Goal: Contribute content: Contribute content

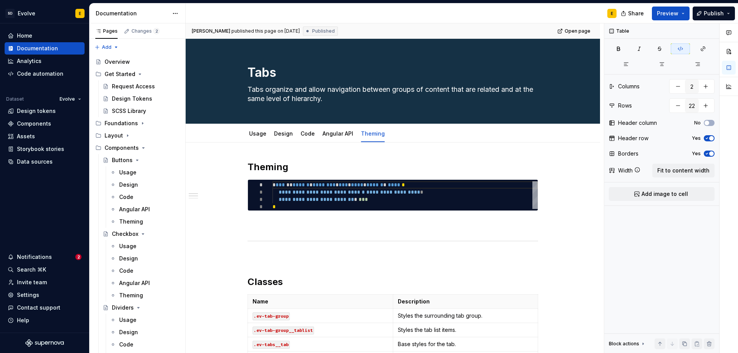
scroll to position [923, 0]
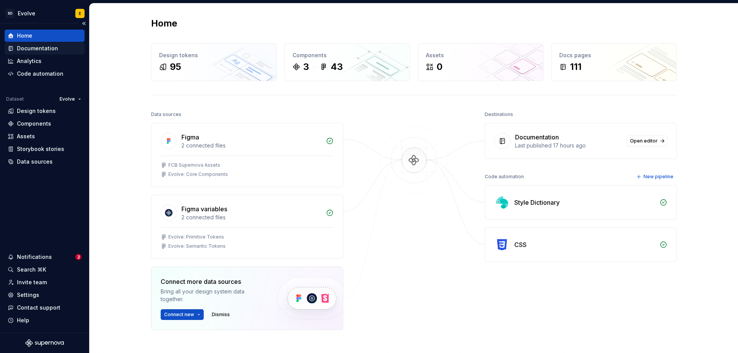
click at [48, 49] on div "Documentation" at bounding box center [37, 49] width 41 height 8
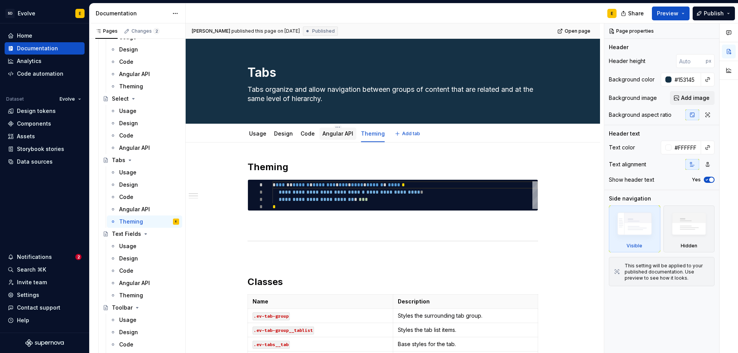
click at [334, 132] on link "Angular API" at bounding box center [338, 133] width 31 height 7
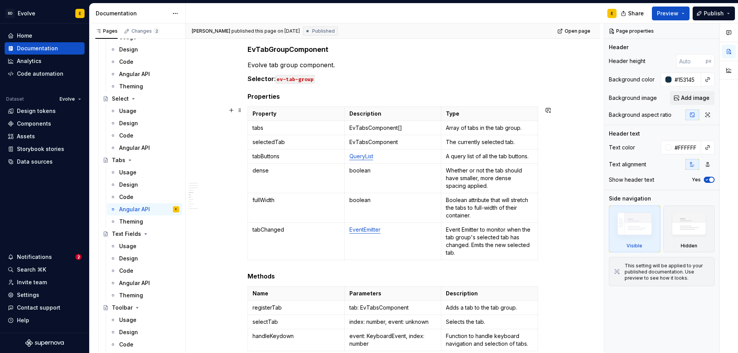
scroll to position [385, 0]
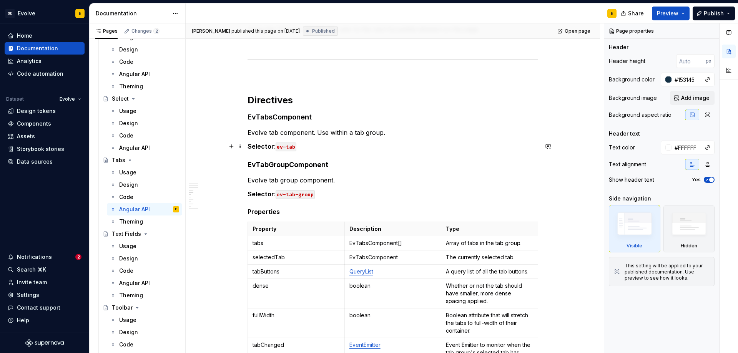
click at [321, 147] on p "Selector : ev-tab" at bounding box center [393, 146] width 291 height 9
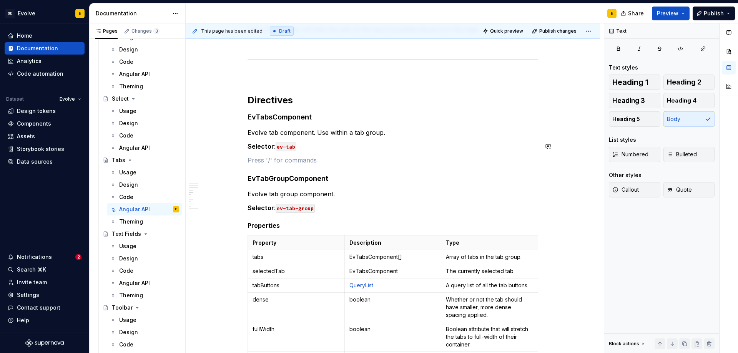
click at [321, 147] on p "Selector : ev-tab" at bounding box center [393, 146] width 291 height 9
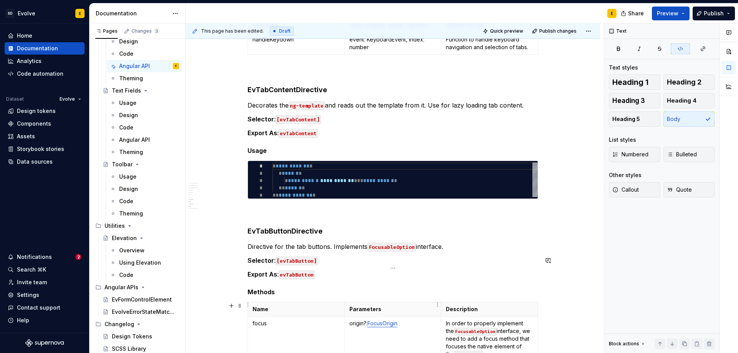
scroll to position [845, 0]
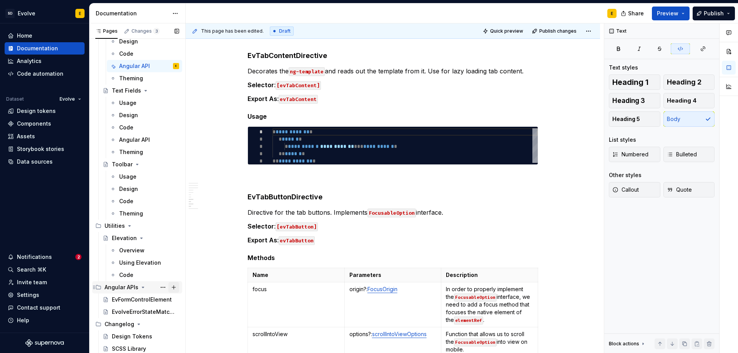
click at [170, 285] on button "Page tree" at bounding box center [173, 287] width 11 height 11
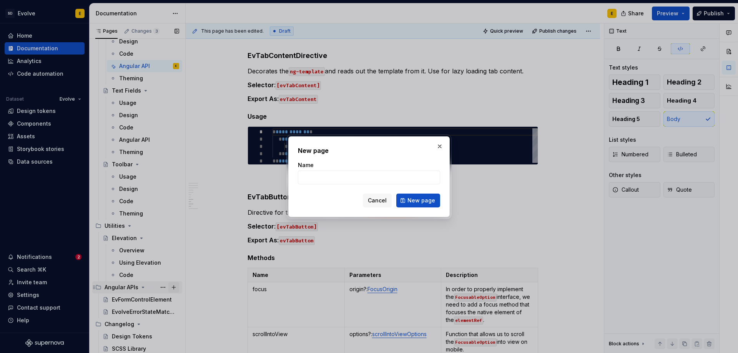
type textarea "*"
type input "EvOverlayContainer"
click at [415, 202] on span "New page" at bounding box center [422, 201] width 28 height 8
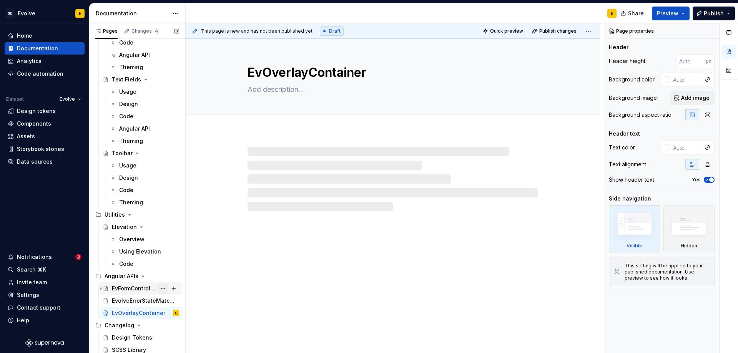
scroll to position [1079, 0]
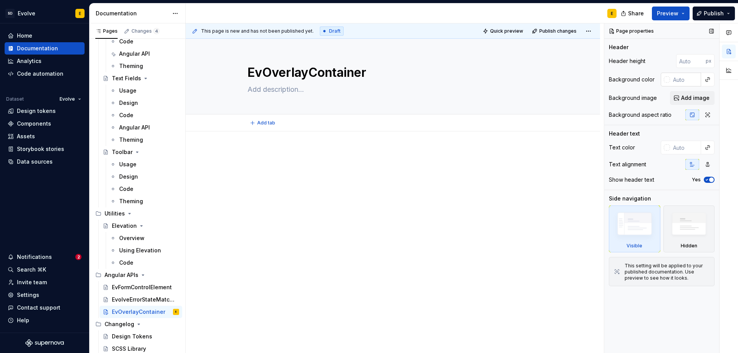
type textarea "*"
click at [678, 80] on input "text" at bounding box center [685, 80] width 31 height 14
paste input "#153145"
type input "#153145"
type textarea "*"
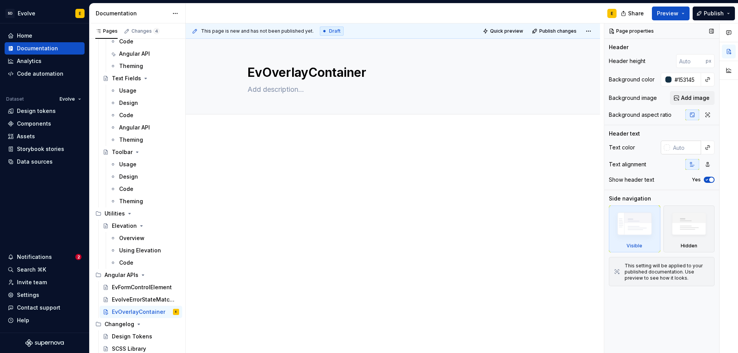
click at [679, 144] on input "text" at bounding box center [685, 148] width 31 height 14
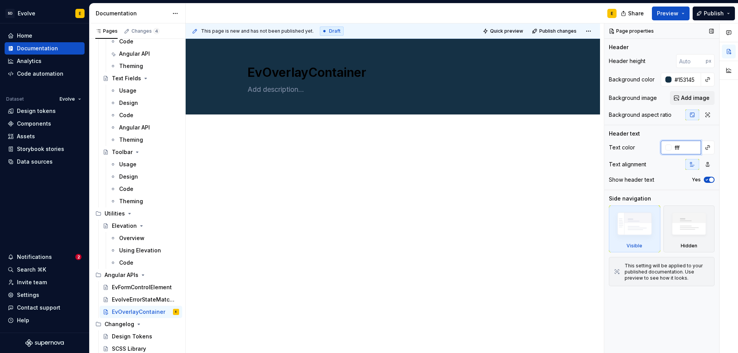
type input "fff"
type textarea "*"
type input "#FFFFFF"
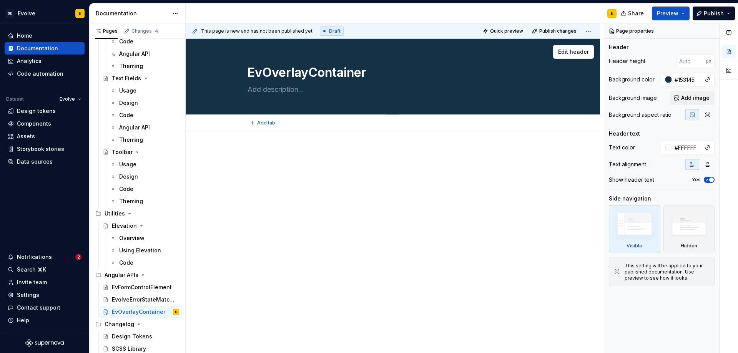
click at [257, 89] on textarea at bounding box center [391, 89] width 291 height 12
type textarea "*"
type textarea "Cu"
type textarea "*"
type textarea "Cus"
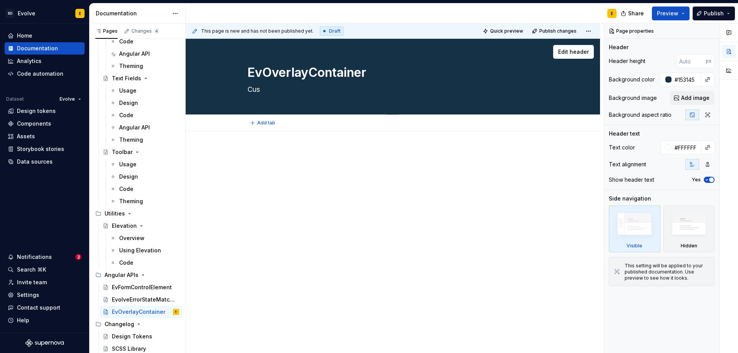
type textarea "*"
type textarea "Cust"
type textarea "*"
type textarea "Custom"
type textarea "*"
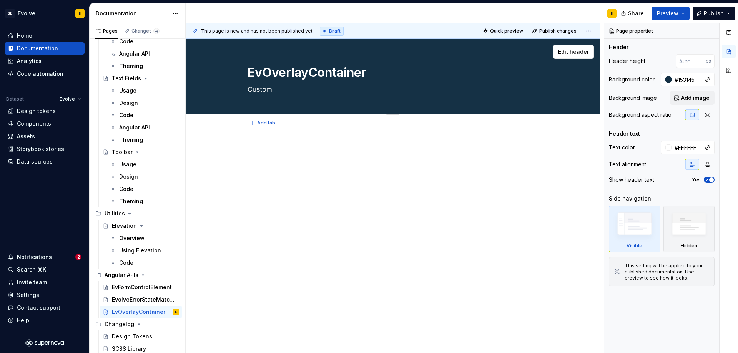
type textarea "Custom"
type textarea "*"
type textarea "Custom o"
type textarea "*"
type textarea "Custom ov"
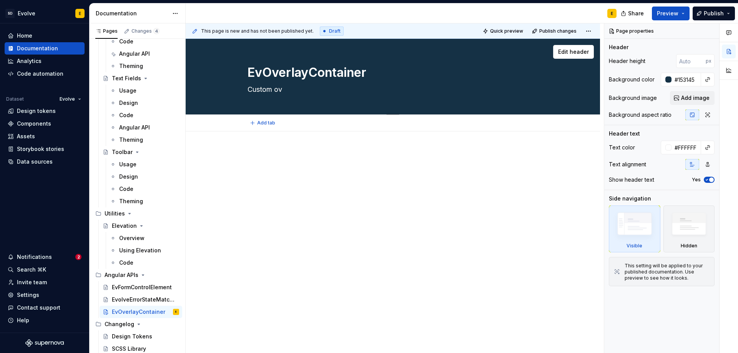
type textarea "*"
type textarea "Custom ove"
type textarea "*"
type textarea "Custom over"
type textarea "*"
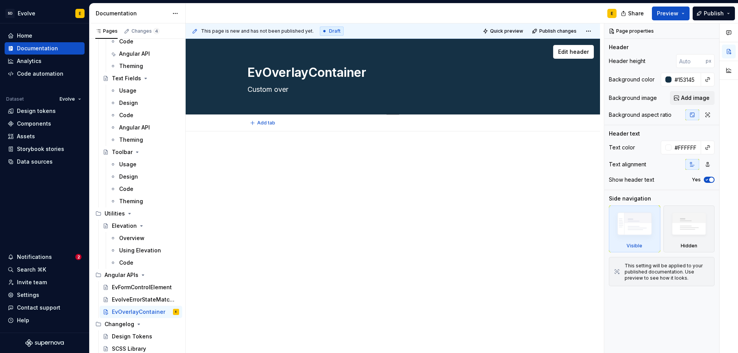
type textarea "Custom overl"
type textarea "*"
type textarea "Custom [PERSON_NAME]"
type textarea "*"
type textarea "Custom overlay"
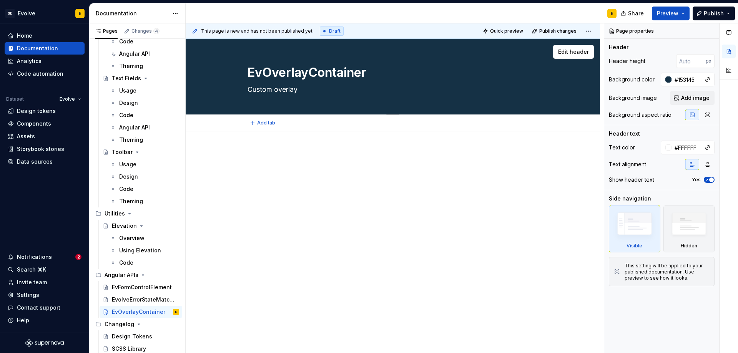
type textarea "*"
type textarea "Custom overlay c"
type textarea "*"
type textarea "Custom overlay co"
type textarea "*"
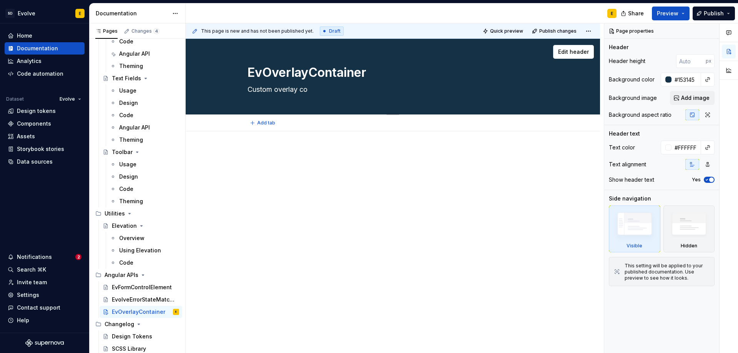
type textarea "Custom overlay con"
type textarea "*"
type textarea "Custom overlay cont"
type textarea "*"
type textarea "Custom overlay contai"
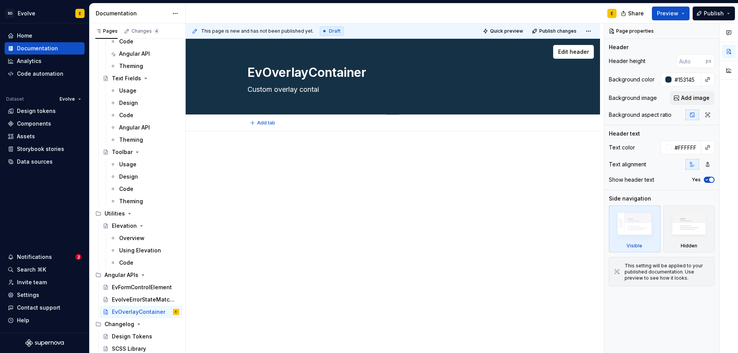
type textarea "*"
type textarea "Custom overlay contain"
type textarea "*"
type textarea "Custom overlay containe"
type textarea "*"
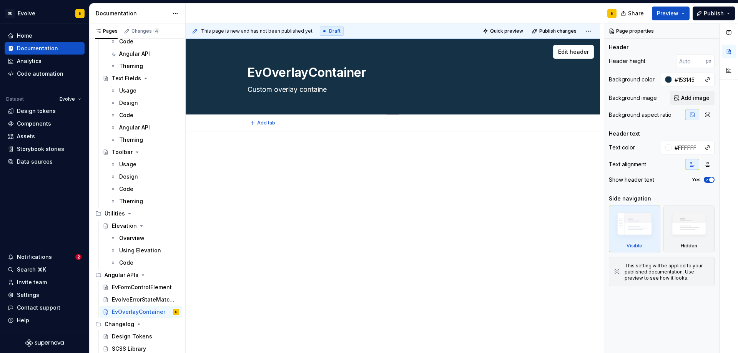
type textarea "Custom overlay container"
type textarea "*"
type textarea "Custom overlay containe"
type textarea "*"
type textarea "Custom overlay contain"
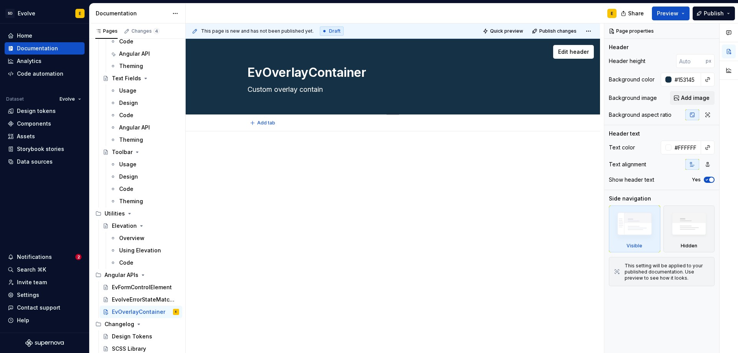
type textarea "*"
type textarea "Custom overlay contai"
type textarea "*"
type textarea "Custom overlay conta"
type textarea "*"
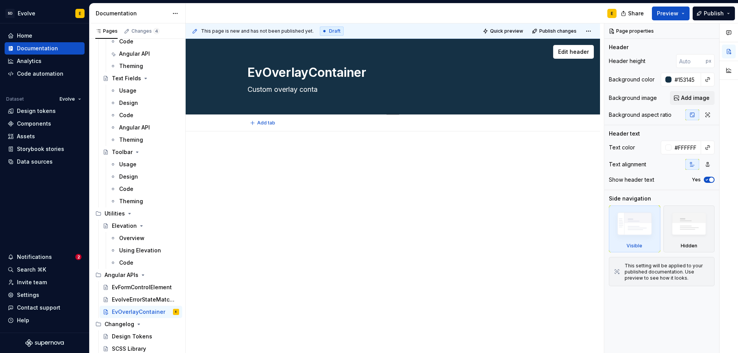
type textarea "Custom overlay cont"
type textarea "*"
type textarea "Custom overlay con"
type textarea "*"
type textarea "Custom overlay co"
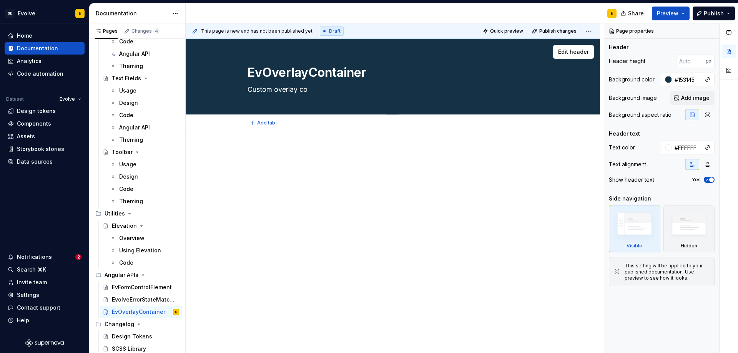
type textarea "*"
type textarea "Custom overlay c"
type textarea "*"
type textarea "Custom overlay"
type textarea "*"
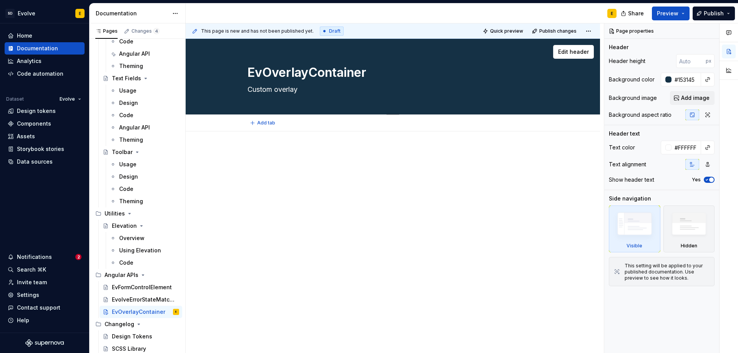
type textarea "Custom overlay"
type textarea "*"
type textarea "Custom [PERSON_NAME]"
type textarea "*"
type textarea "Custom overl"
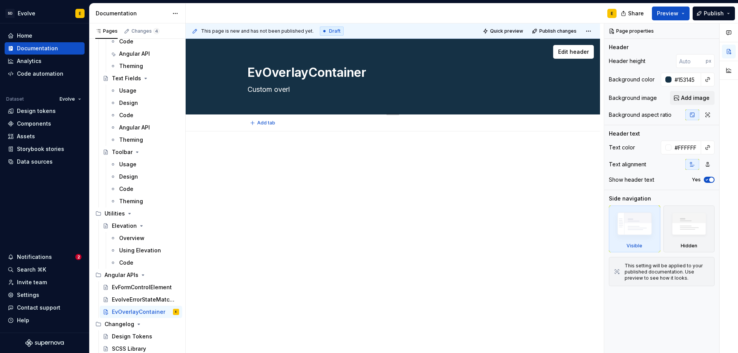
type textarea "*"
type textarea "Custom over"
type textarea "*"
type textarea "Custom overl"
type textarea "*"
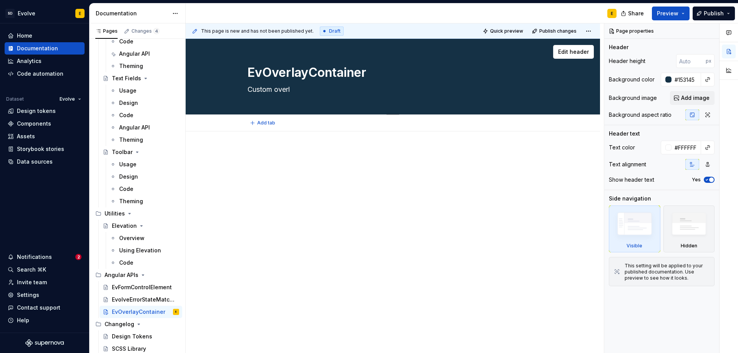
type textarea "Custom [PERSON_NAME]"
type textarea "*"
type textarea "Custom overlay"
type textarea "*"
type textarea "Custom overlay c"
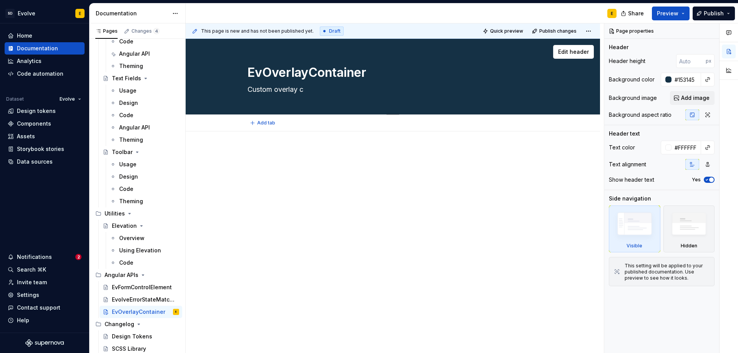
type textarea "*"
type textarea "Custom overlay co"
type textarea "*"
type textarea "Custom overlay con"
type textarea "*"
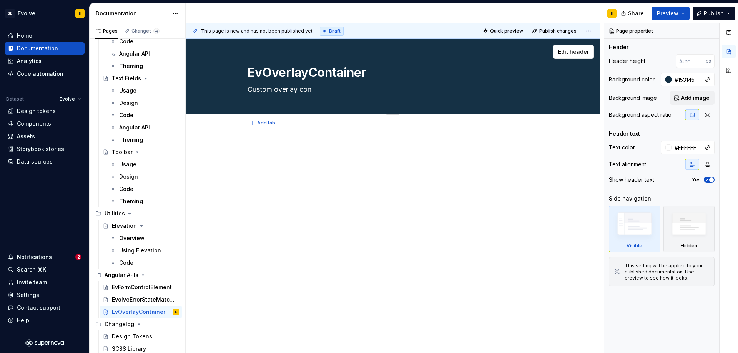
type textarea "Custom overlay cont"
type textarea "*"
type textarea "Custom overlay conta"
type textarea "*"
type textarea "Custom overlay contai"
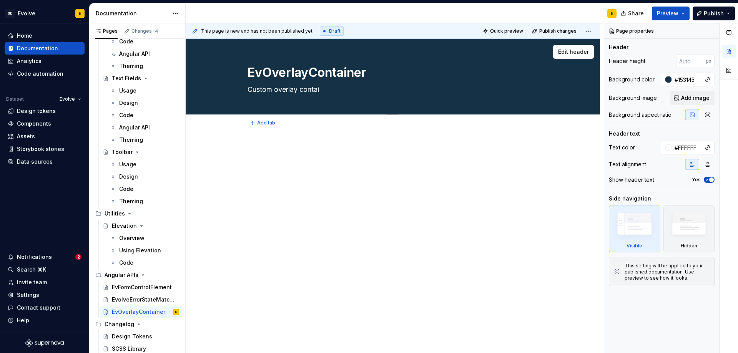
type textarea "*"
type textarea "Custom overlay contain"
type textarea "*"
type textarea "Custom overlay containe"
type textarea "*"
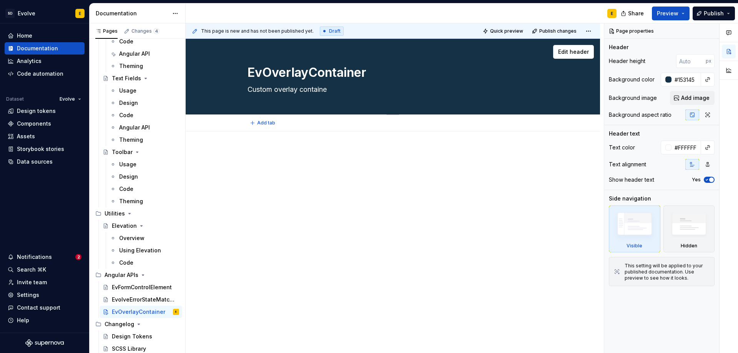
type textarea "Custom overlay container"
type textarea "*"
type textarea "Custom overlay container"
type textarea "*"
type textarea "Custom overlay container u"
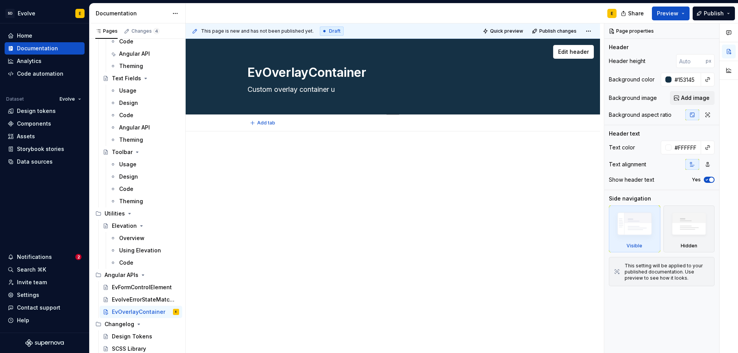
type textarea "*"
type textarea "Custom overlay container us"
type textarea "*"
type textarea "Custom overlay container use"
type textarea "*"
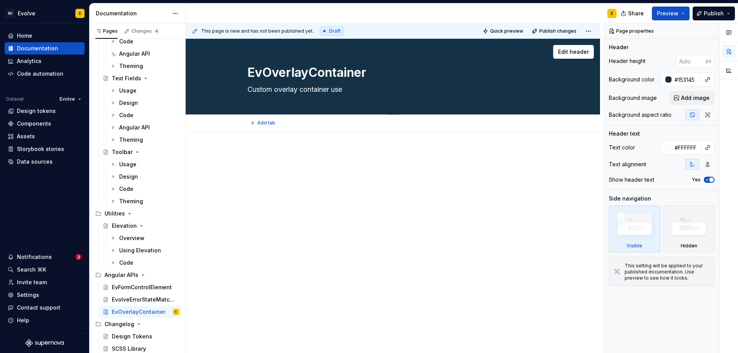
type textarea "Custom overlay container used"
type textarea "*"
type textarea "Custom overlay container use"
type textarea "*"
type textarea "Custom overlay container us"
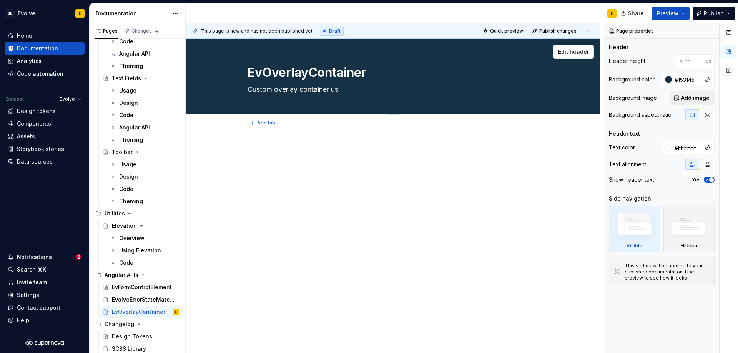
type textarea "*"
type textarea "Custom overlay container u"
type textarea "*"
type textarea "Custom overlay container"
type textarea "*"
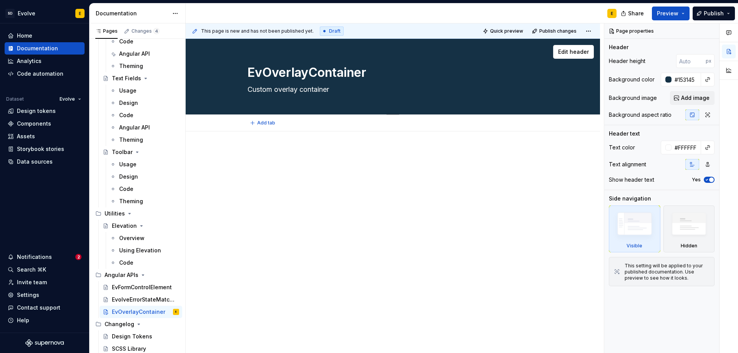
type textarea "Custom overlay container"
type textarea "*"
type textarea "Custom overlay containe"
type textarea "*"
type textarea "Custom overlay contain"
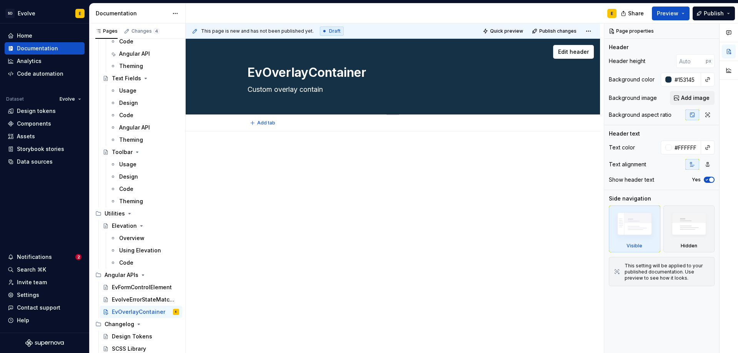
type textarea "*"
type textarea "Custom overlay contai"
type textarea "*"
type textarea "Custom overlay conta"
type textarea "*"
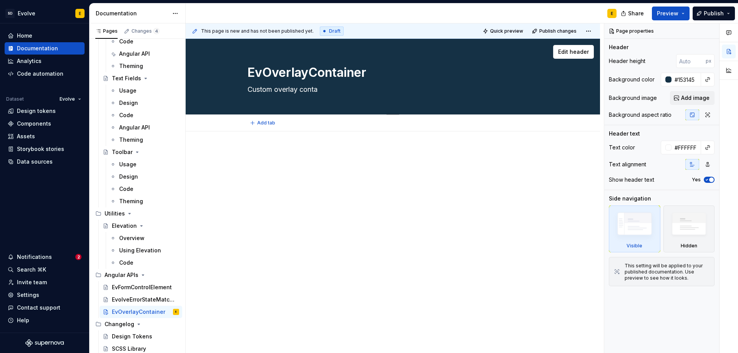
type textarea "Custom overlay cont"
type textarea "*"
type textarea "Custom overlay con"
type textarea "*"
type textarea "Custom overlay co"
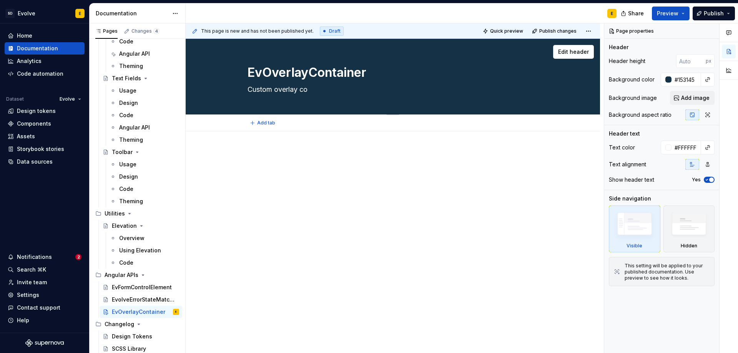
type textarea "*"
type textarea "Custom overlay c"
type textarea "*"
type textarea "Custom overlay"
type textarea "*"
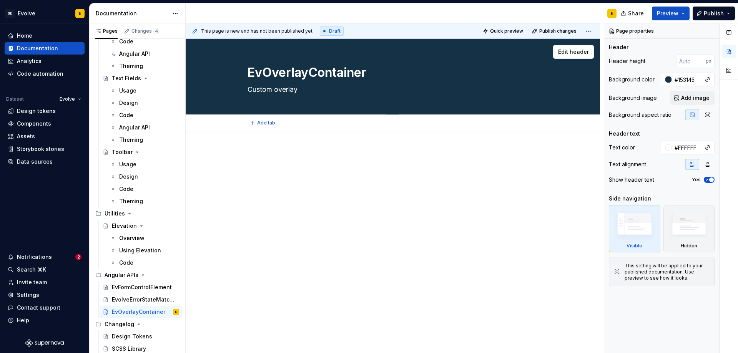
type textarea "Custom overlay"
type textarea "*"
type textarea "Custom [PERSON_NAME]"
type textarea "*"
type textarea "Custom overl"
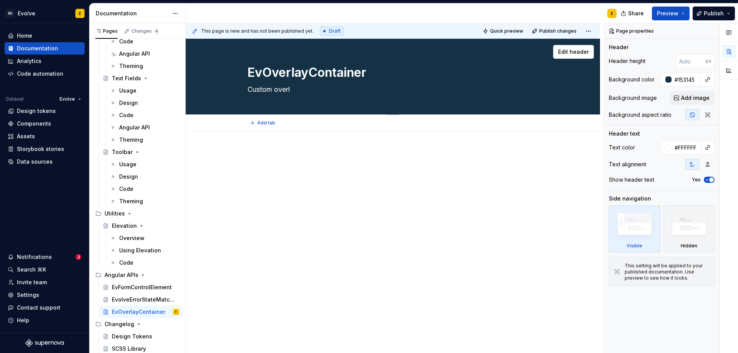
type textarea "*"
type textarea "Custom over"
type textarea "*"
type textarea "Custom ove"
type textarea "*"
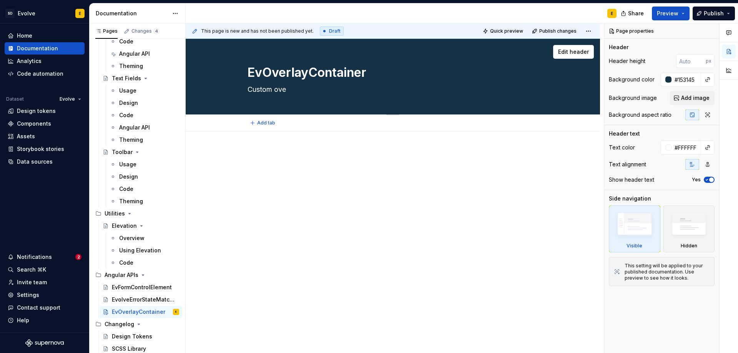
type textarea "Custom ov"
type textarea "*"
type textarea "Custom o"
type textarea "*"
type textarea "Custom"
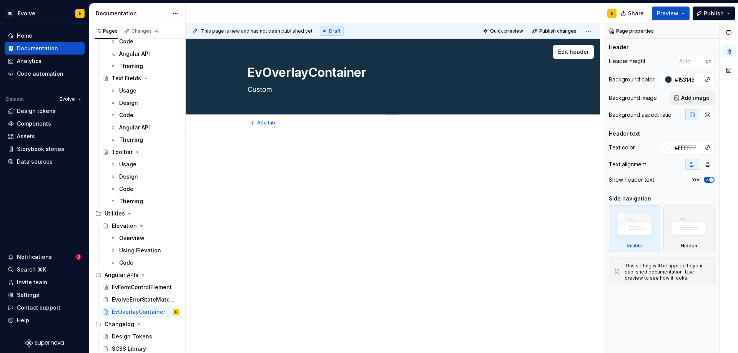
type textarea "*"
type textarea "Custo"
type textarea "*"
type textarea "Cust"
type textarea "*"
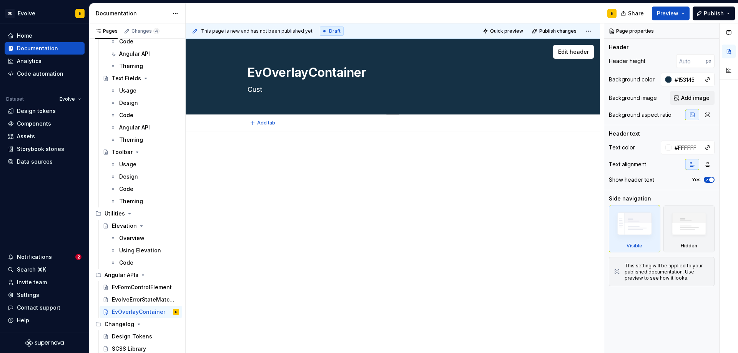
type textarea "Cus"
type textarea "*"
type textarea "Cu"
type textarea "*"
type textarea "C"
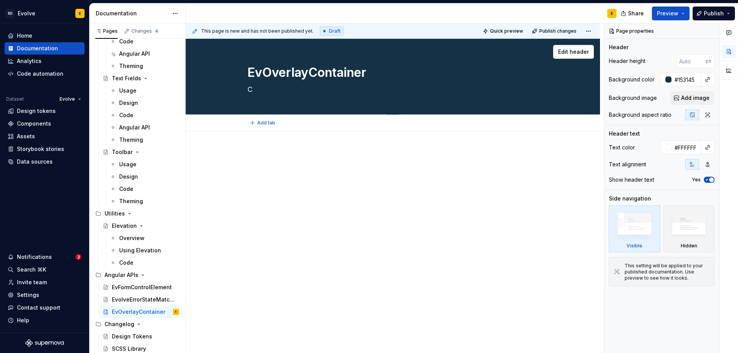
type textarea "*"
type textarea "U"
type textarea "*"
type textarea "Us"
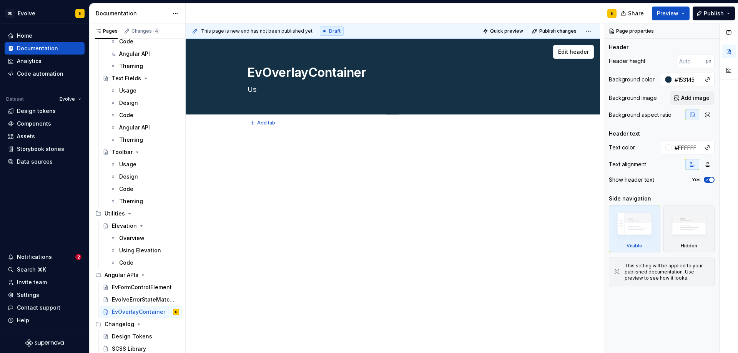
type textarea "*"
type textarea "Use"
type textarea "*"
type textarea "Use"
type textarea "*"
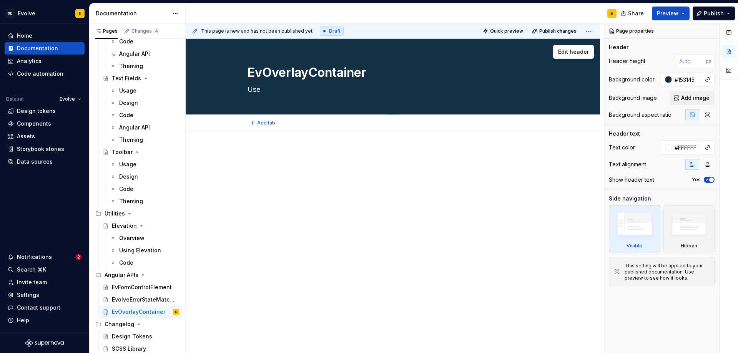
type textarea "Use t"
type textarea "*"
type textarea "Use thi"
type textarea "*"
type textarea "Use this"
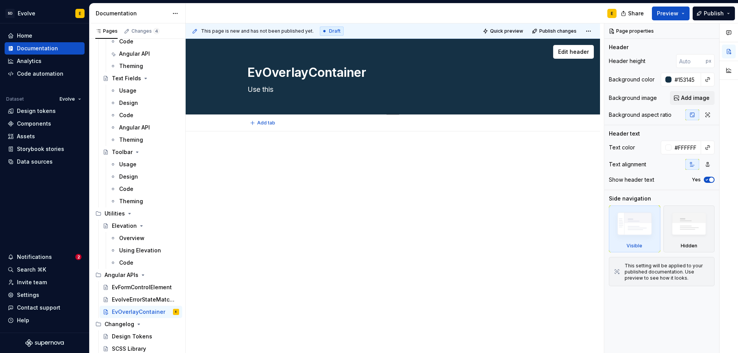
type textarea "*"
type textarea "Use this"
type textarea "*"
type textarea "Use this o"
type textarea "*"
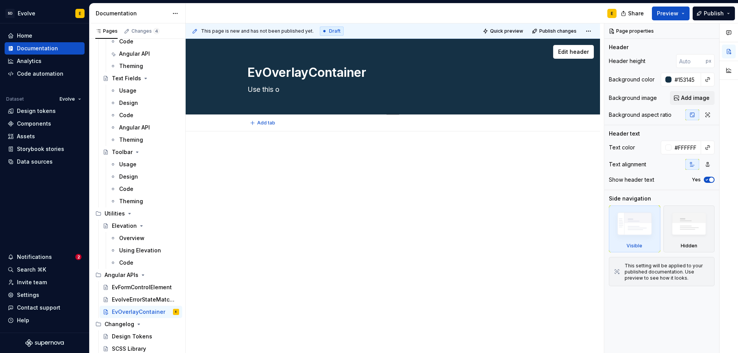
type textarea "Use this ov"
type textarea "*"
type textarea "Use this ove"
type textarea "*"
type textarea "Use this over"
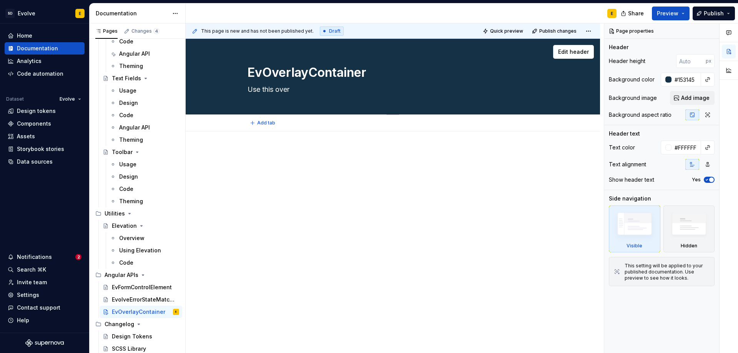
type textarea "*"
type textarea "Use this overl"
type textarea "*"
type textarea "Use this [PERSON_NAME]"
type textarea "*"
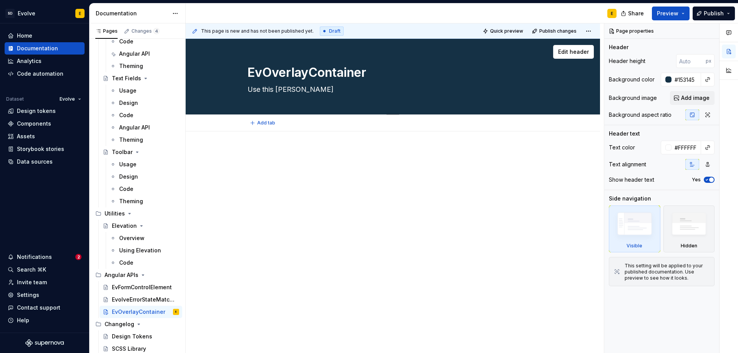
type textarea "Use this overlay"
type textarea "*"
type textarea "Use this overlay"
type textarea "*"
type textarea "Use this overlay c"
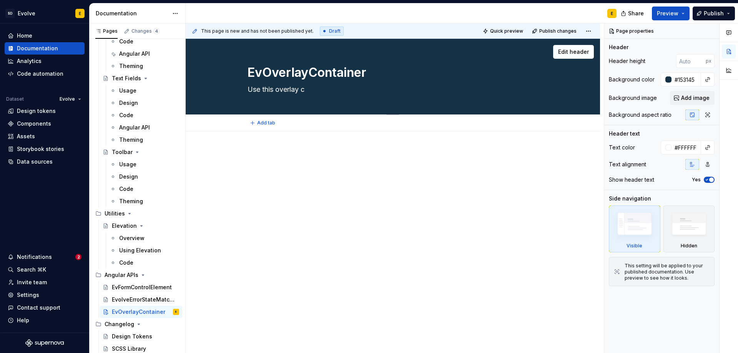
type textarea "*"
drag, startPoint x: 355, startPoint y: 89, endPoint x: 498, endPoint y: 91, distance: 142.7
click at [498, 91] on textarea "Use this overlay container utility when attaching an Angular CDK container" at bounding box center [391, 89] width 291 height 12
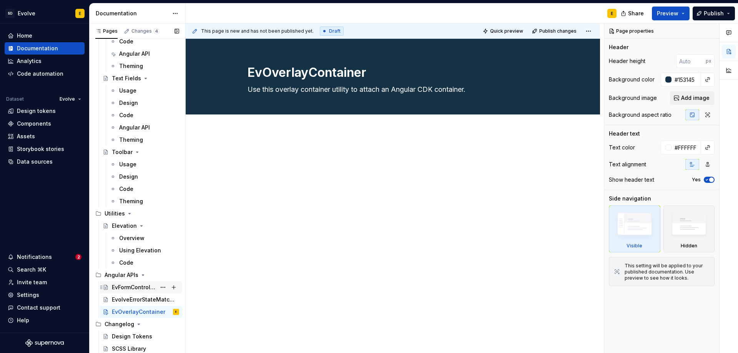
click at [139, 288] on div "EvFormControlElement" at bounding box center [134, 288] width 44 height 8
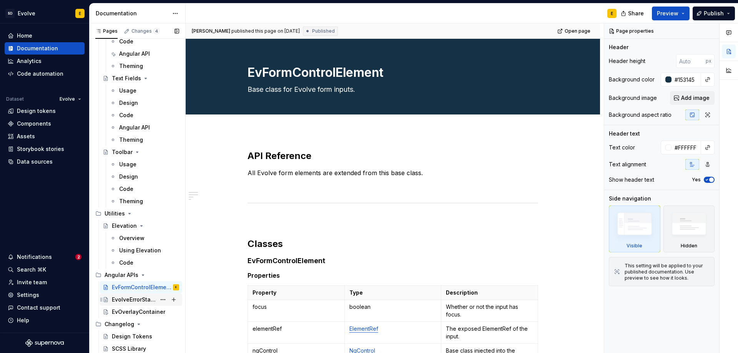
click at [137, 300] on div "EvolveErrorStateMatcher" at bounding box center [134, 300] width 44 height 8
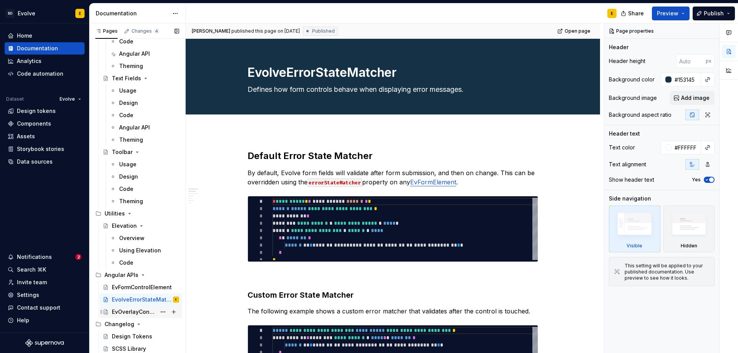
click at [137, 314] on div "EvOverlayContainer" at bounding box center [134, 312] width 44 height 8
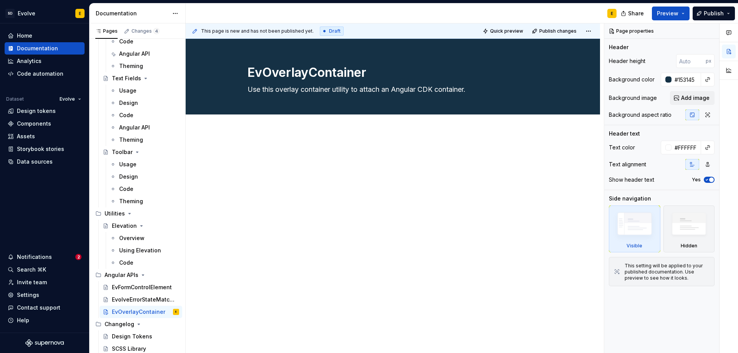
click at [275, 138] on div at bounding box center [393, 213] width 415 height 163
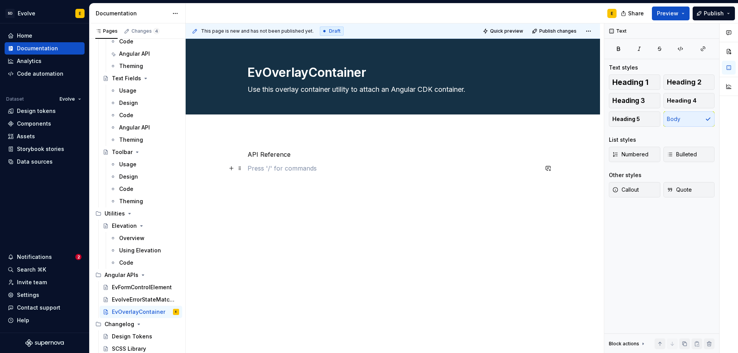
click at [258, 169] on p at bounding box center [393, 168] width 291 height 9
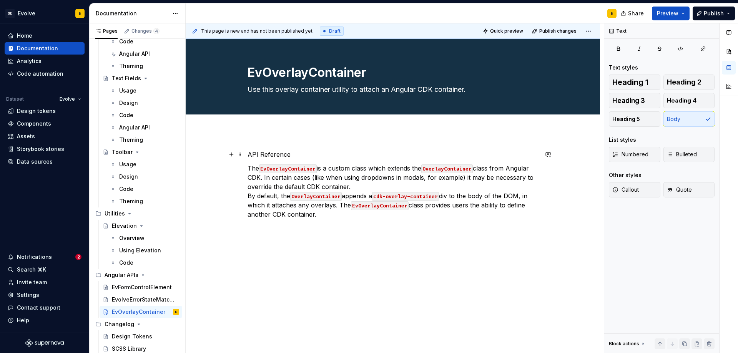
click at [283, 153] on p "API Reference" at bounding box center [393, 154] width 291 height 9
click at [678, 82] on span "Heading 2" at bounding box center [684, 82] width 35 height 8
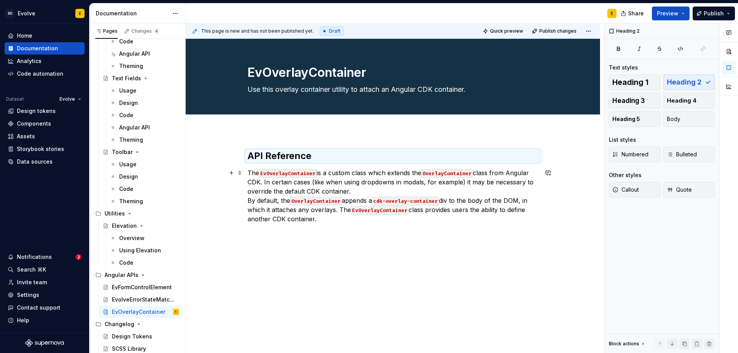
click at [365, 189] on p "The EvOverlayContainer is a custom class which extends the OverlayContainer cla…" at bounding box center [393, 195] width 291 height 55
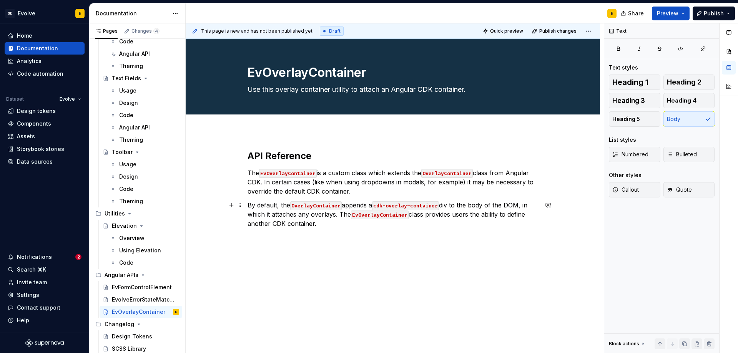
click at [343, 225] on p "By default, the OverlayContainer appends a cdk-overlay-container div to the bod…" at bounding box center [393, 215] width 291 height 28
click at [278, 263] on p at bounding box center [393, 265] width 291 height 9
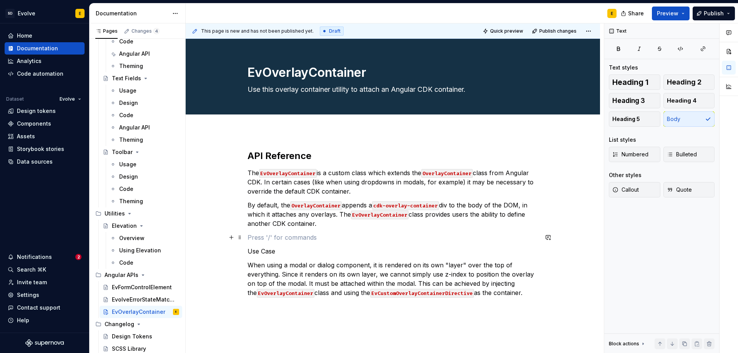
click at [280, 238] on p at bounding box center [393, 237] width 291 height 9
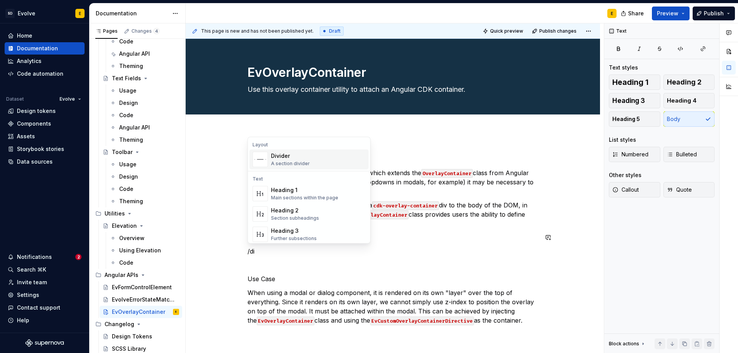
click at [299, 160] on div "Divider A section divider" at bounding box center [290, 159] width 39 height 15
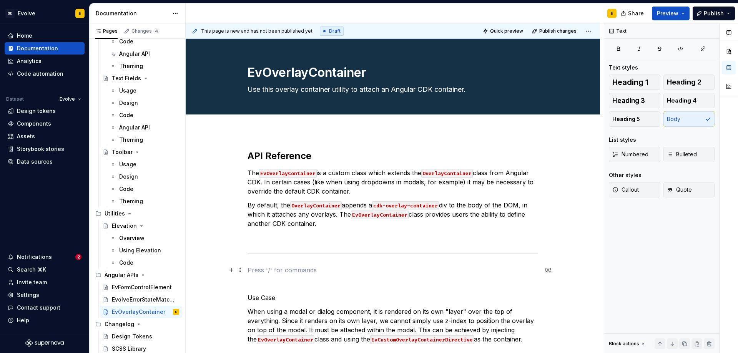
scroll to position [38, 0]
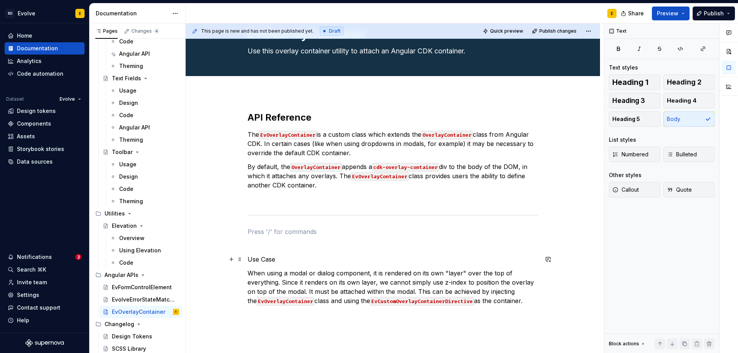
click at [310, 259] on p "Use Case" at bounding box center [393, 259] width 291 height 9
click at [677, 76] on button "Heading 2" at bounding box center [690, 82] width 52 height 15
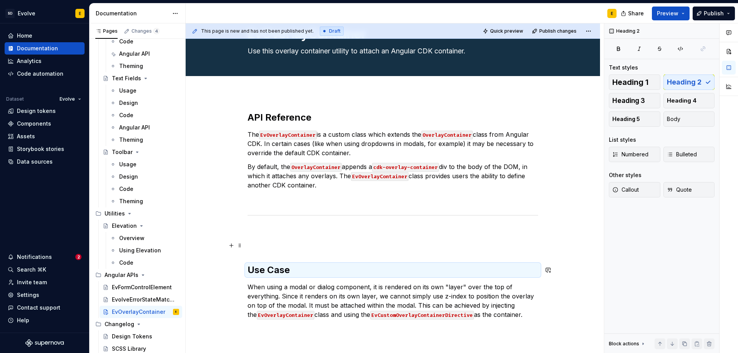
click at [332, 244] on p at bounding box center [393, 245] width 291 height 9
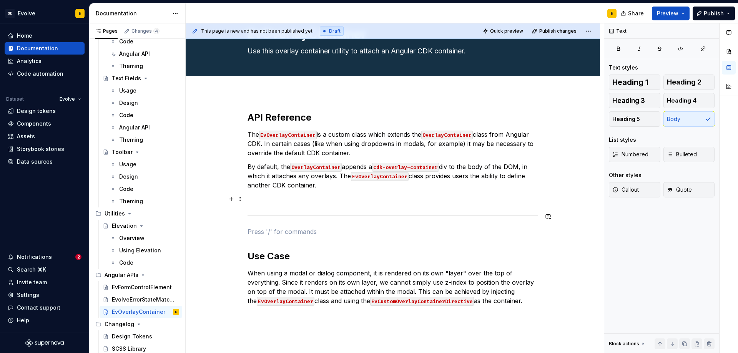
click at [325, 202] on p at bounding box center [393, 199] width 291 height 9
click at [319, 230] on p at bounding box center [393, 231] width 291 height 9
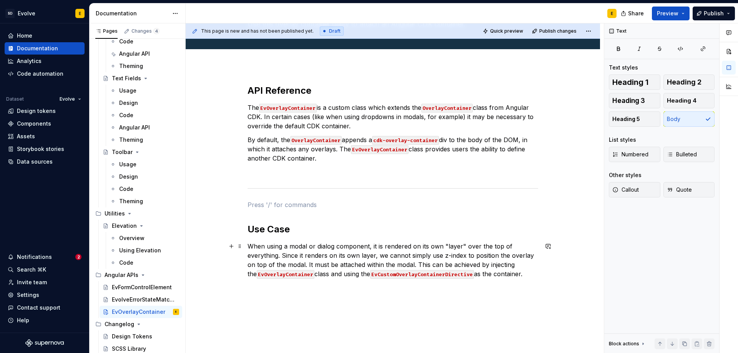
scroll to position [77, 0]
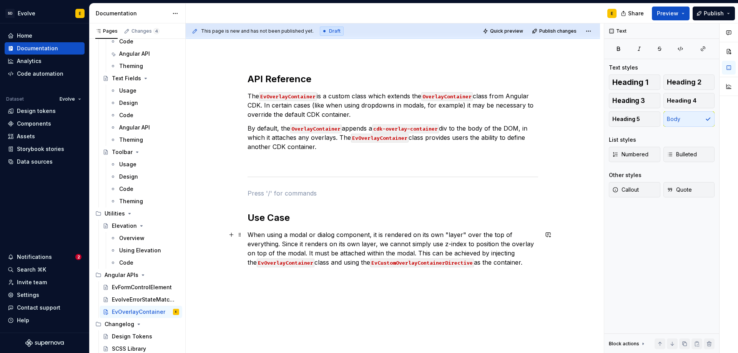
click at [521, 263] on p "When using a modal or dialog component, it is rendered on its own "layer" over …" at bounding box center [393, 248] width 291 height 37
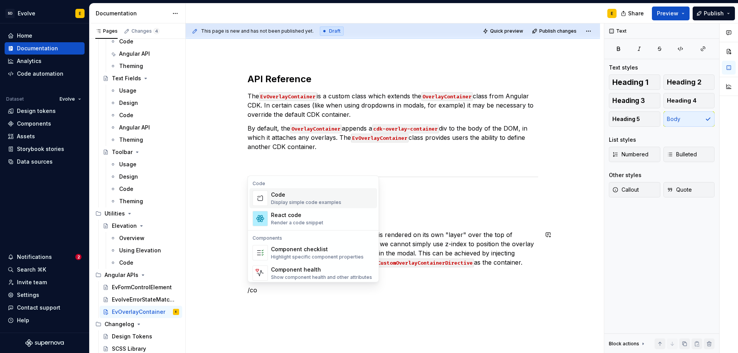
click at [316, 197] on div "Code" at bounding box center [306, 195] width 70 height 8
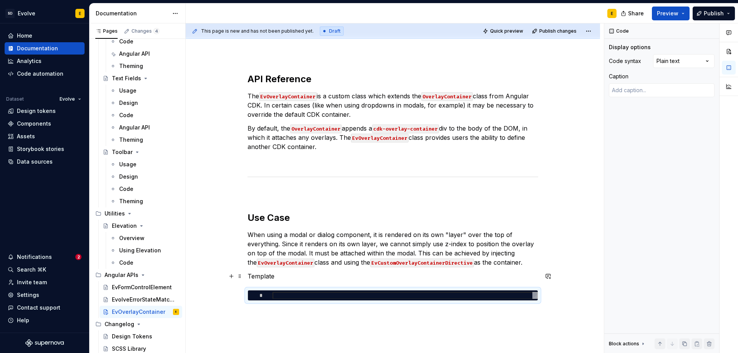
click at [285, 276] on p "Template" at bounding box center [393, 276] width 291 height 9
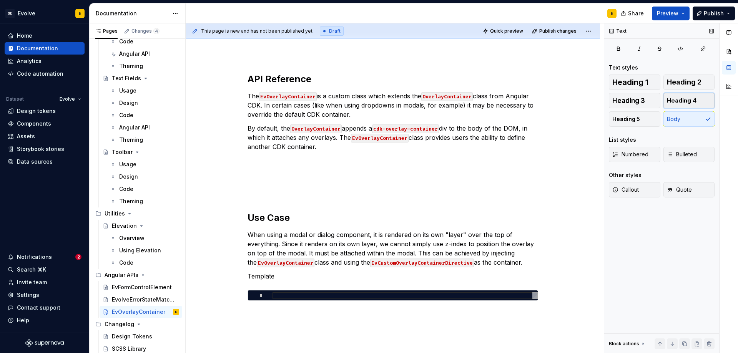
click at [682, 101] on span "Heading 4" at bounding box center [682, 101] width 30 height 8
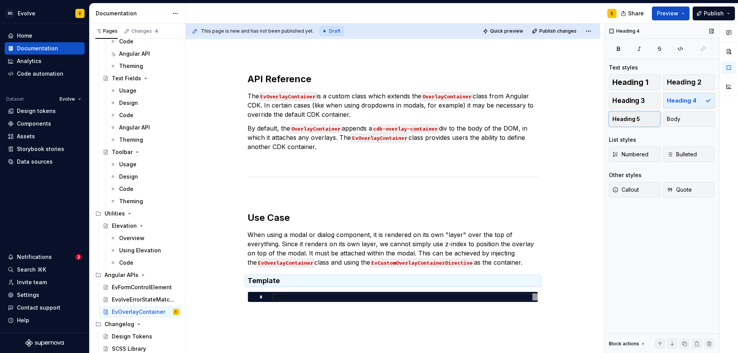
click at [633, 118] on span "Heading 5" at bounding box center [627, 119] width 28 height 8
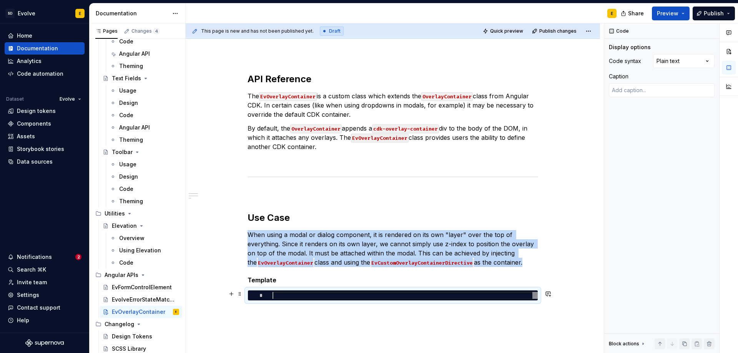
click at [408, 293] on div at bounding box center [405, 295] width 265 height 7
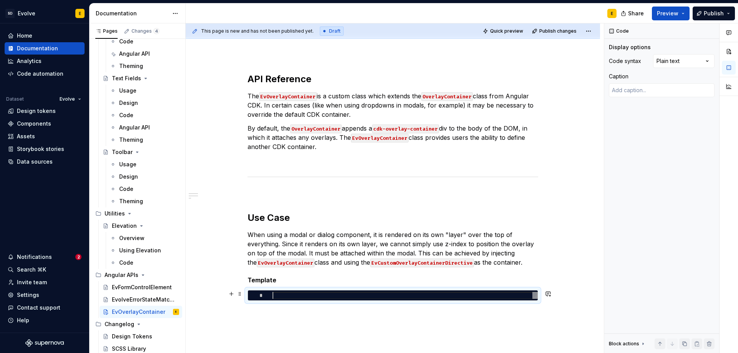
scroll to position [0, 0]
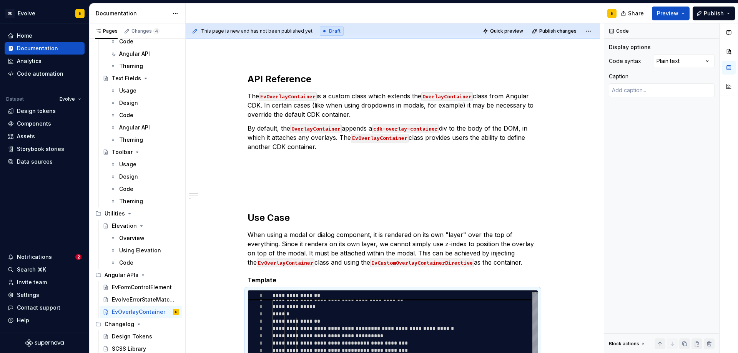
click at [669, 56] on div "Comments Open comments No comments yet Select ‘Comment’ from the block context …" at bounding box center [672, 188] width 134 height 330
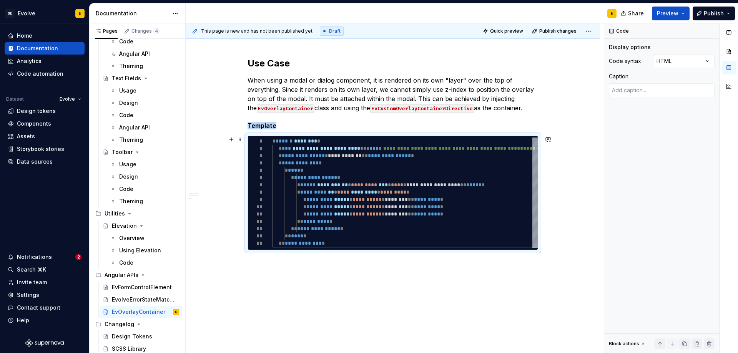
scroll to position [243, 0]
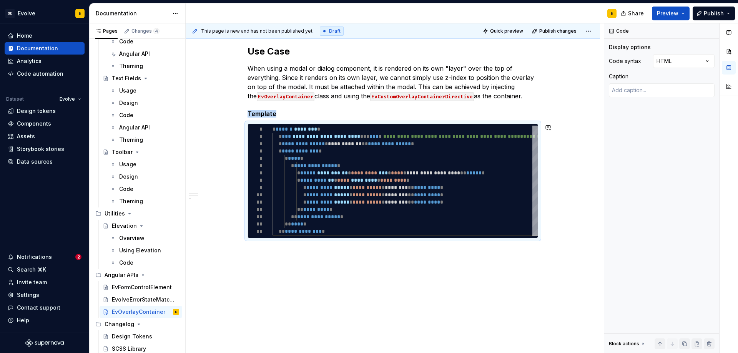
click at [414, 256] on div "**********" at bounding box center [393, 121] width 415 height 466
click at [395, 251] on div "**********" at bounding box center [393, 121] width 415 height 466
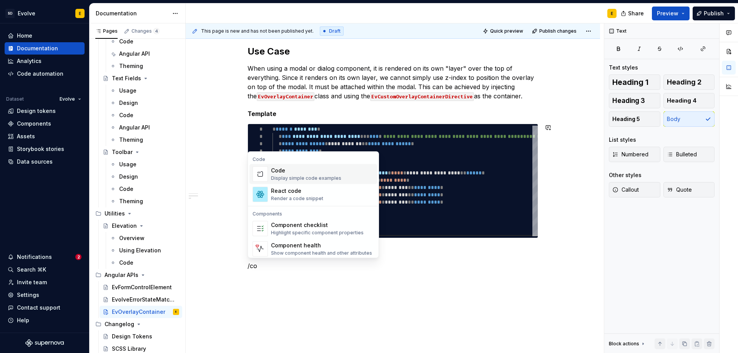
click at [332, 175] on div "Code Display simple code examples" at bounding box center [306, 174] width 70 height 15
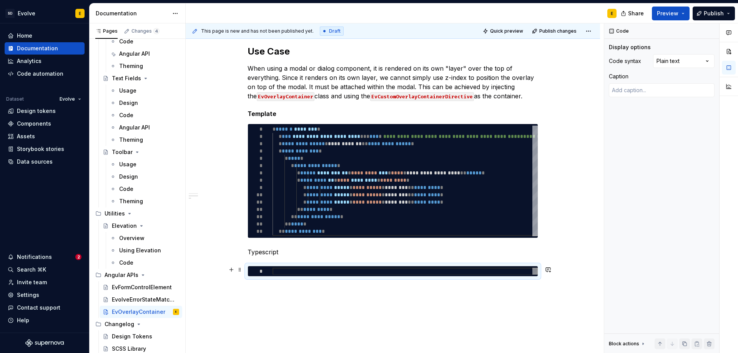
click at [447, 272] on div at bounding box center [405, 271] width 265 height 7
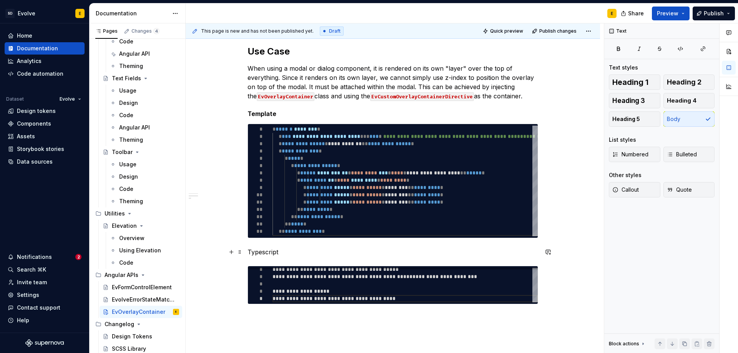
click at [336, 252] on p "Typescript" at bounding box center [393, 252] width 291 height 9
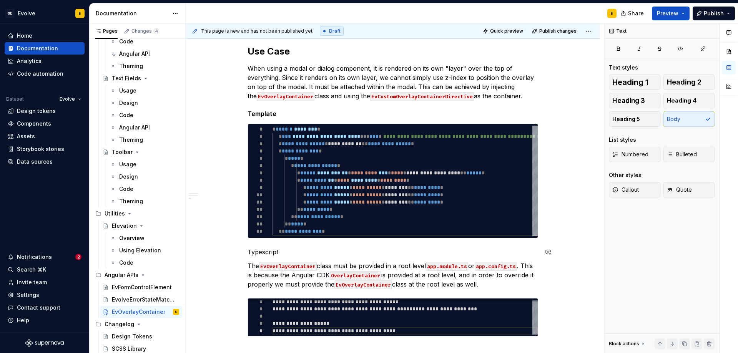
click at [336, 252] on p "Typescript" at bounding box center [393, 252] width 291 height 9
click at [625, 120] on span "Heading 5" at bounding box center [627, 119] width 28 height 8
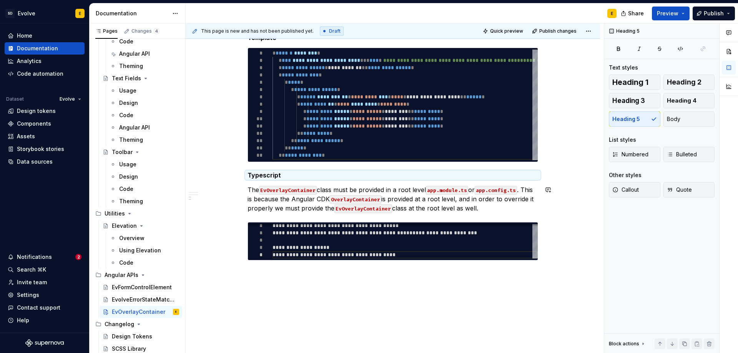
scroll to position [320, 0]
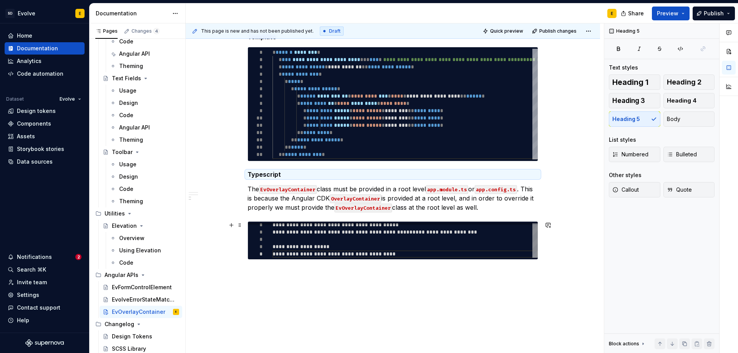
click at [493, 248] on div "**********" at bounding box center [405, 240] width 265 height 37
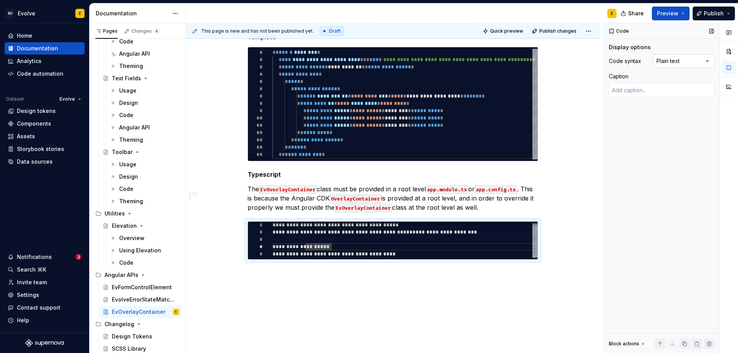
click at [671, 64] on div "Comments Open comments No comments yet Select ‘Comment’ from the block context …" at bounding box center [672, 188] width 134 height 330
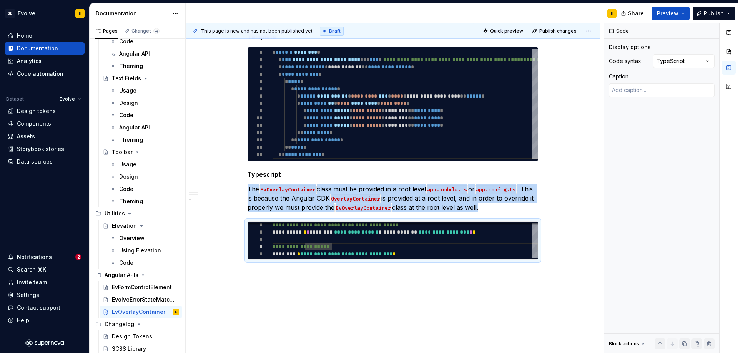
click at [395, 274] on div "**********" at bounding box center [393, 93] width 415 height 564
click at [379, 280] on div "**********" at bounding box center [393, 93] width 415 height 564
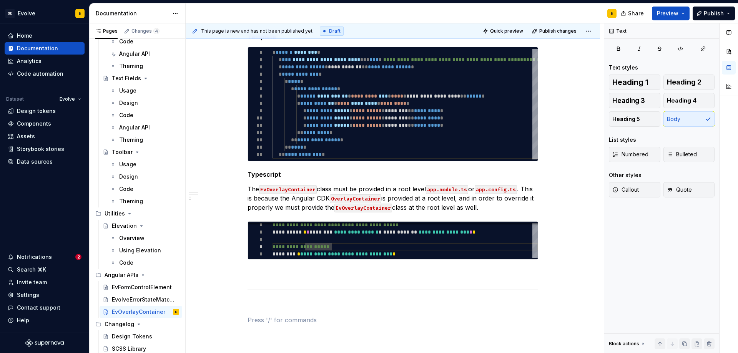
scroll to position [329, 0]
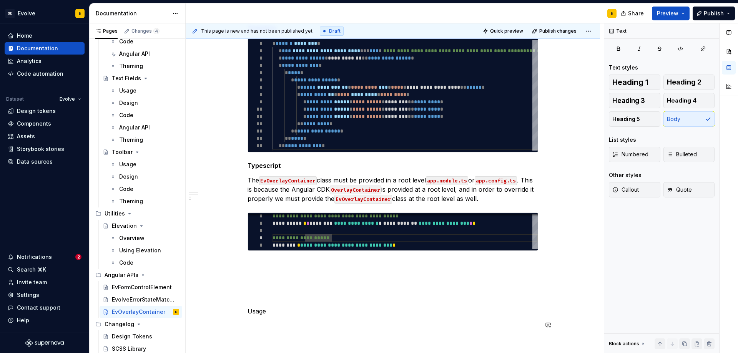
click at [354, 319] on div "**********" at bounding box center [393, 75] width 291 height 509
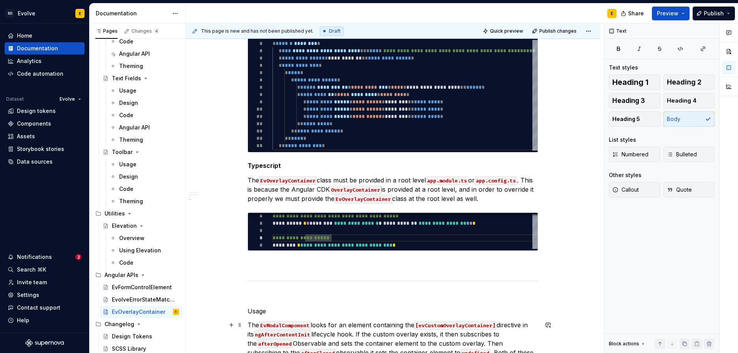
scroll to position [406, 0]
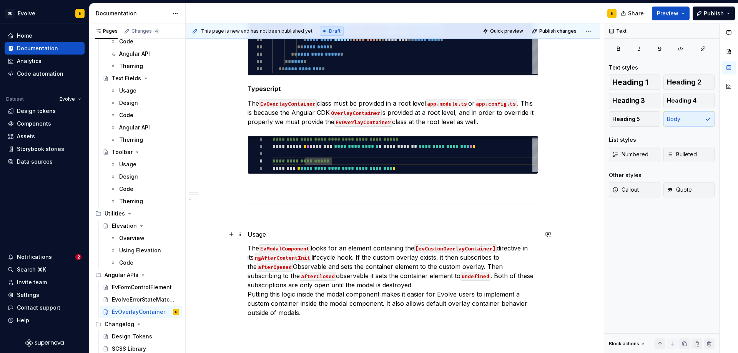
click at [283, 235] on p "Usage" at bounding box center [393, 234] width 291 height 9
click at [681, 80] on span "Heading 2" at bounding box center [684, 82] width 35 height 8
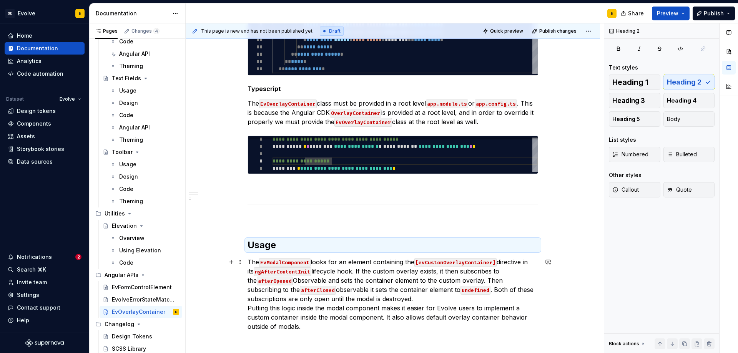
scroll to position [445, 0]
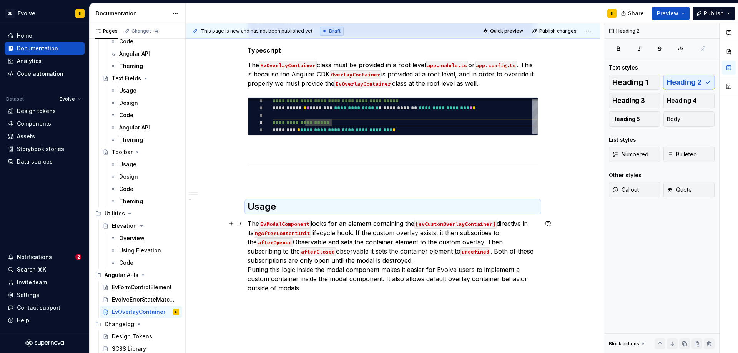
click at [385, 258] on p "The EvModalComponent looks for an element containing the [evCustomOverlayContai…" at bounding box center [393, 256] width 291 height 74
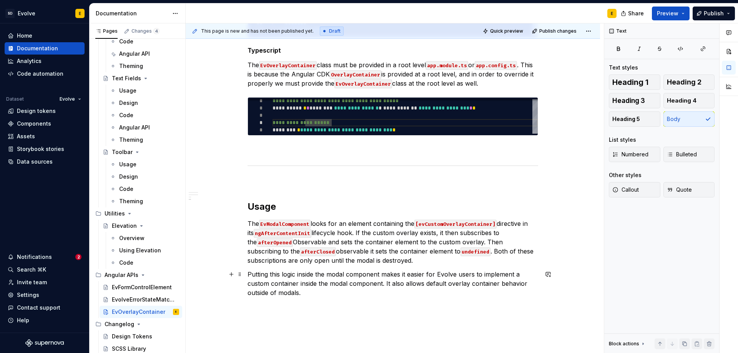
click at [336, 296] on p "Putting this logic inside the modal component makes it easier for Evolve users …" at bounding box center [393, 284] width 291 height 28
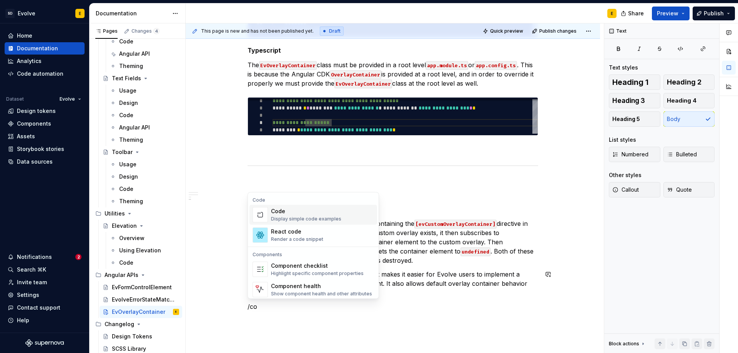
click at [275, 212] on div "Code" at bounding box center [306, 212] width 70 height 8
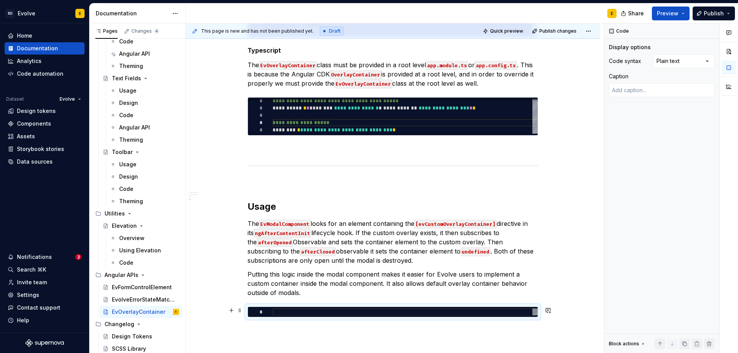
click at [319, 313] on div at bounding box center [405, 312] width 265 height 7
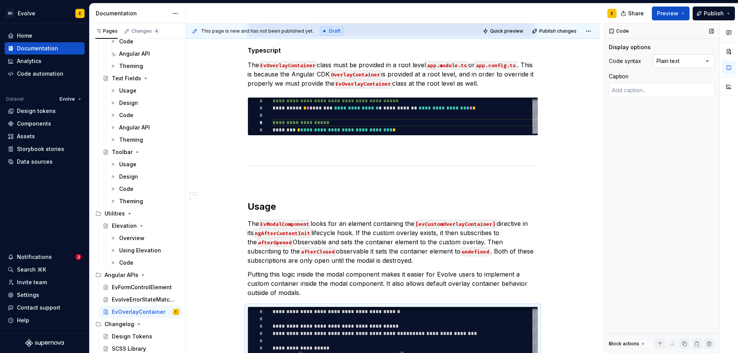
click at [689, 63] on div "Comments Open comments No comments yet Select ‘Comment’ from the block context …" at bounding box center [672, 188] width 134 height 330
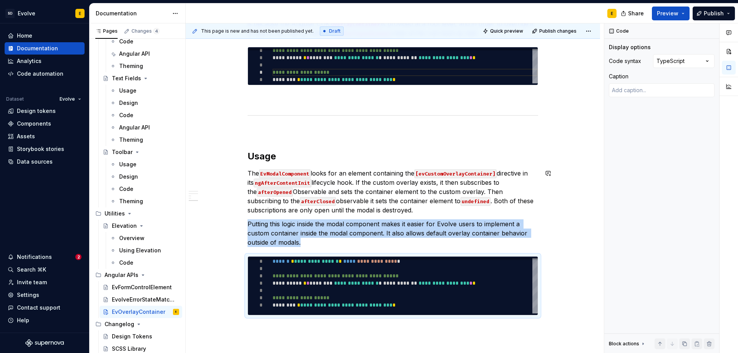
scroll to position [534, 0]
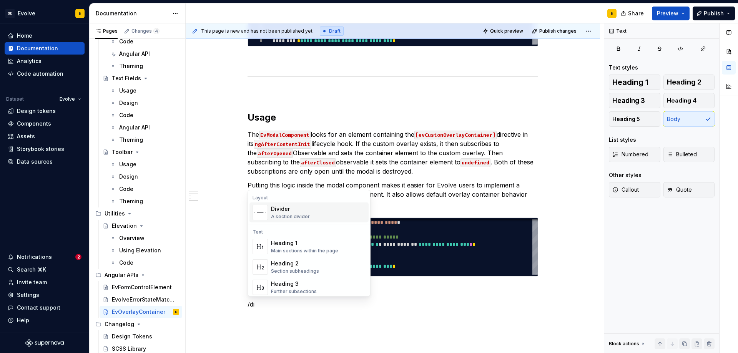
click at [274, 210] on div "Divider" at bounding box center [290, 209] width 39 height 8
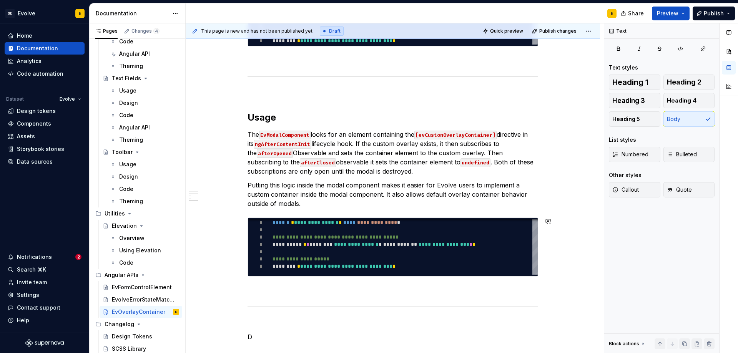
scroll to position [560, 0]
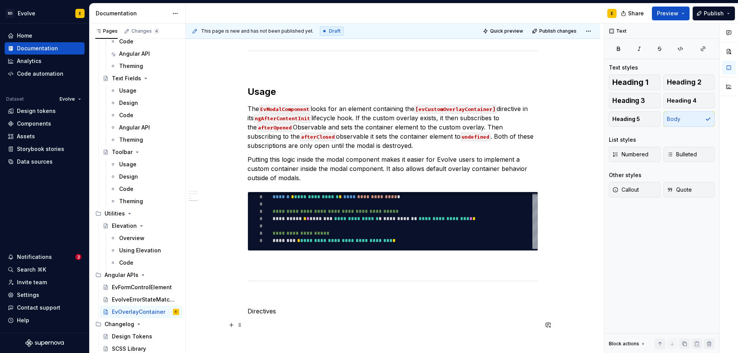
click at [273, 326] on p at bounding box center [393, 325] width 291 height 9
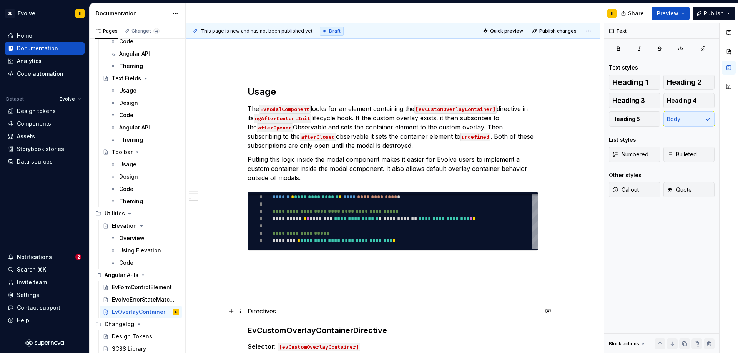
click at [279, 311] on p "Directives" at bounding box center [393, 311] width 291 height 9
click at [686, 83] on span "Heading 2" at bounding box center [684, 82] width 35 height 8
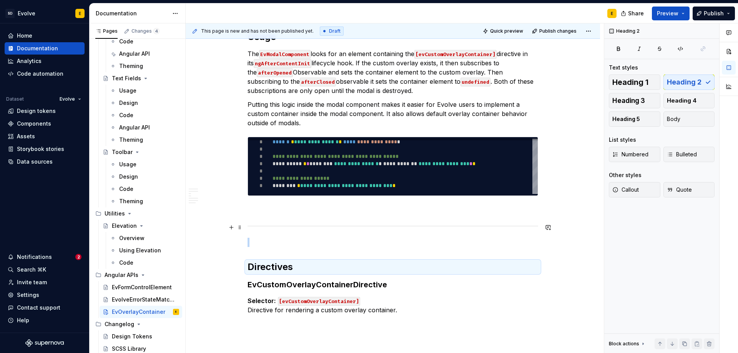
scroll to position [675, 0]
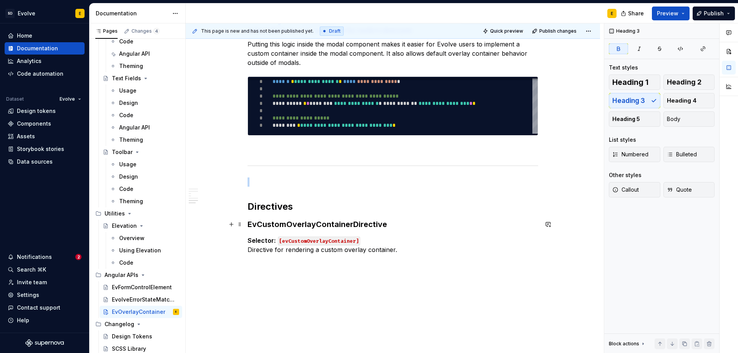
click at [385, 222] on strong "EvCustomOverlayContainerDirective" at bounding box center [318, 224] width 140 height 9
click at [673, 99] on span "Heading 4" at bounding box center [682, 101] width 30 height 8
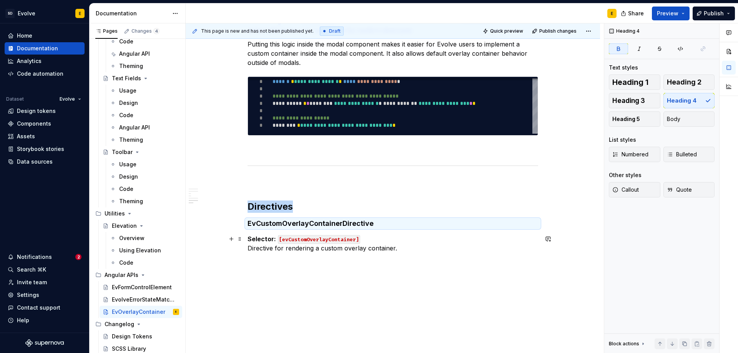
click at [370, 236] on p "Selector: [evCustomOverlayContainer] Directive for rendering a custom overlay c…" at bounding box center [393, 244] width 291 height 18
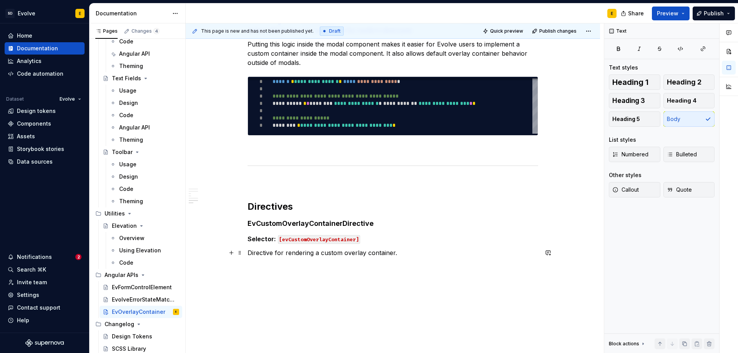
click at [411, 249] on p "Directive for rendering a custom overlay container." at bounding box center [393, 252] width 291 height 9
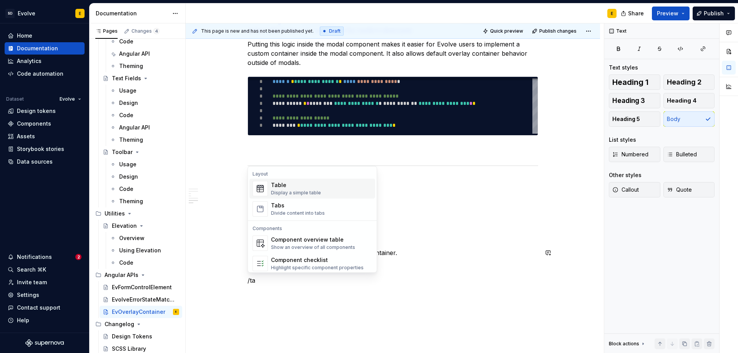
click at [308, 189] on div "Table" at bounding box center [296, 186] width 50 height 8
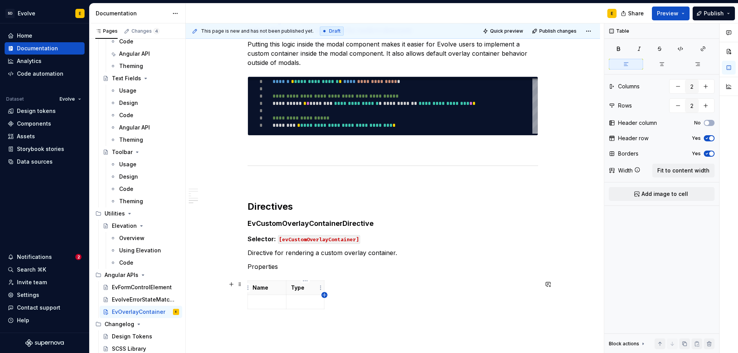
click at [325, 295] on icon "button" at bounding box center [324, 294] width 3 height 3
click at [331, 289] on p at bounding box center [332, 288] width 4 height 8
click at [269, 304] on p at bounding box center [267, 302] width 29 height 8
click at [678, 171] on span "Fit to content width" at bounding box center [684, 171] width 52 height 8
drag, startPoint x: 364, startPoint y: 301, endPoint x: 350, endPoint y: 301, distance: 13.9
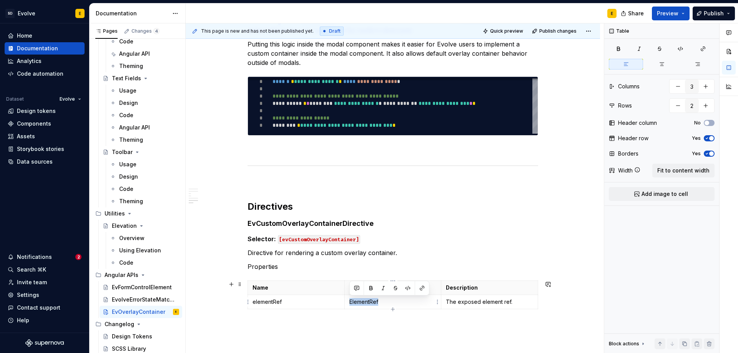
click at [350, 301] on p "ElementRef" at bounding box center [393, 302] width 87 height 8
click at [421, 290] on button "button" at bounding box center [422, 288] width 11 height 11
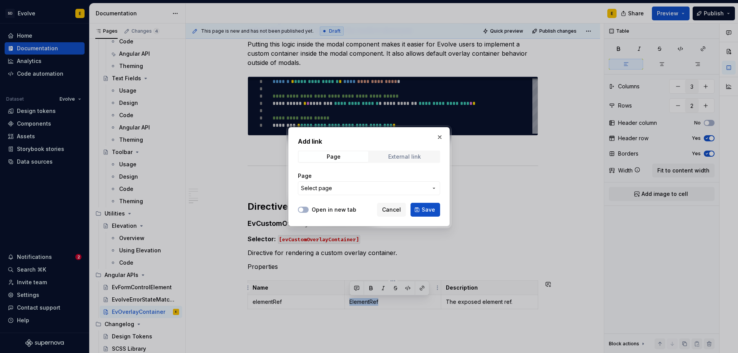
click at [399, 152] on span "External link" at bounding box center [405, 157] width 70 height 11
click at [369, 190] on input "URL" at bounding box center [369, 189] width 142 height 14
paste input "[URL][DOMAIN_NAME]"
click at [302, 212] on span "button" at bounding box center [301, 210] width 5 height 5
click at [429, 209] on span "Save" at bounding box center [428, 210] width 13 height 8
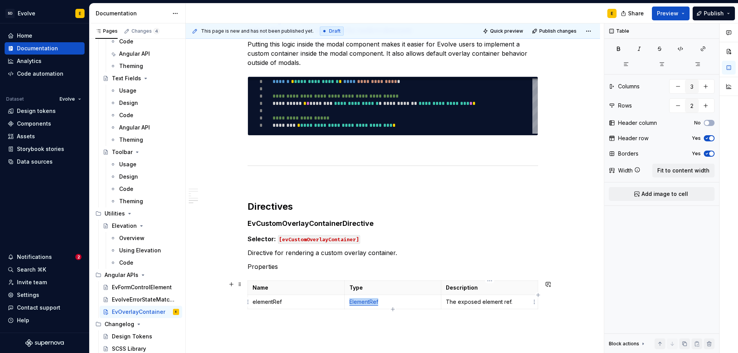
click at [513, 302] on p "The exposed element ref." at bounding box center [489, 302] width 87 height 8
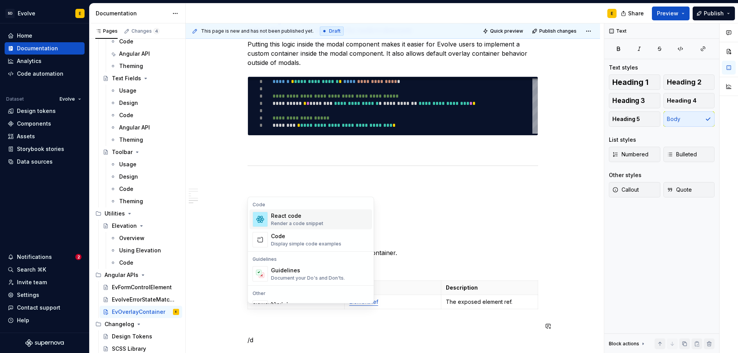
scroll to position [704, 0]
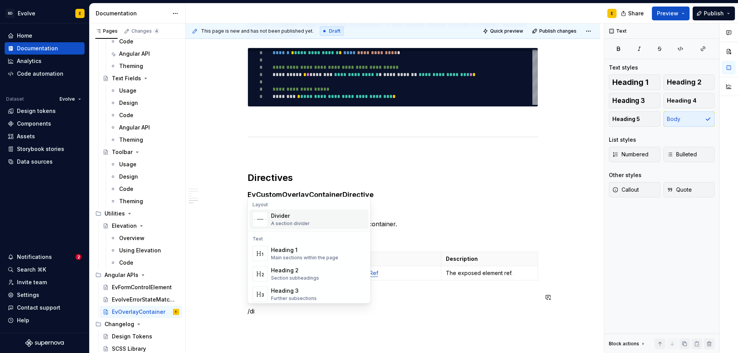
click at [293, 217] on div "Divider" at bounding box center [290, 216] width 39 height 8
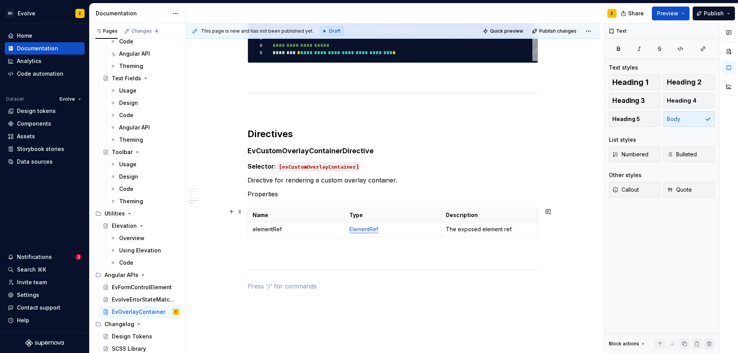
scroll to position [781, 0]
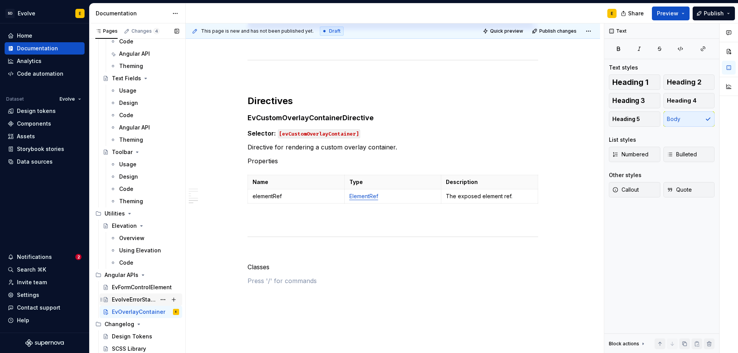
click at [138, 300] on div "EvolveErrorStateMatcher" at bounding box center [134, 300] width 44 height 8
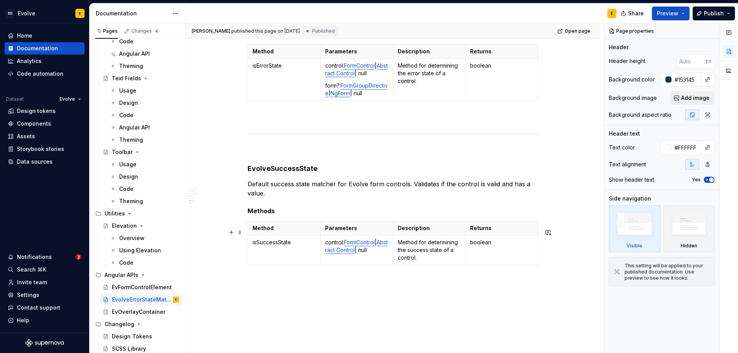
scroll to position [615, 0]
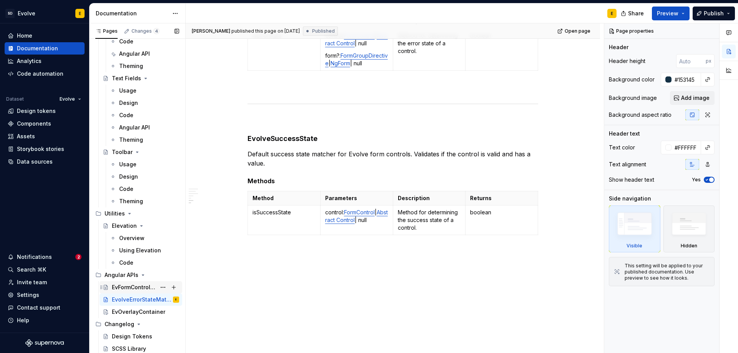
click at [137, 289] on div "EvFormControlElement" at bounding box center [134, 288] width 44 height 8
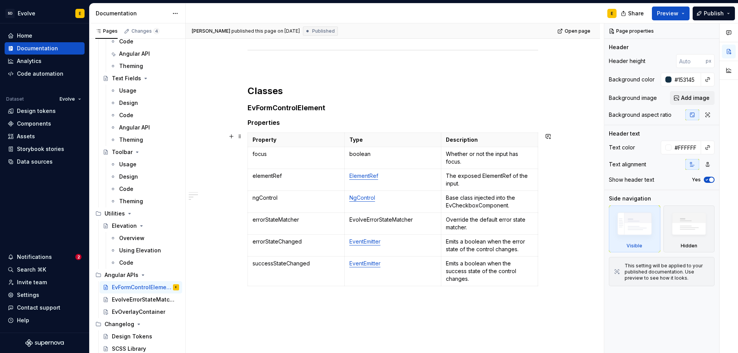
scroll to position [204, 0]
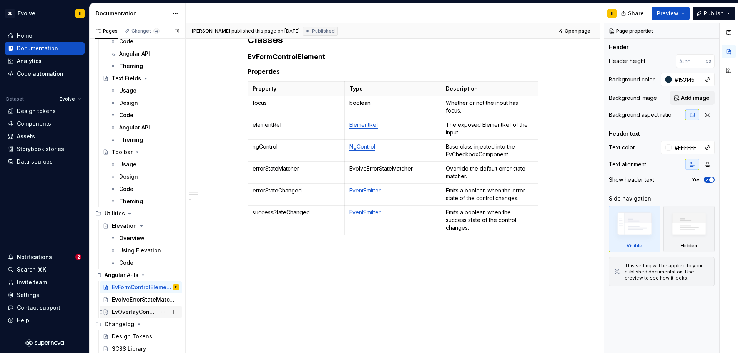
click at [132, 314] on div "EvOverlayContainer" at bounding box center [134, 312] width 44 height 8
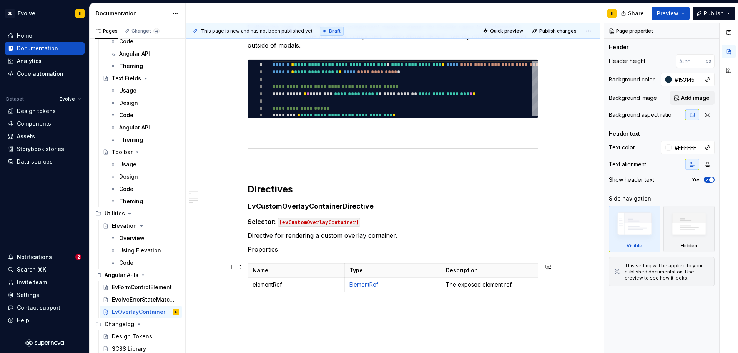
scroll to position [828, 0]
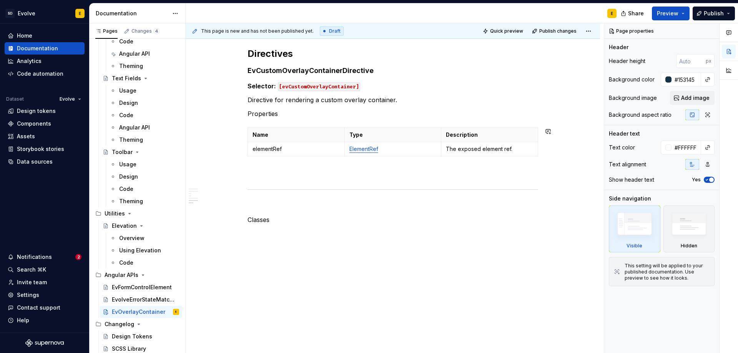
click at [305, 222] on p "Classes" at bounding box center [393, 219] width 291 height 9
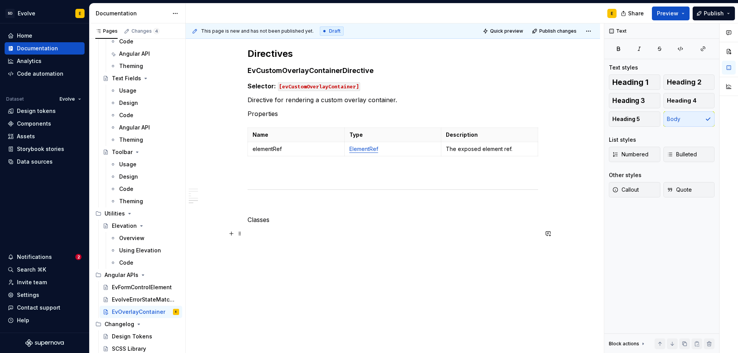
click at [288, 232] on p at bounding box center [393, 233] width 291 height 9
click at [294, 217] on p "Classes" at bounding box center [393, 219] width 291 height 9
click at [671, 80] on span "Heading 2" at bounding box center [684, 82] width 35 height 8
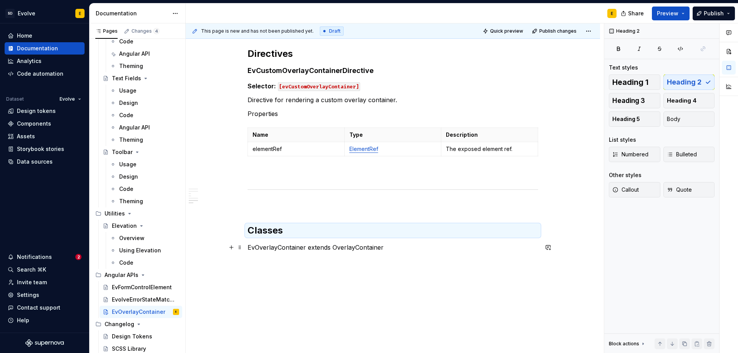
click at [296, 251] on p "EvOverlayContainer extends OverlayContainer" at bounding box center [393, 247] width 291 height 9
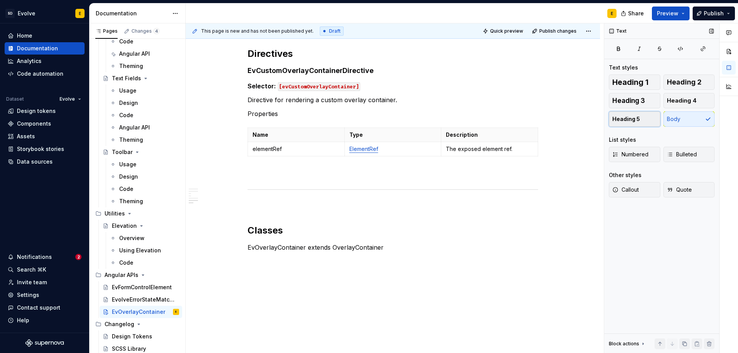
click at [633, 117] on span "Heading 5" at bounding box center [627, 119] width 28 height 8
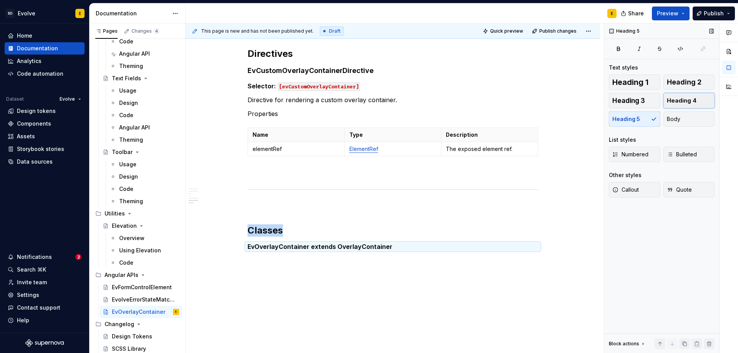
click at [687, 100] on span "Heading 4" at bounding box center [682, 101] width 30 height 8
click at [399, 249] on h4 "EvOverlayContainer extends OverlayContainer" at bounding box center [393, 247] width 291 height 9
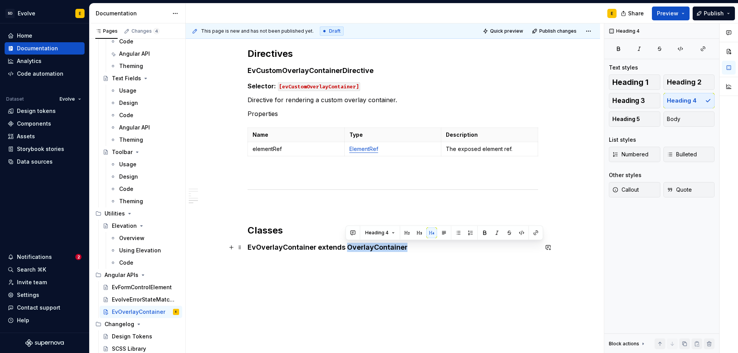
drag, startPoint x: 345, startPoint y: 247, endPoint x: 405, endPoint y: 247, distance: 59.2
click at [405, 247] on h4 "EvOverlayContainer extends OverlayContainer" at bounding box center [393, 247] width 291 height 9
click at [534, 231] on button "button" at bounding box center [536, 233] width 11 height 11
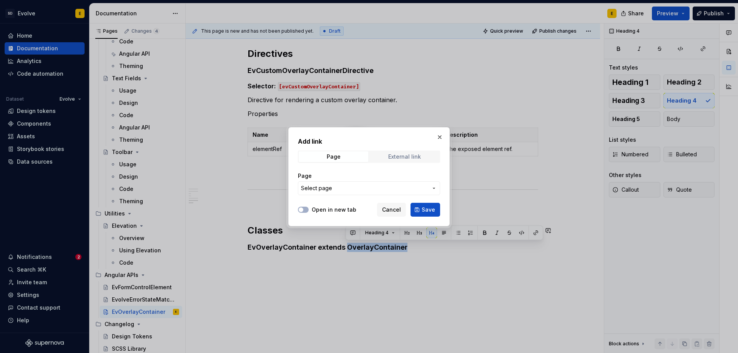
click at [423, 153] on span "External link" at bounding box center [405, 157] width 70 height 11
click at [359, 189] on input "URL" at bounding box center [369, 189] width 142 height 14
paste input "[URL][DOMAIN_NAME]"
click at [299, 209] on span "button" at bounding box center [301, 210] width 5 height 5
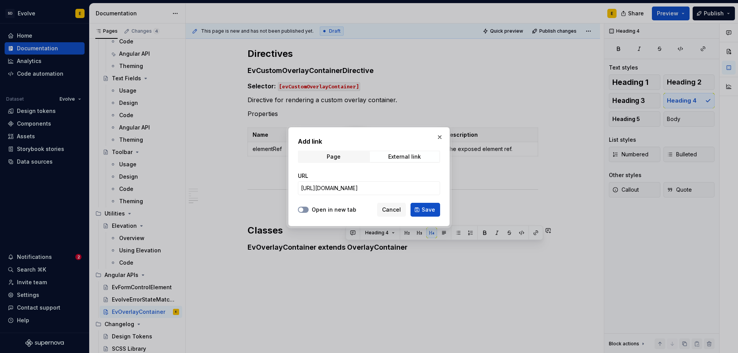
scroll to position [0, 0]
click at [423, 207] on span "Save" at bounding box center [428, 210] width 13 height 8
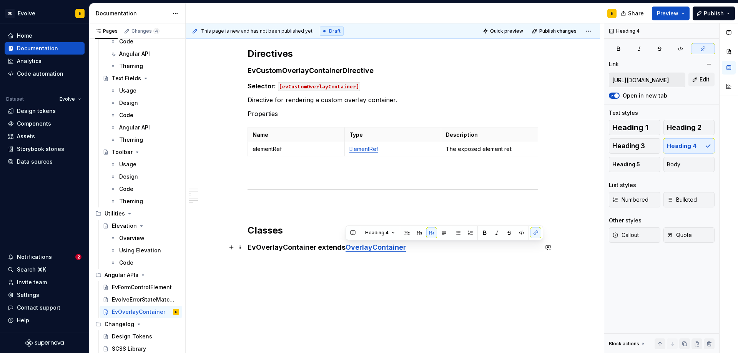
click at [423, 251] on h4 "EvOverlayContainer extends OverlayContainer" at bounding box center [393, 247] width 291 height 9
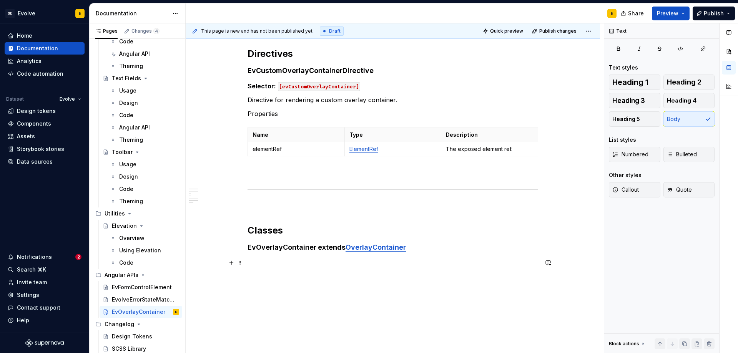
click at [311, 267] on p at bounding box center [393, 262] width 291 height 9
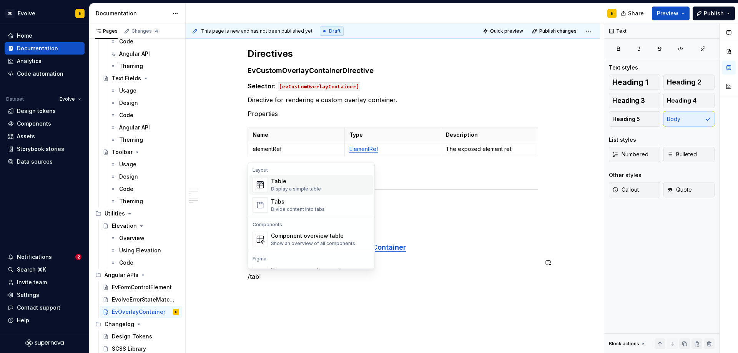
click at [305, 185] on div "Table Display a simple table" at bounding box center [296, 185] width 50 height 15
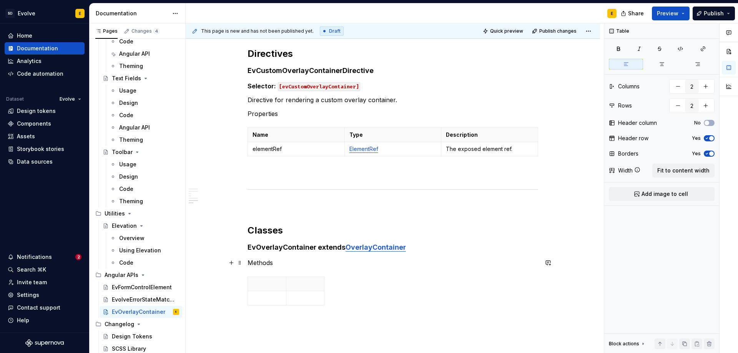
click at [287, 264] on p "Methods" at bounding box center [393, 262] width 291 height 9
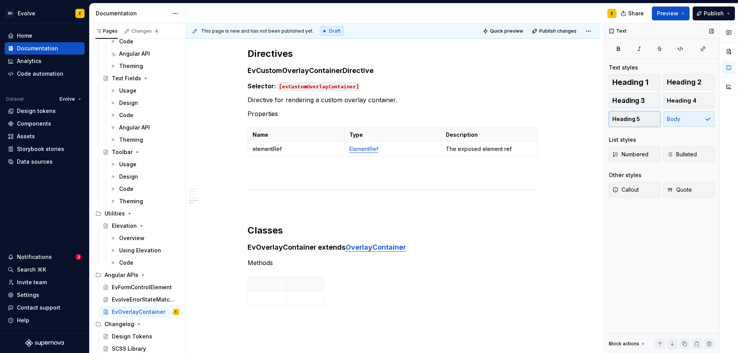
click at [630, 114] on button "Heading 5" at bounding box center [635, 119] width 52 height 15
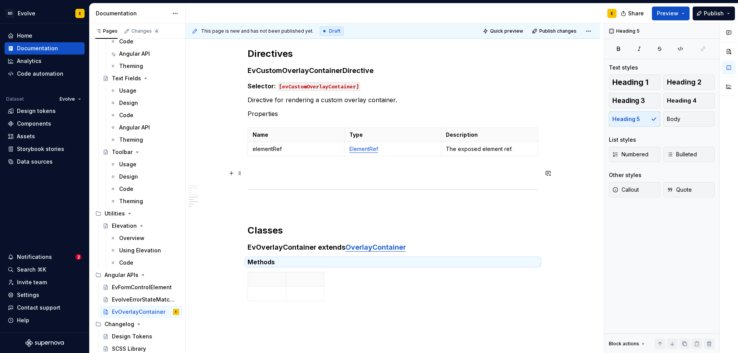
click at [329, 170] on p at bounding box center [393, 173] width 291 height 9
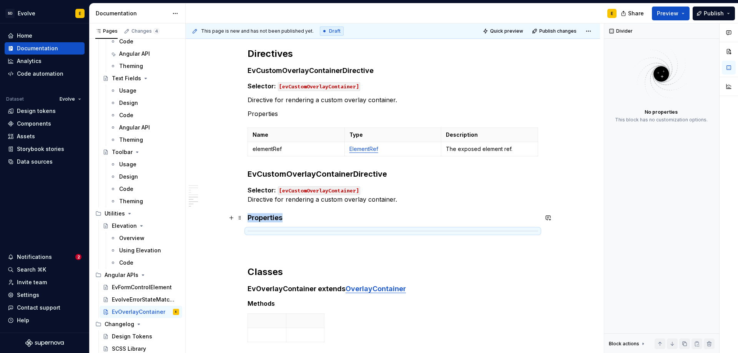
click at [315, 217] on h4 "Properties" at bounding box center [393, 217] width 291 height 9
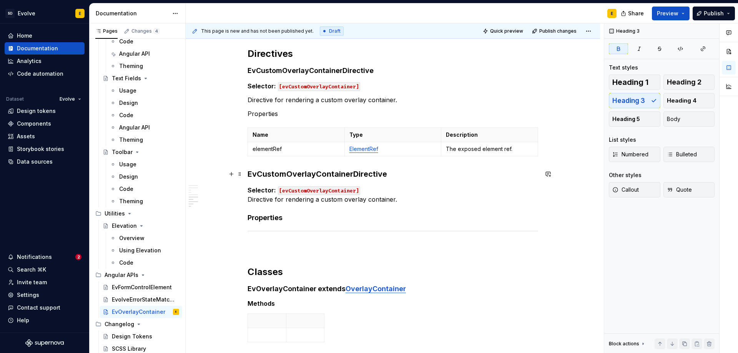
click at [390, 173] on h3 "EvCustomOverlayContainerDirective" at bounding box center [393, 174] width 291 height 11
click at [673, 102] on span "Heading 4" at bounding box center [682, 101] width 30 height 8
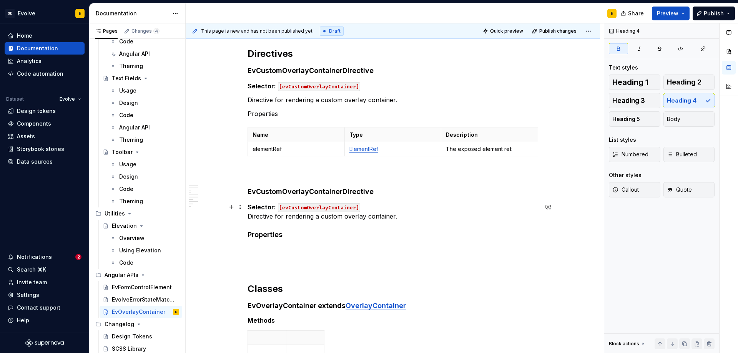
click at [382, 209] on p "Selector: [evCustomOverlayContainer] Directive for rendering a custom overlay c…" at bounding box center [393, 212] width 291 height 18
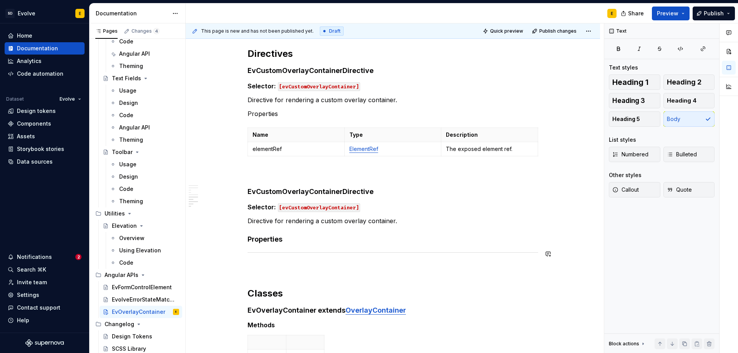
click at [628, 116] on span "Heading 5" at bounding box center [627, 119] width 28 height 8
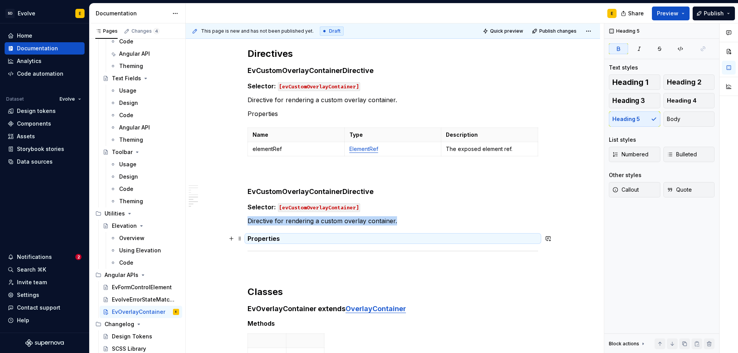
click at [314, 238] on h5 "Properties" at bounding box center [393, 239] width 291 height 8
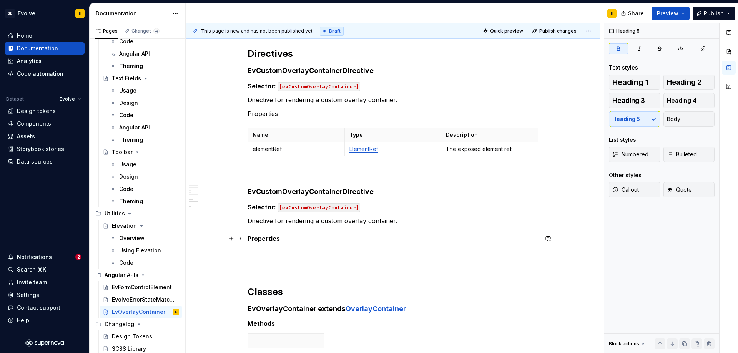
click at [313, 240] on h5 "Properties" at bounding box center [393, 239] width 291 height 8
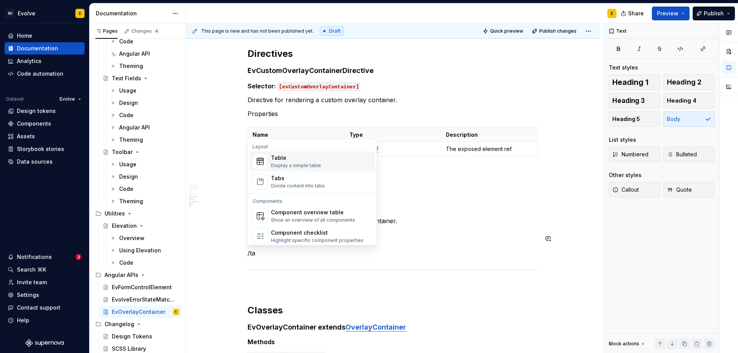
click at [288, 163] on div "Display a simple table" at bounding box center [296, 166] width 50 height 6
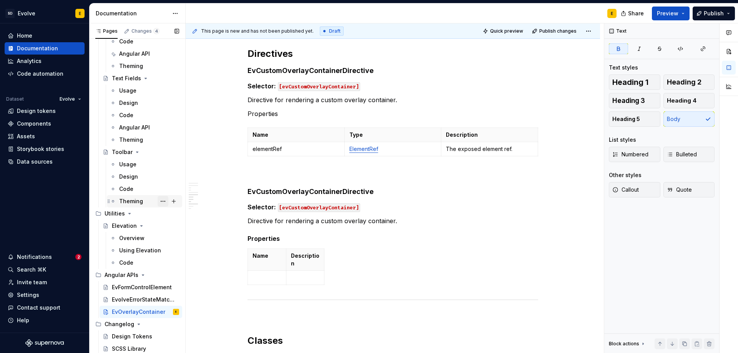
drag, startPoint x: 340, startPoint y: 277, endPoint x: 157, endPoint y: 198, distance: 199.6
click at [157, 198] on div "Pages Changes 4 Add Accessibility guide for tree Page tree. Navigate the tree w…" at bounding box center [414, 189] width 649 height 333
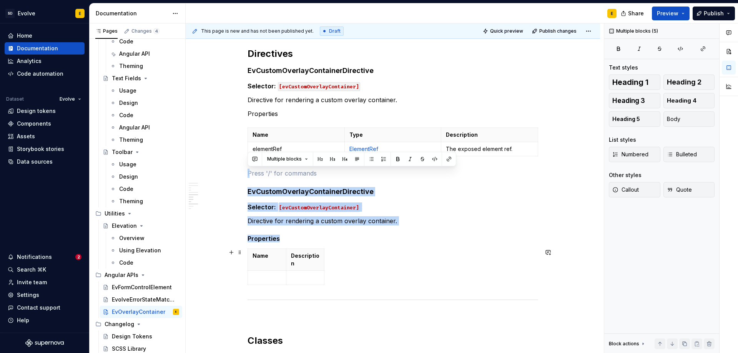
drag, startPoint x: 313, startPoint y: 213, endPoint x: 363, endPoint y: 274, distance: 79.0
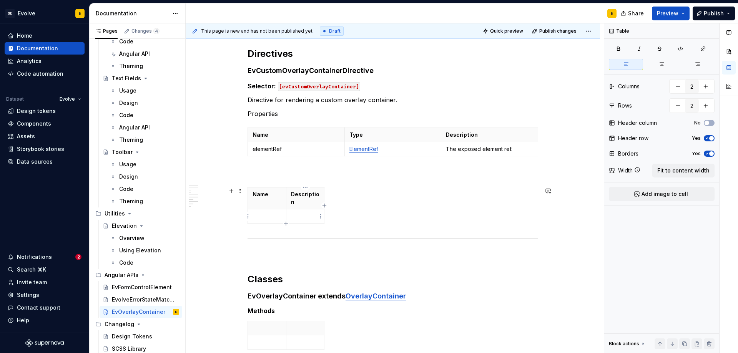
drag, startPoint x: 364, startPoint y: 224, endPoint x: 313, endPoint y: 208, distance: 53.6
click at [313, 208] on div "Name Description" at bounding box center [393, 207] width 291 height 40
click at [315, 219] on p at bounding box center [305, 217] width 29 height 8
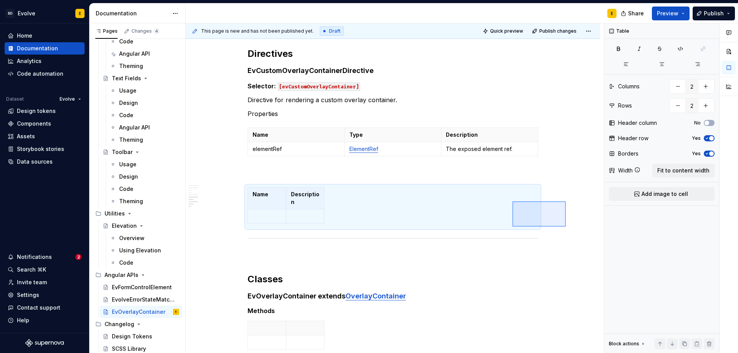
drag, startPoint x: 566, startPoint y: 227, endPoint x: 513, endPoint y: 202, distance: 59.2
click at [513, 202] on div "This page is new and has not been published yet. Draft Quick preview Publish ch…" at bounding box center [395, 188] width 418 height 330
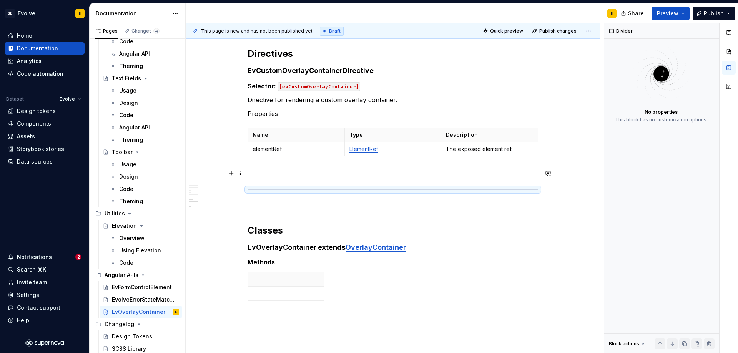
click at [513, 169] on p at bounding box center [393, 173] width 291 height 9
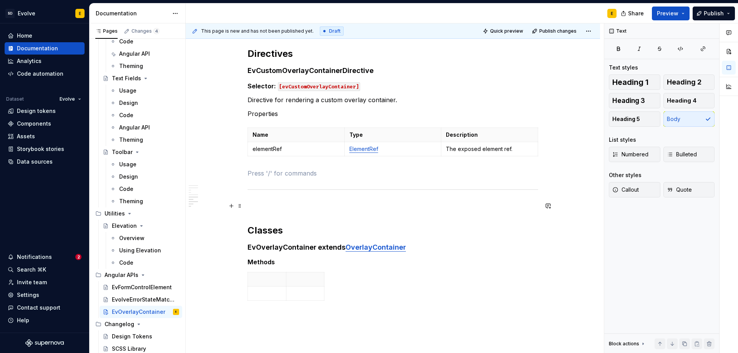
click at [458, 209] on p at bounding box center [393, 206] width 291 height 9
click at [323, 286] on icon "button" at bounding box center [324, 287] width 6 height 6
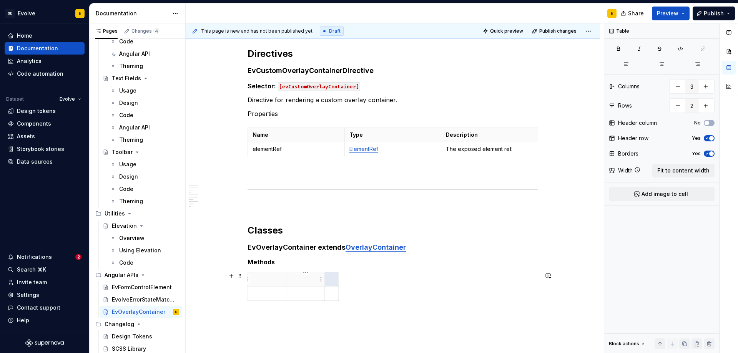
click at [314, 280] on p at bounding box center [305, 280] width 29 height 8
click at [263, 279] on p at bounding box center [267, 280] width 29 height 8
click at [680, 168] on span "Fit to content width" at bounding box center [684, 171] width 52 height 8
click at [301, 291] on p at bounding box center [296, 294] width 87 height 8
click at [267, 298] on p at bounding box center [296, 302] width 87 height 8
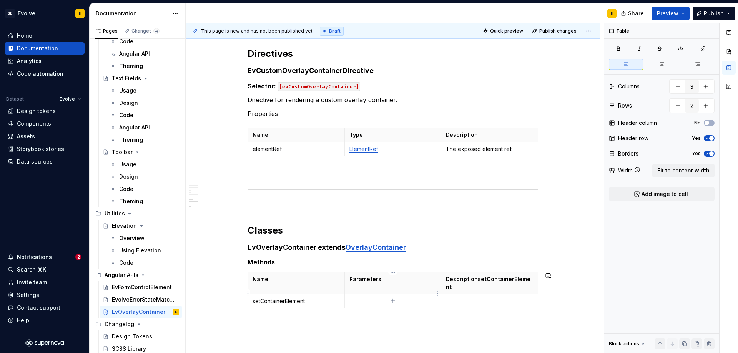
click at [399, 298] on p at bounding box center [393, 302] width 87 height 8
click at [477, 298] on p at bounding box center [489, 302] width 87 height 8
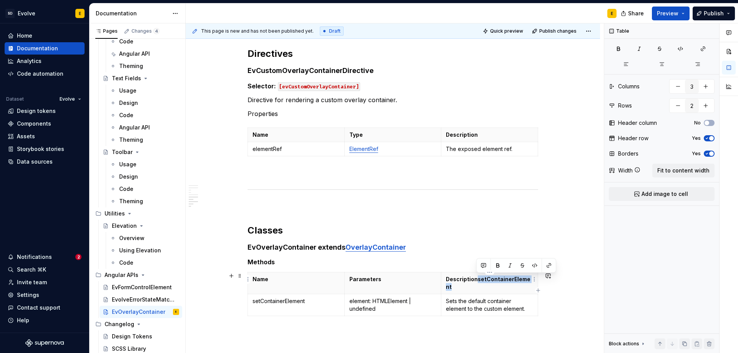
drag, startPoint x: 532, startPoint y: 281, endPoint x: 478, endPoint y: 280, distance: 54.2
click at [478, 280] on p "DescriptionsetContainerElement" at bounding box center [489, 283] width 87 height 15
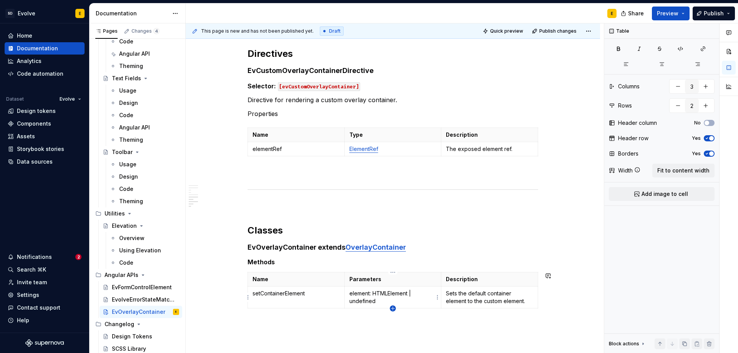
click at [395, 309] on icon "button" at bounding box center [393, 309] width 6 height 6
click at [277, 315] on p at bounding box center [296, 316] width 87 height 8
click at [401, 317] on p at bounding box center [393, 316] width 87 height 8
click at [500, 319] on p at bounding box center [489, 316] width 87 height 8
click at [390, 331] on icon "button" at bounding box center [393, 331] width 6 height 6
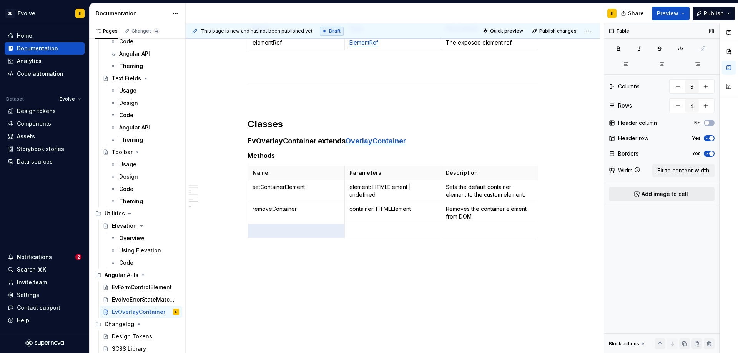
scroll to position [938, 0]
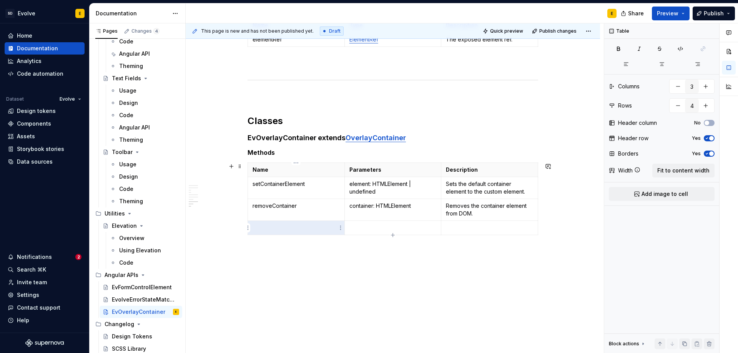
click at [276, 229] on p at bounding box center [296, 228] width 87 height 8
click at [466, 226] on p at bounding box center [489, 228] width 87 height 8
click at [392, 242] on icon "button" at bounding box center [393, 243] width 6 height 6
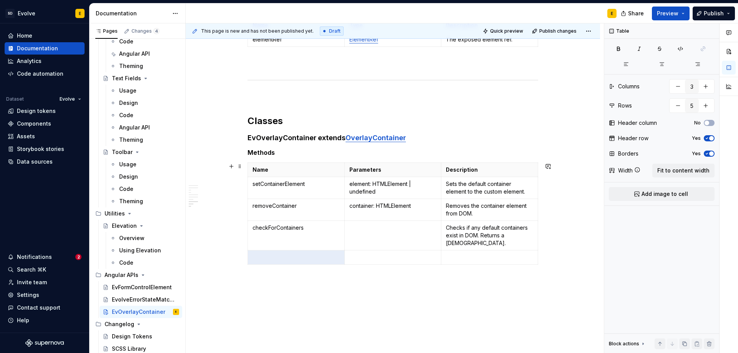
click at [301, 254] on p at bounding box center [296, 258] width 87 height 8
click at [490, 254] on p at bounding box center [489, 258] width 87 height 8
click at [391, 272] on icon "button" at bounding box center [393, 273] width 6 height 6
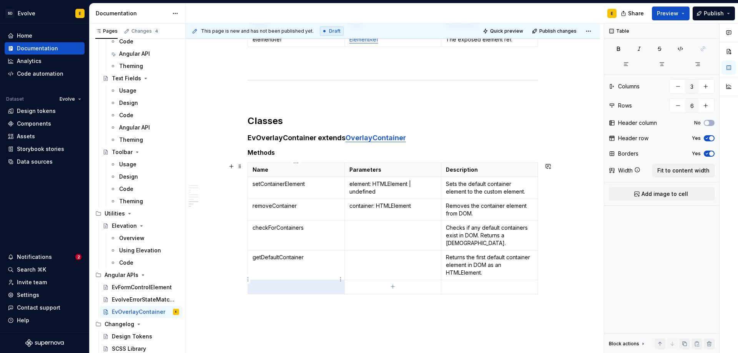
click at [316, 283] on p at bounding box center [296, 287] width 87 height 8
click at [472, 280] on td at bounding box center [489, 287] width 97 height 14
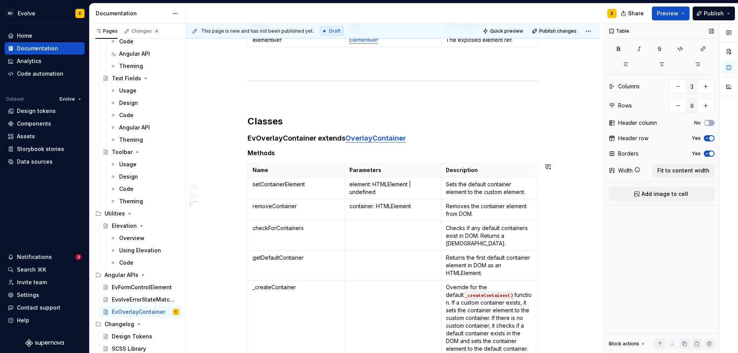
scroll to position [920, 0]
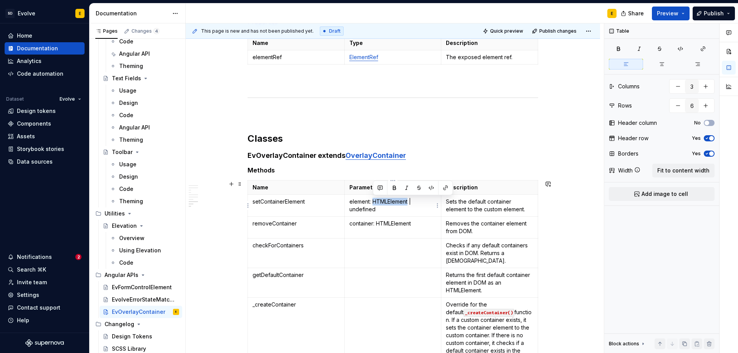
drag, startPoint x: 374, startPoint y: 203, endPoint x: 409, endPoint y: 203, distance: 35.0
click at [409, 203] on p "element: HTMLElement | undefined" at bounding box center [393, 205] width 87 height 15
click at [443, 188] on button "button" at bounding box center [445, 188] width 11 height 11
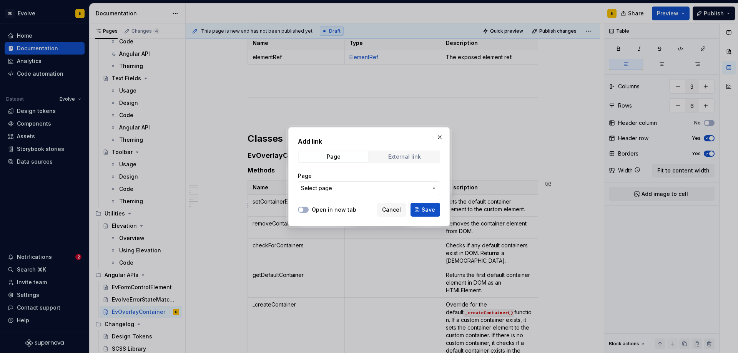
click at [405, 157] on div "External link" at bounding box center [404, 157] width 33 height 6
click at [361, 188] on input "URL" at bounding box center [369, 189] width 142 height 14
paste input "[URL][DOMAIN_NAME]"
click at [300, 208] on span "button" at bounding box center [301, 210] width 5 height 5
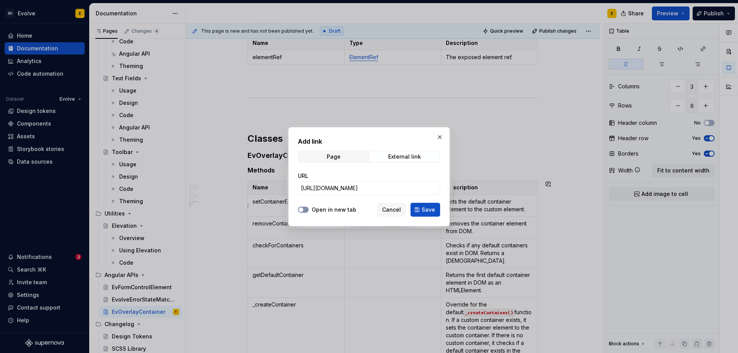
scroll to position [0, 0]
click at [420, 206] on button "Save" at bounding box center [426, 210] width 30 height 14
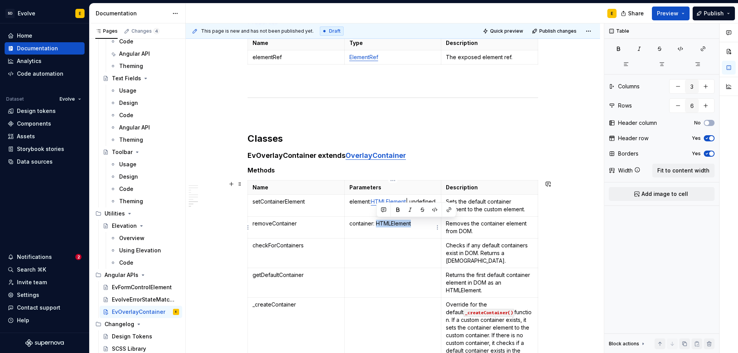
drag, startPoint x: 378, startPoint y: 224, endPoint x: 414, endPoint y: 223, distance: 36.1
click at [414, 223] on p "container: HTMLElement" at bounding box center [393, 224] width 87 height 8
click at [449, 211] on button "button" at bounding box center [449, 210] width 11 height 11
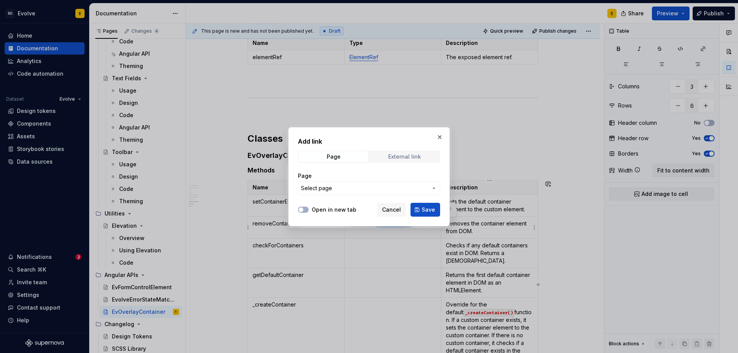
click at [412, 154] on div "External link" at bounding box center [404, 157] width 33 height 6
click at [377, 185] on input "URL" at bounding box center [369, 189] width 142 height 14
paste input "[URL][DOMAIN_NAME]"
click at [306, 209] on button "Open in new tab" at bounding box center [303, 210] width 11 height 6
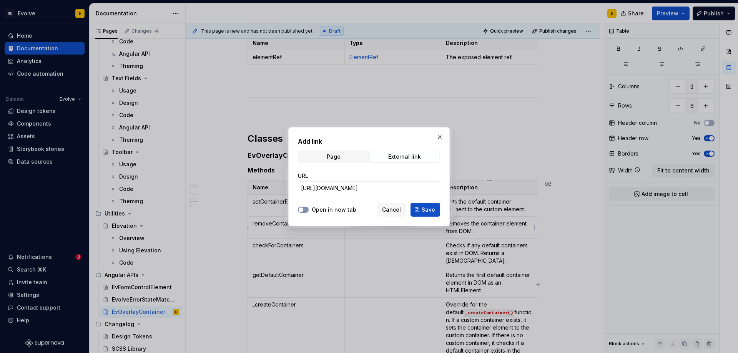
scroll to position [0, 0]
click at [422, 209] on button "Save" at bounding box center [426, 210] width 30 height 14
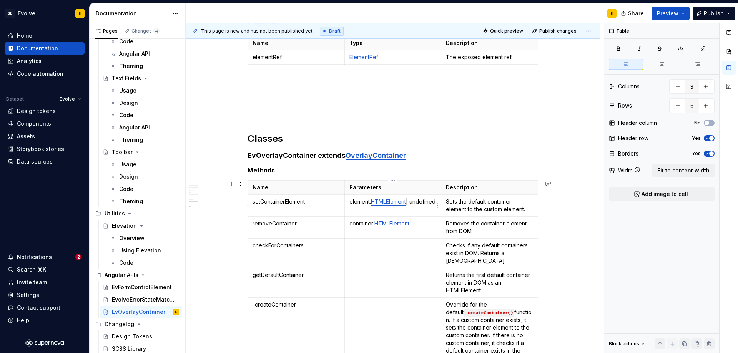
click at [422, 199] on p "element: HTMLElement | undefined" at bounding box center [393, 202] width 87 height 8
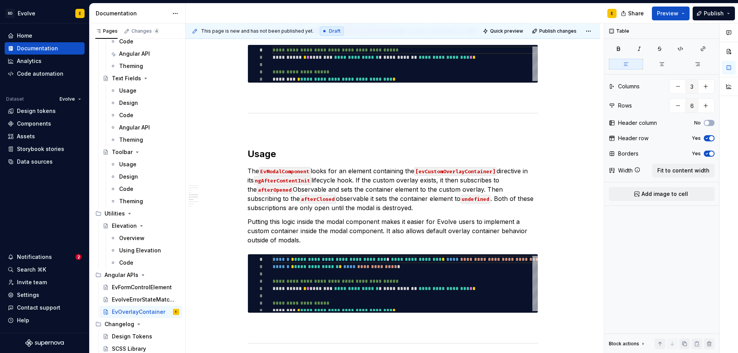
scroll to position [497, 0]
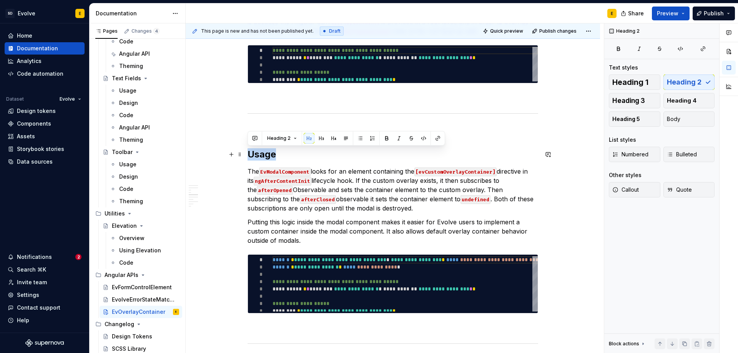
drag, startPoint x: 275, startPoint y: 155, endPoint x: 250, endPoint y: 152, distance: 25.1
click at [250, 152] on h2 "Usage" at bounding box center [393, 154] width 291 height 12
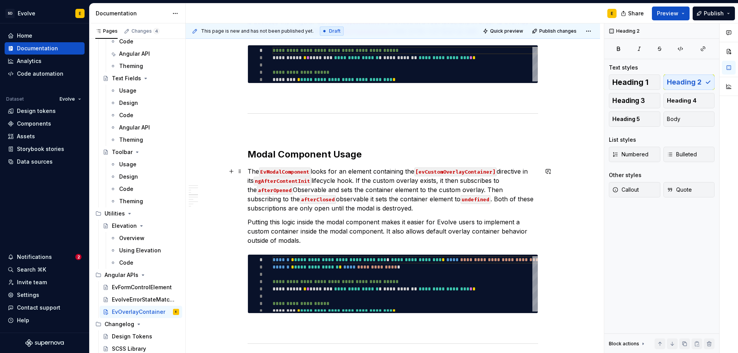
click at [337, 170] on p "The EvModalComponent looks for an element containing the [evCustomOverlayContai…" at bounding box center [393, 190] width 291 height 46
click at [326, 238] on p "Putting this logic inside the modal component makes it easier for Evolve users …" at bounding box center [393, 232] width 291 height 28
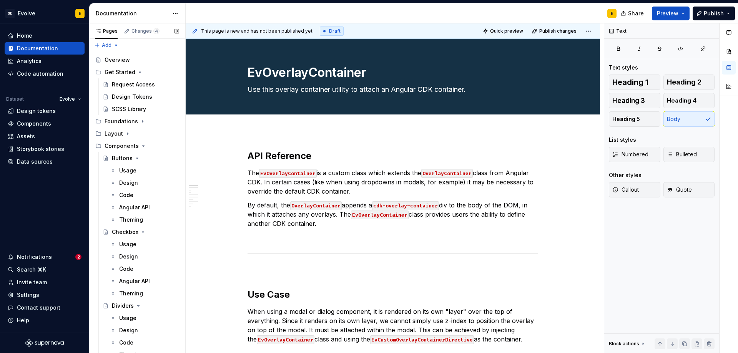
scroll to position [0, 0]
click at [142, 149] on icon "Page tree" at bounding box center [143, 148] width 6 height 6
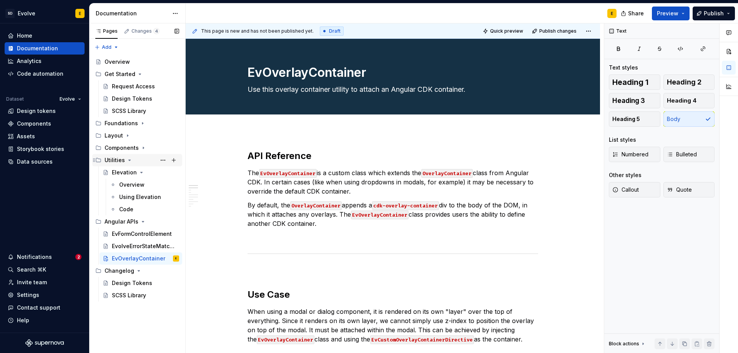
click at [128, 162] on icon "Page tree" at bounding box center [130, 160] width 6 height 6
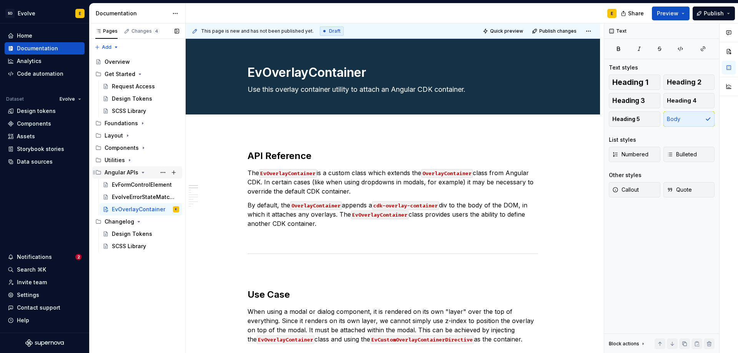
click at [142, 172] on icon "Page tree" at bounding box center [143, 172] width 2 height 1
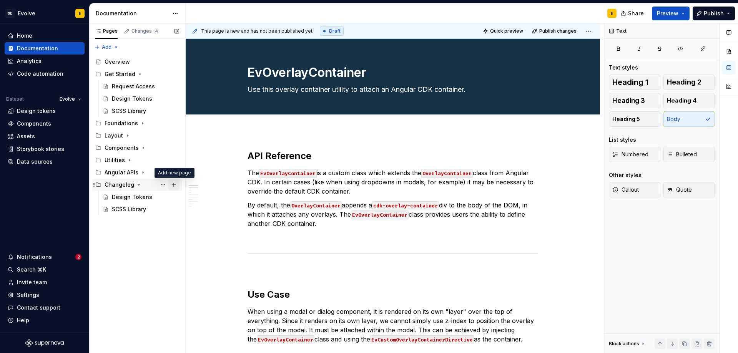
click at [174, 184] on button "Page tree" at bounding box center [173, 185] width 11 height 11
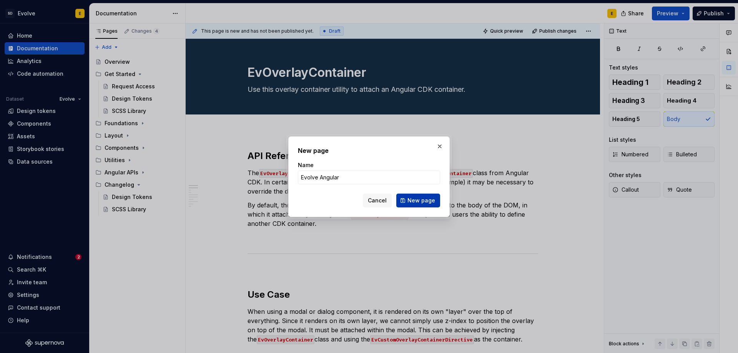
click at [421, 203] on span "New page" at bounding box center [422, 201] width 28 height 8
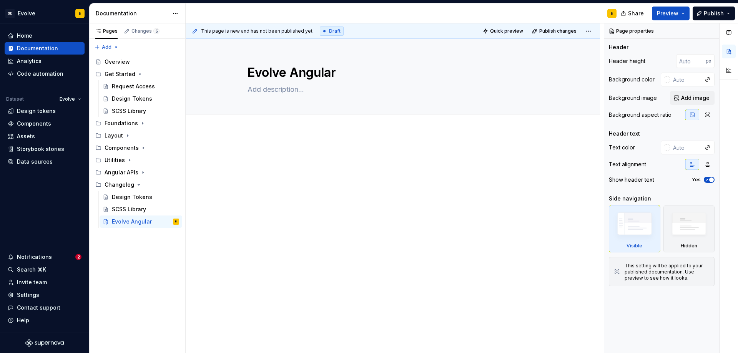
click at [267, 132] on div at bounding box center [393, 213] width 415 height 163
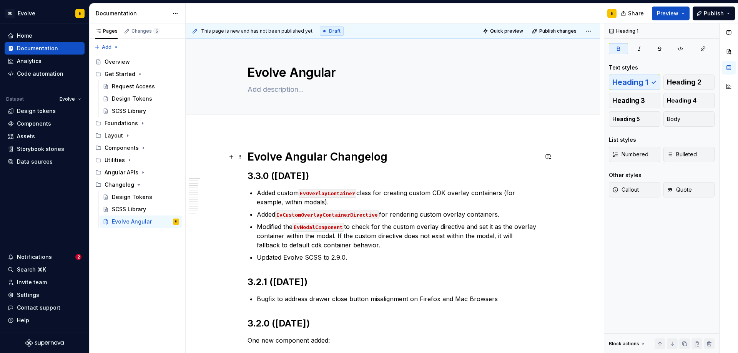
click at [410, 160] on h1 "Evolve Angular Changelog" at bounding box center [393, 157] width 291 height 14
click at [569, 53] on span "Edit header" at bounding box center [573, 52] width 31 height 8
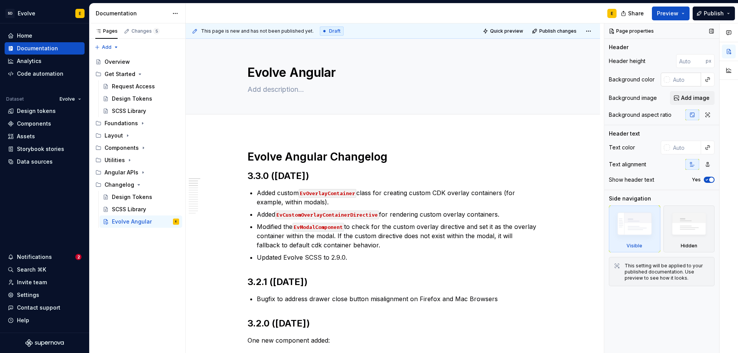
click at [677, 78] on input "text" at bounding box center [685, 80] width 31 height 14
paste input "#153145"
click at [680, 149] on input "text" at bounding box center [685, 148] width 31 height 14
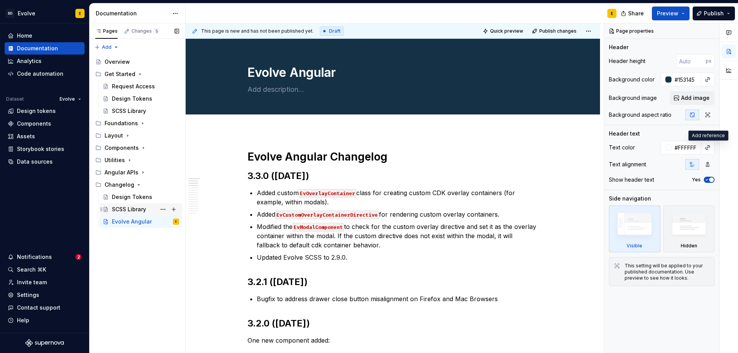
click at [121, 210] on div "SCSS Library" at bounding box center [129, 210] width 34 height 8
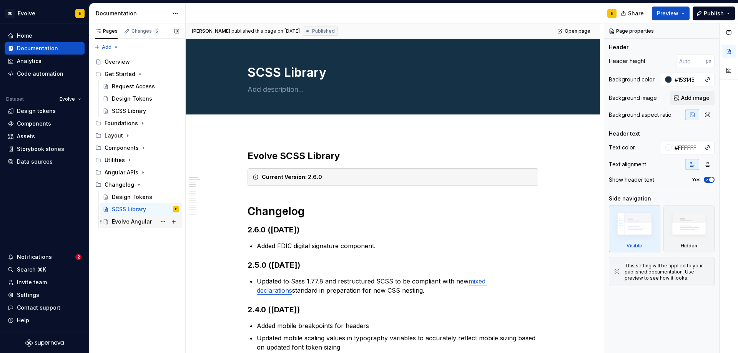
click at [121, 220] on div "Evolve Angular" at bounding box center [132, 222] width 40 height 8
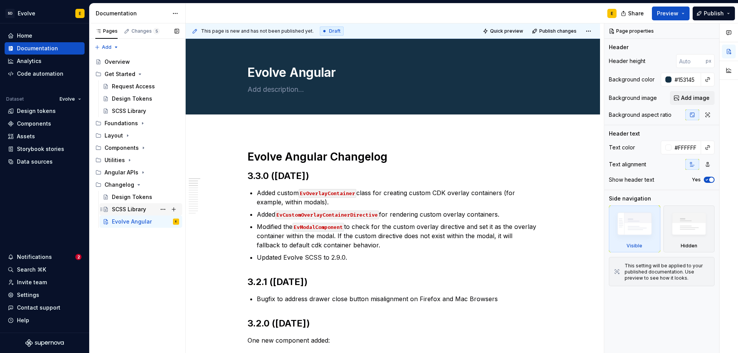
click at [122, 208] on div "SCSS Library" at bounding box center [129, 210] width 34 height 8
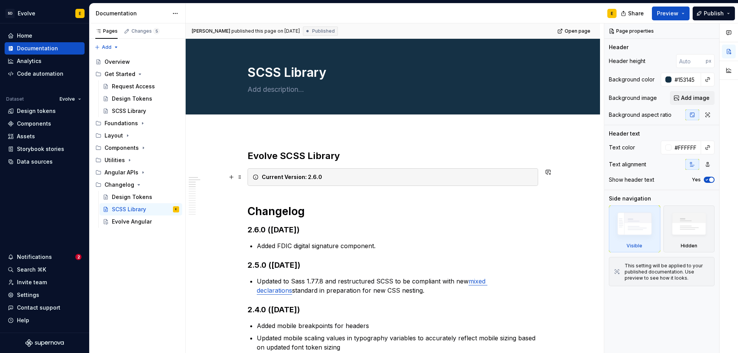
click at [251, 183] on div "Current Version: 2.6.0" at bounding box center [393, 177] width 291 height 18
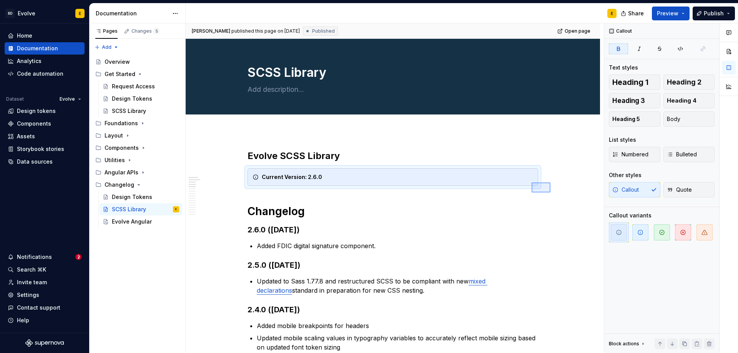
drag, startPoint x: 551, startPoint y: 193, endPoint x: 532, endPoint y: 183, distance: 21.3
click at [532, 183] on div "[PERSON_NAME] published this page on [DATE] Published Open page SCSS Library Ed…" at bounding box center [395, 188] width 418 height 330
copy strong "Evolve SCSS Library"
click at [128, 223] on div "Evolve Angular" at bounding box center [132, 222] width 40 height 8
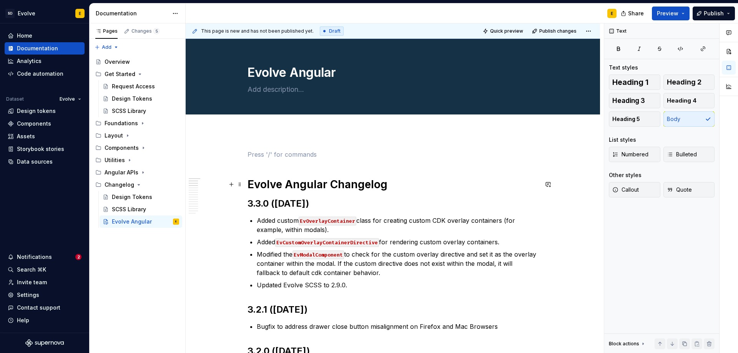
click at [388, 179] on h1 "Evolve Angular Changelog" at bounding box center [393, 185] width 291 height 14
click at [371, 150] on p at bounding box center [393, 154] width 291 height 9
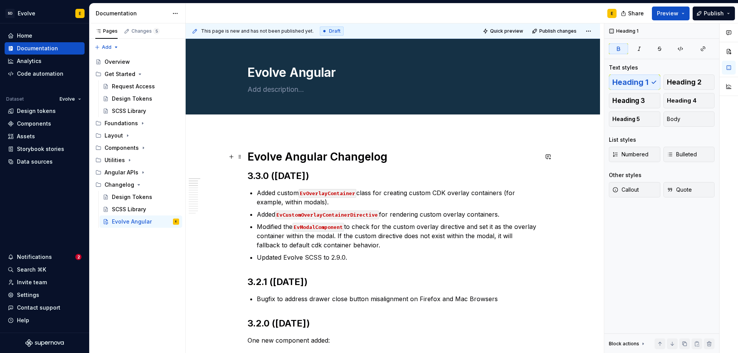
click at [393, 158] on h1 "Evolve Angular Changelog" at bounding box center [393, 157] width 291 height 14
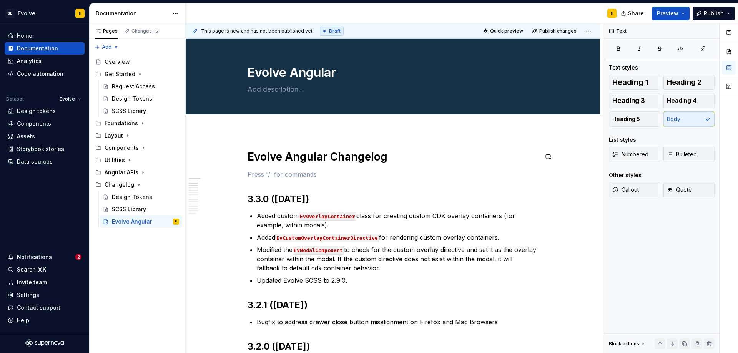
paste div
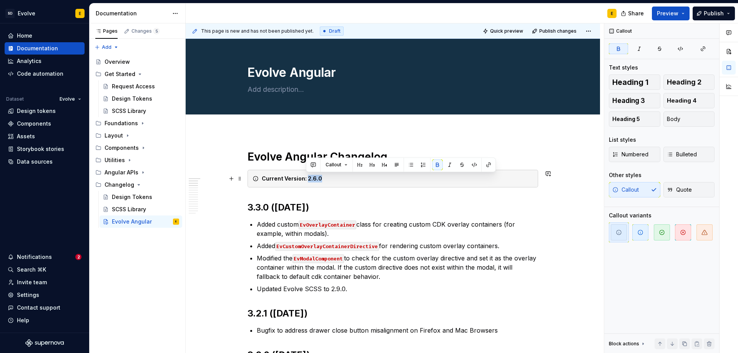
drag, startPoint x: 307, startPoint y: 179, endPoint x: 321, endPoint y: 178, distance: 14.3
click at [321, 178] on div "Current Version: 2.6.0" at bounding box center [397, 179] width 271 height 8
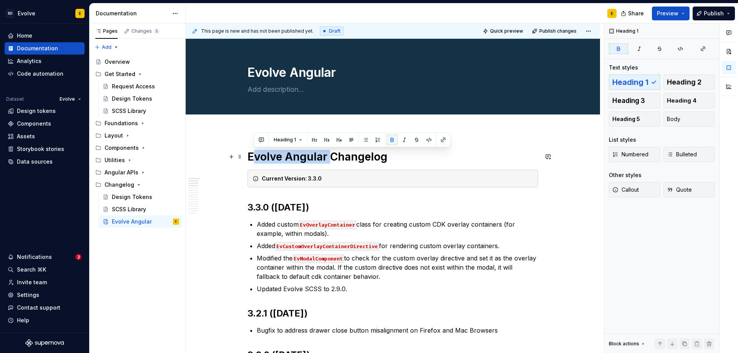
drag, startPoint x: 330, startPoint y: 158, endPoint x: 251, endPoint y: 162, distance: 78.6
click at [251, 162] on strong "Evolve Angular Changelog" at bounding box center [318, 156] width 140 height 13
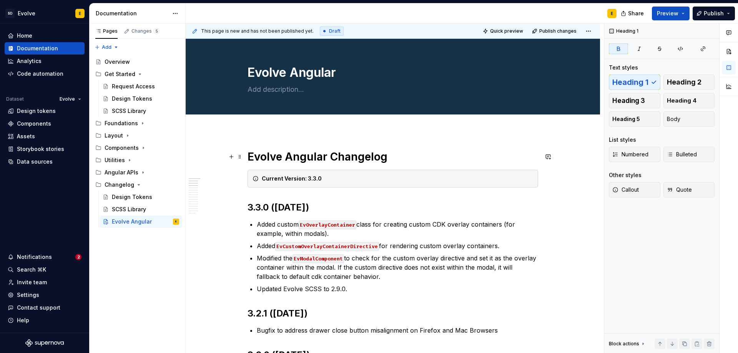
click at [412, 159] on h1 "Evolve Angular Changelog" at bounding box center [393, 157] width 291 height 14
click at [138, 208] on div "SCSS Library" at bounding box center [129, 210] width 34 height 8
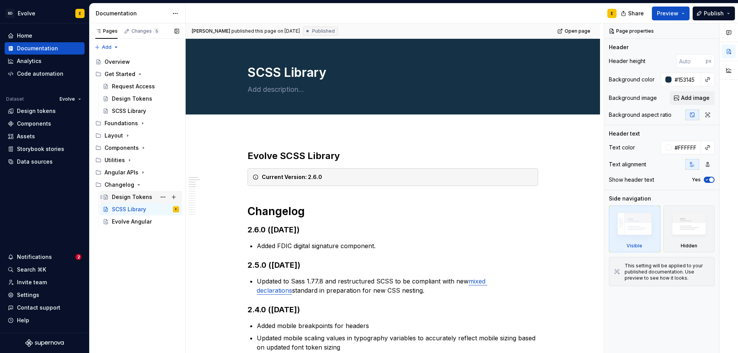
click at [141, 199] on div "Design Tokens" at bounding box center [132, 197] width 40 height 8
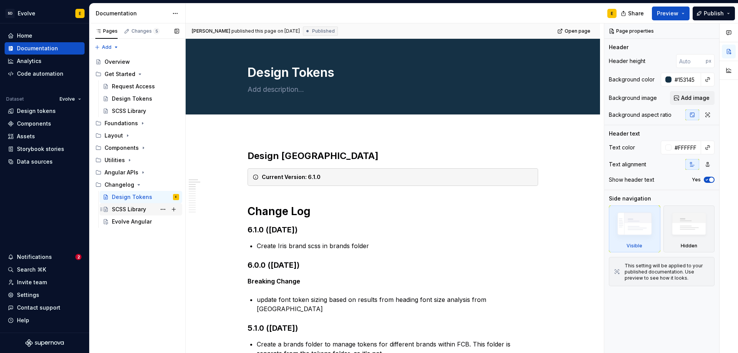
click at [130, 210] on div "SCSS Library" at bounding box center [129, 210] width 34 height 8
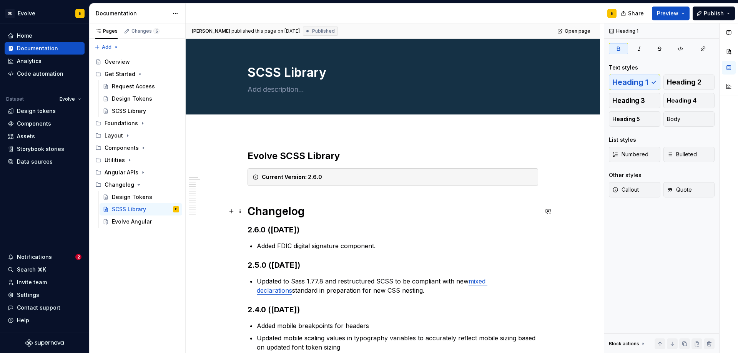
click at [322, 212] on h1 "Changelog" at bounding box center [393, 212] width 291 height 14
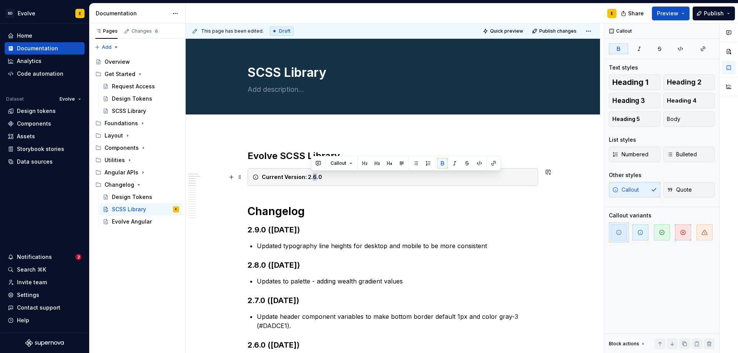
click at [314, 176] on strong "Current Version: 2.6.0" at bounding box center [292, 177] width 60 height 7
click at [326, 179] on div "Current Version: 2.9.0" at bounding box center [397, 177] width 271 height 8
click at [127, 197] on div "Design Tokens" at bounding box center [132, 197] width 40 height 8
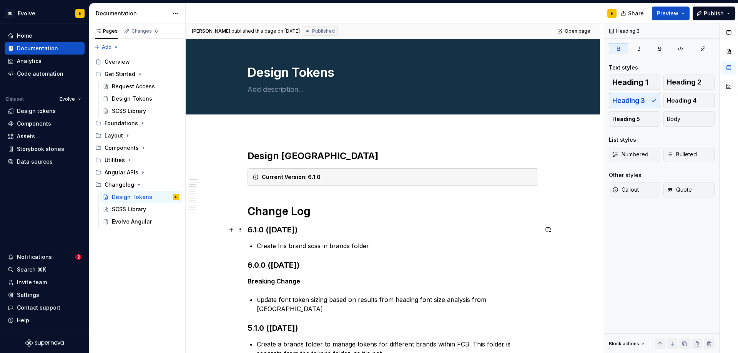
click at [249, 228] on strong "6.1.0 ([DATE])" at bounding box center [273, 229] width 50 height 9
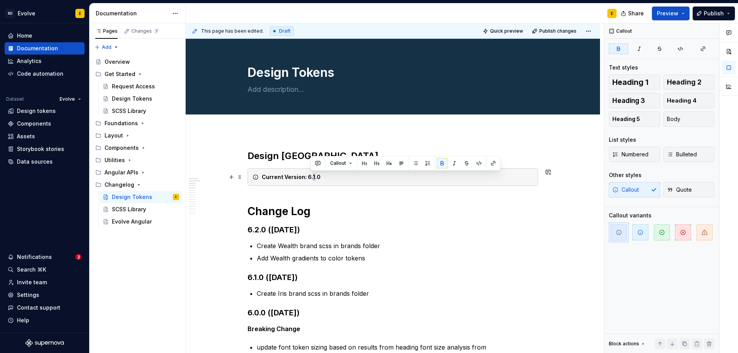
click at [313, 177] on strong "Current Version: 6.1.0" at bounding box center [291, 177] width 59 height 7
click at [329, 177] on div "Current Version: 6.2.0" at bounding box center [397, 177] width 271 height 8
click at [135, 222] on div "Evolve Angular" at bounding box center [132, 222] width 40 height 8
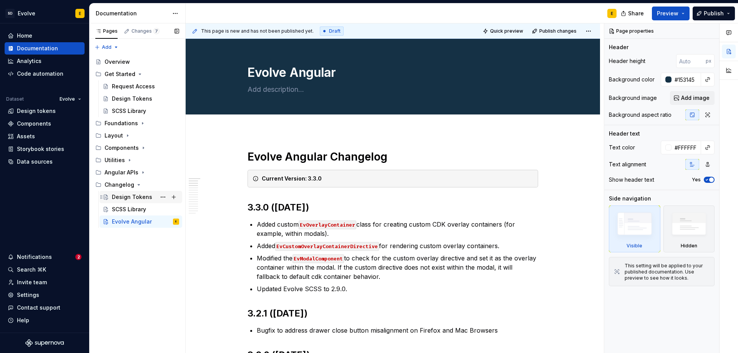
click at [131, 196] on div "Design Tokens" at bounding box center [132, 197] width 40 height 8
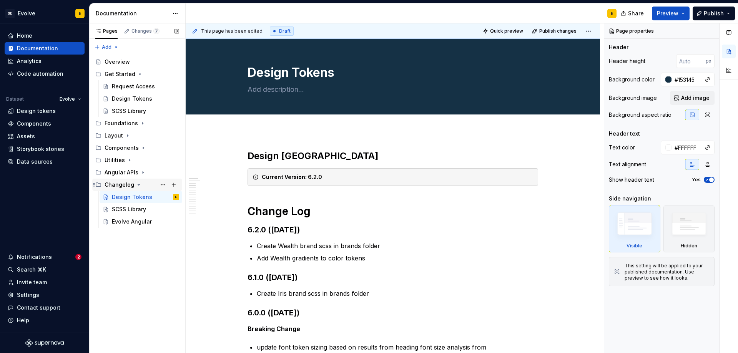
click at [136, 185] on icon "Page tree" at bounding box center [139, 185] width 6 height 6
click at [142, 171] on icon "Page tree" at bounding box center [143, 173] width 6 height 6
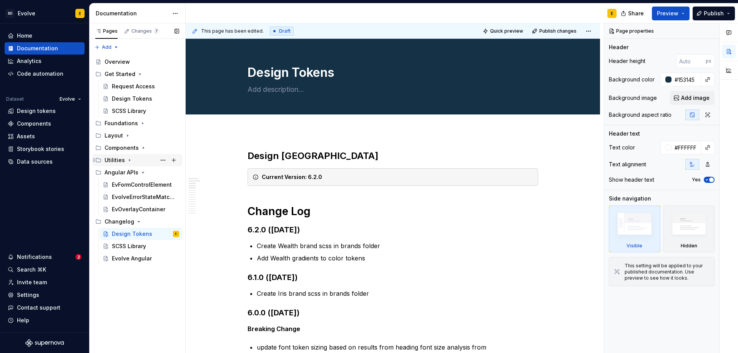
click at [130, 160] on icon "Page tree" at bounding box center [130, 160] width 6 height 6
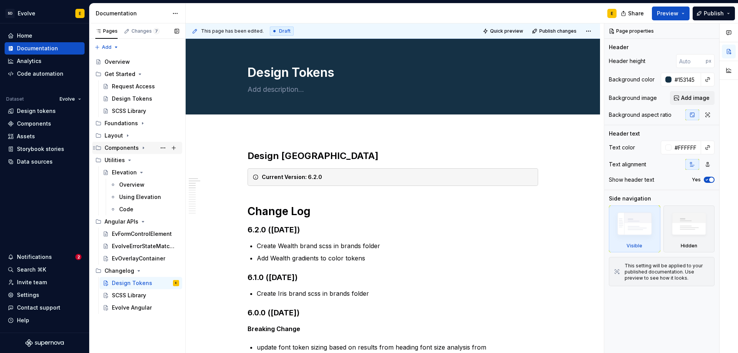
click at [145, 147] on icon "Page tree" at bounding box center [143, 148] width 6 height 6
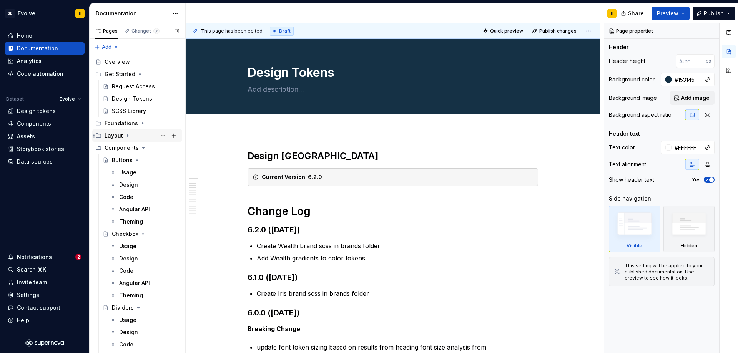
click at [128, 134] on icon "Page tree" at bounding box center [128, 136] width 6 height 6
click at [140, 125] on icon "Page tree" at bounding box center [143, 123] width 6 height 6
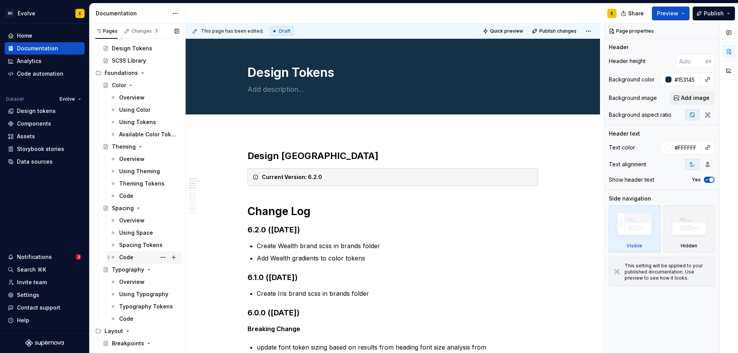
scroll to position [38, 0]
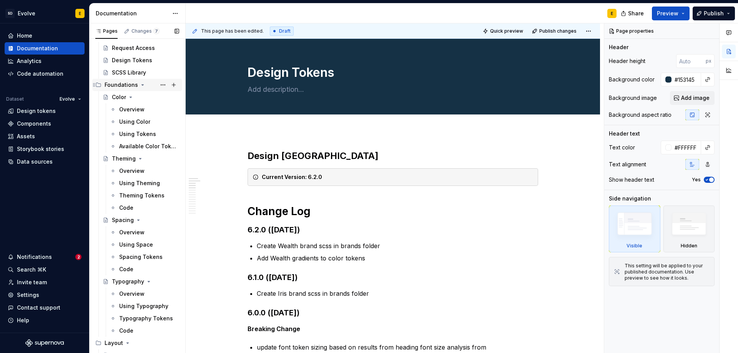
click at [142, 85] on icon "Page tree" at bounding box center [143, 85] width 2 height 1
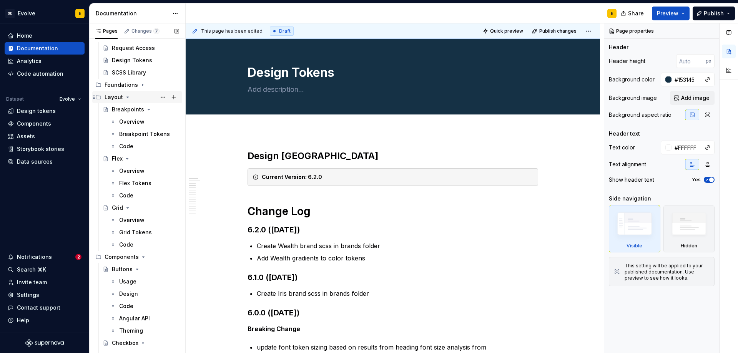
click at [125, 98] on icon "Page tree" at bounding box center [128, 97] width 6 height 6
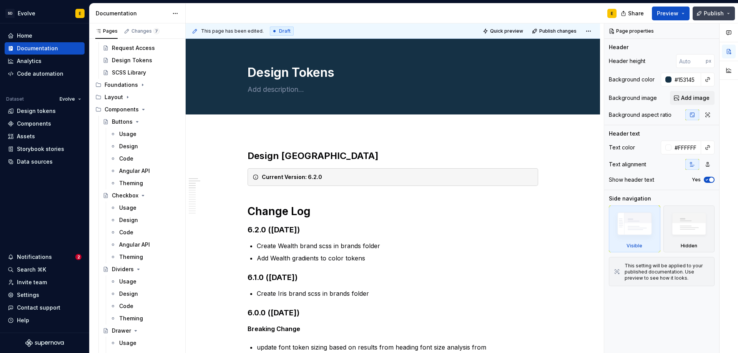
click at [707, 12] on span "Publish" at bounding box center [714, 14] width 20 height 8
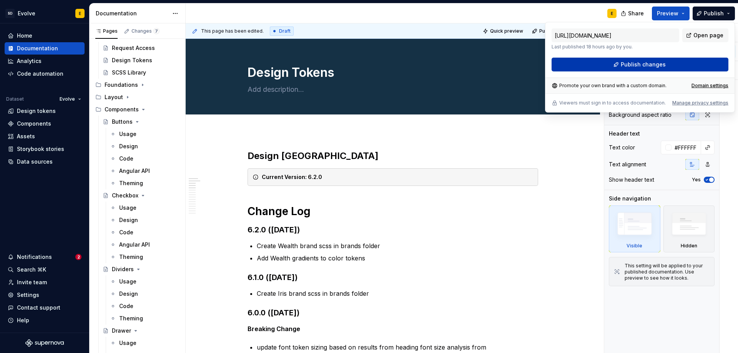
click at [642, 65] on span "Publish changes" at bounding box center [643, 65] width 45 height 8
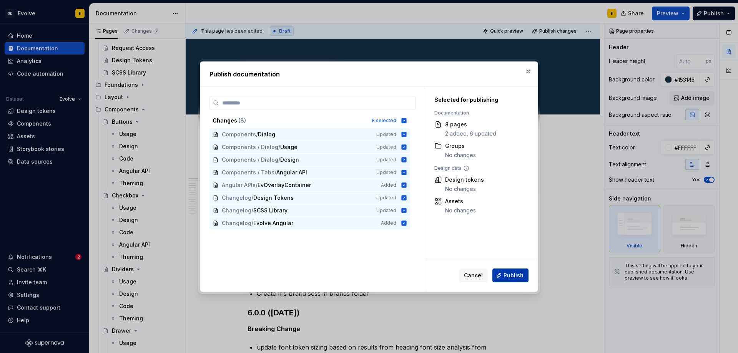
click at [510, 272] on span "Publish" at bounding box center [514, 276] width 20 height 8
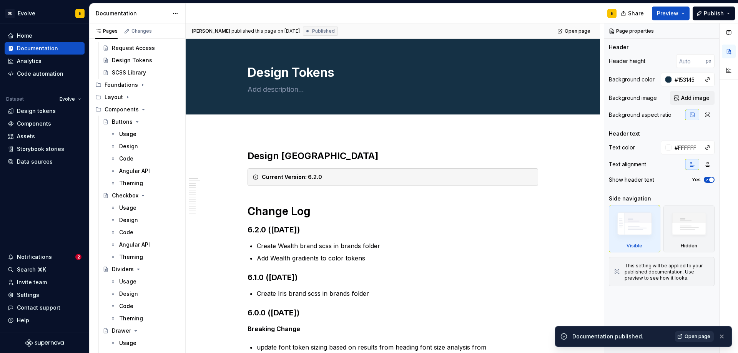
click at [699, 336] on span "Open page" at bounding box center [698, 337] width 26 height 6
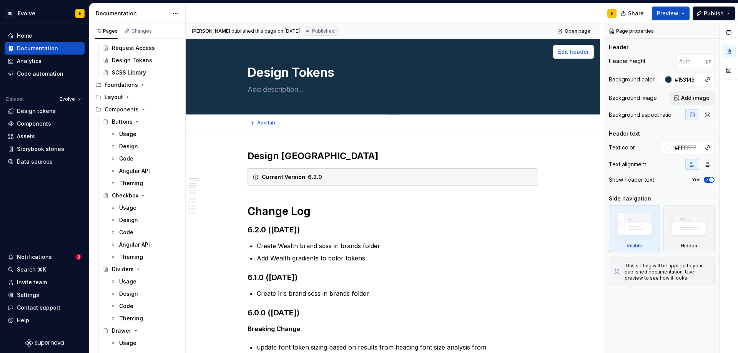
click at [573, 52] on span "Edit header" at bounding box center [573, 52] width 31 height 8
click at [609, 32] on div "Page properties" at bounding box center [632, 31] width 51 height 11
click at [613, 30] on div "Page properties" at bounding box center [632, 31] width 51 height 11
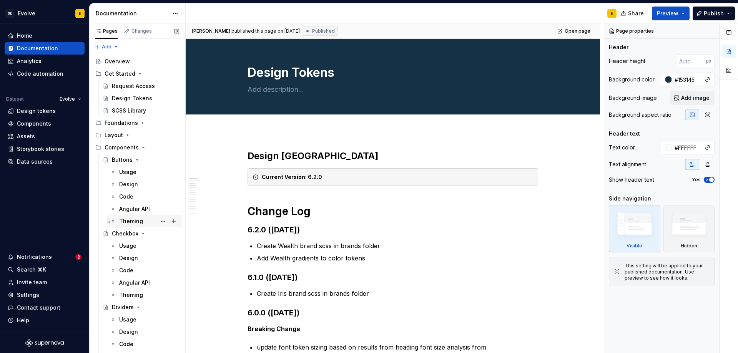
scroll to position [0, 0]
click at [171, 75] on button "Page tree" at bounding box center [173, 74] width 11 height 11
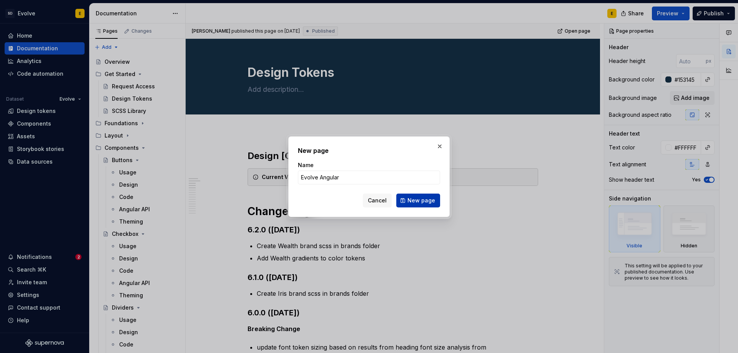
click at [425, 201] on span "New page" at bounding box center [422, 201] width 28 height 8
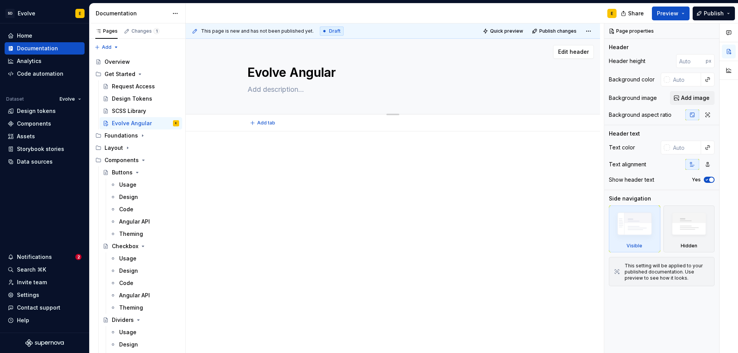
click at [322, 75] on textarea "Evolve Angular" at bounding box center [391, 72] width 291 height 18
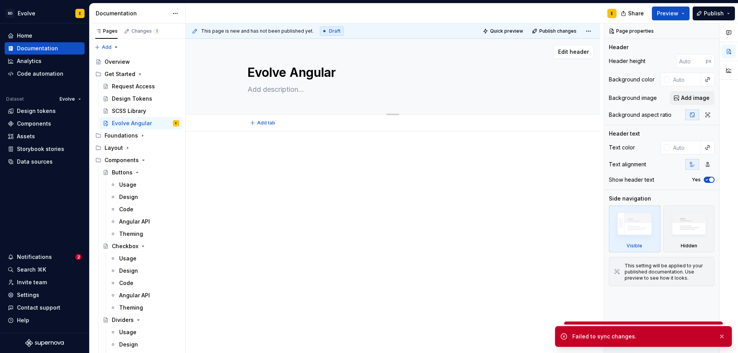
click at [286, 89] on textarea at bounding box center [391, 89] width 291 height 12
paste textarea "Evolve Angular is hosted privately within First Citizens Artifactory as an npm …"
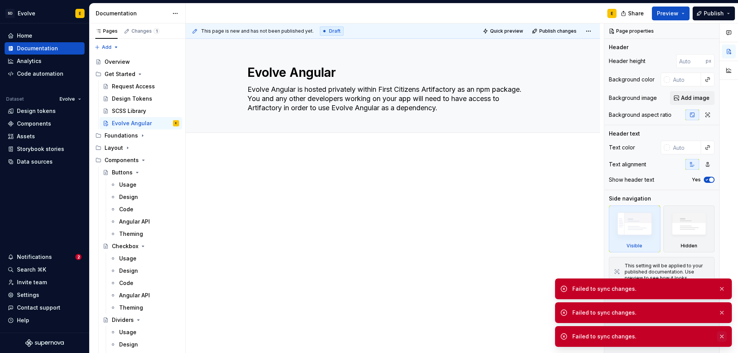
click at [720, 335] on button "button" at bounding box center [722, 336] width 10 height 11
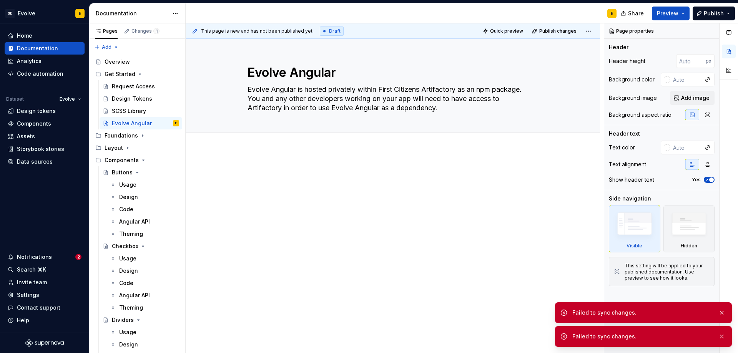
click at [720, 335] on button "button" at bounding box center [722, 336] width 10 height 11
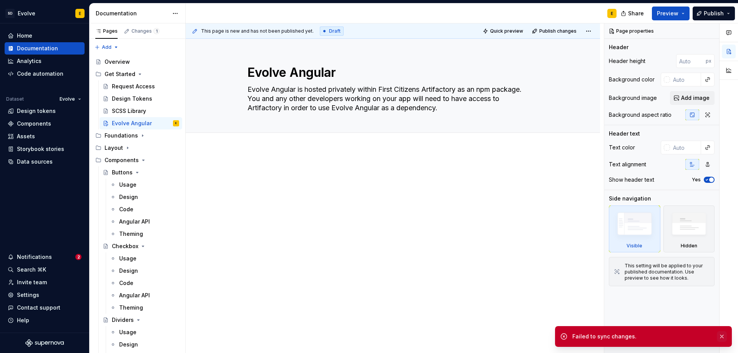
click at [721, 337] on button "button" at bounding box center [722, 336] width 10 height 11
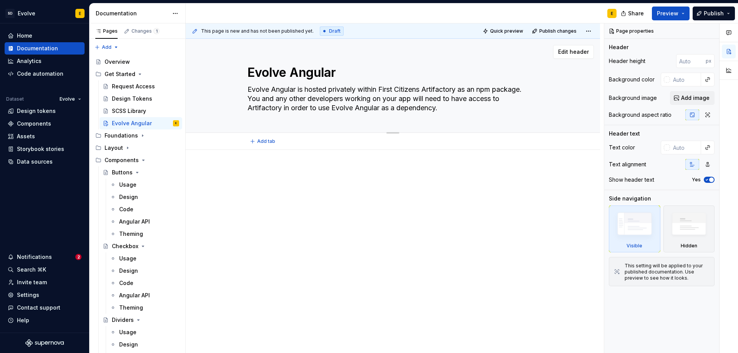
click at [365, 90] on textarea "Evolve Angular is hosted privately within First Citizens Artifactory as an npm …" at bounding box center [391, 98] width 291 height 31
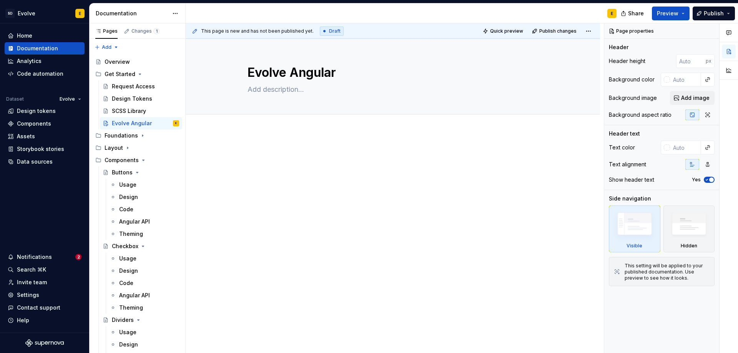
click at [246, 146] on div at bounding box center [393, 213] width 415 height 163
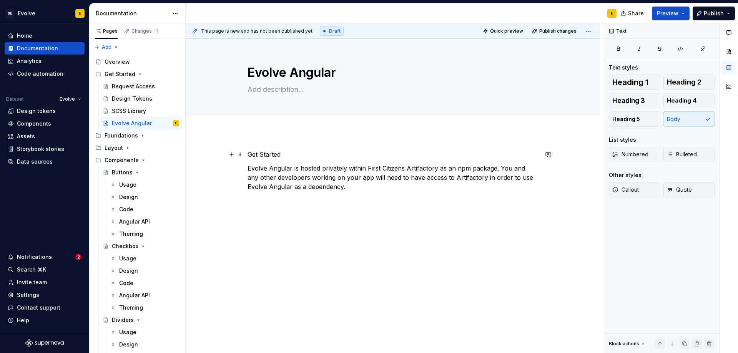
click at [284, 155] on p "Get Started" at bounding box center [393, 154] width 291 height 9
click at [682, 81] on span "Heading 2" at bounding box center [684, 82] width 35 height 8
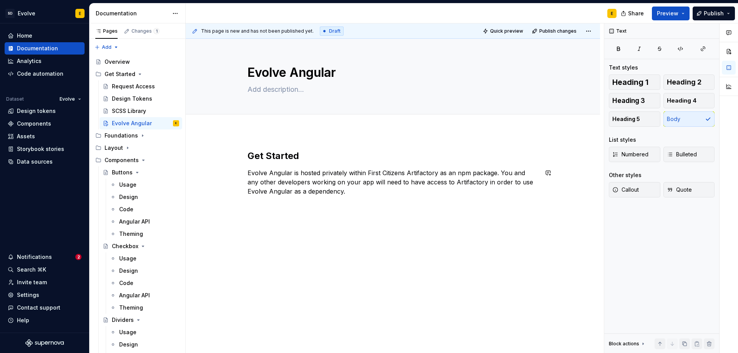
click at [351, 197] on div "Get Started Evolve Angular is hosted privately within First Citizens Artifactor…" at bounding box center [393, 177] width 291 height 55
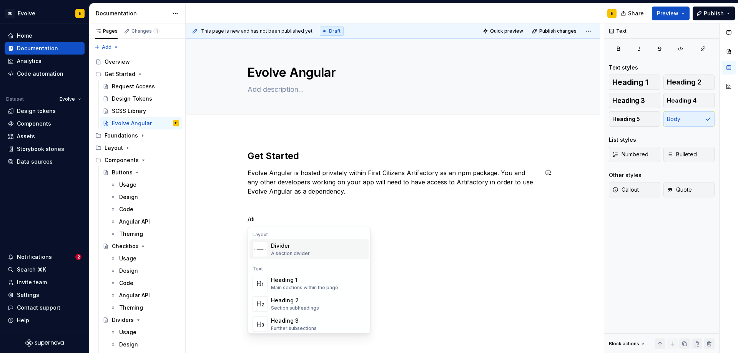
click at [312, 248] on div "Divider A section divider" at bounding box center [318, 249] width 95 height 15
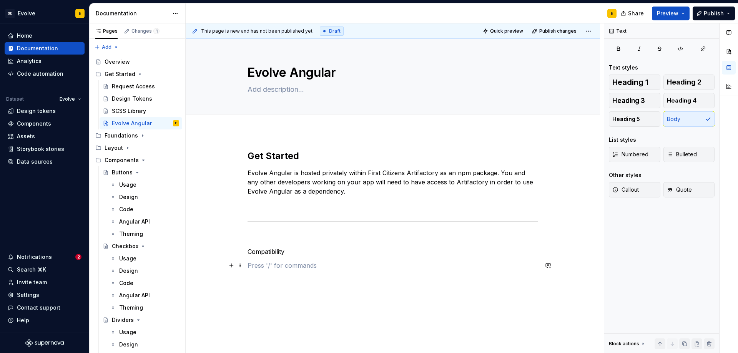
click at [275, 269] on p at bounding box center [393, 265] width 291 height 9
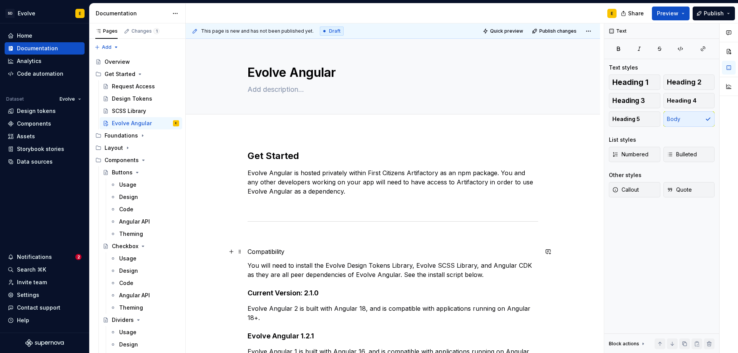
click at [297, 252] on p "Compatibility" at bounding box center [393, 251] width 291 height 9
click at [684, 82] on span "Heading 2" at bounding box center [684, 82] width 35 height 8
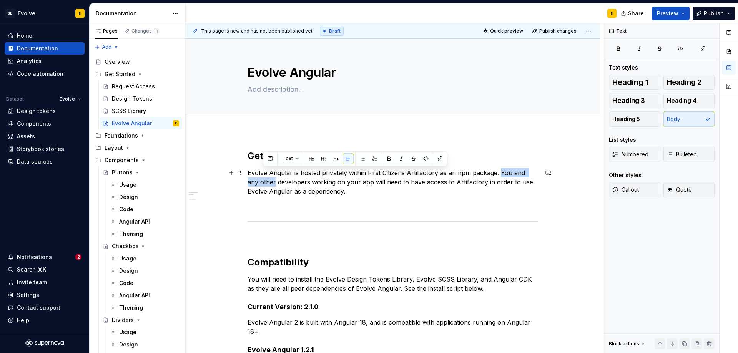
drag, startPoint x: 501, startPoint y: 174, endPoint x: 263, endPoint y: 181, distance: 237.8
click at [263, 181] on p "Evolve Angular is hosted privately within First Citizens Artifactory as an npm …" at bounding box center [393, 182] width 291 height 28
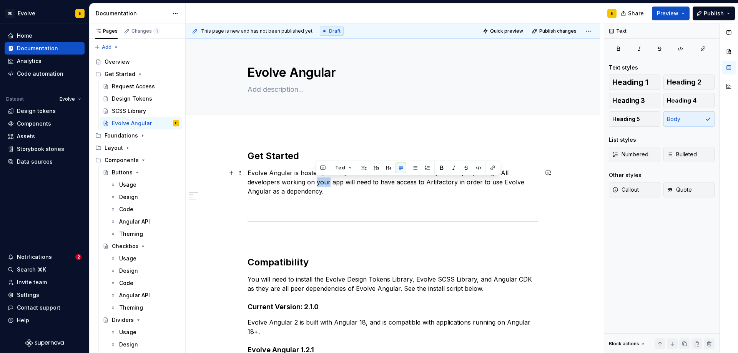
drag, startPoint x: 316, startPoint y: 184, endPoint x: 329, endPoint y: 182, distance: 12.8
click at [329, 182] on p "Evolve Angular is hosted privately within First Citizens Artifactory as an npm …" at bounding box center [393, 182] width 291 height 28
click at [335, 182] on p "Evolve Angular is hosted privately within First Citizens Artifactory as an npm …" at bounding box center [393, 182] width 291 height 28
click at [339, 193] on p "Evolve Angular is hosted privately within First Citizens Artifactory as an npm …" at bounding box center [393, 182] width 291 height 28
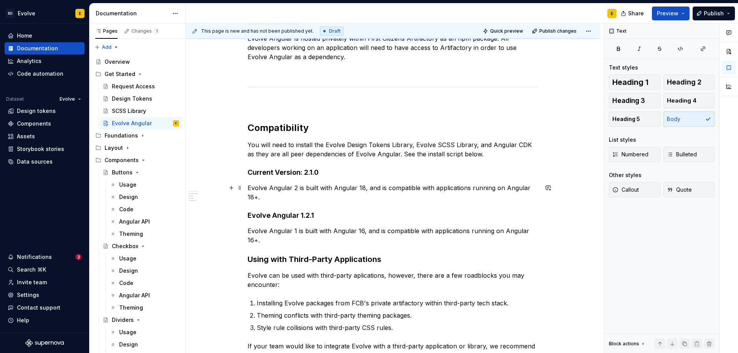
scroll to position [154, 0]
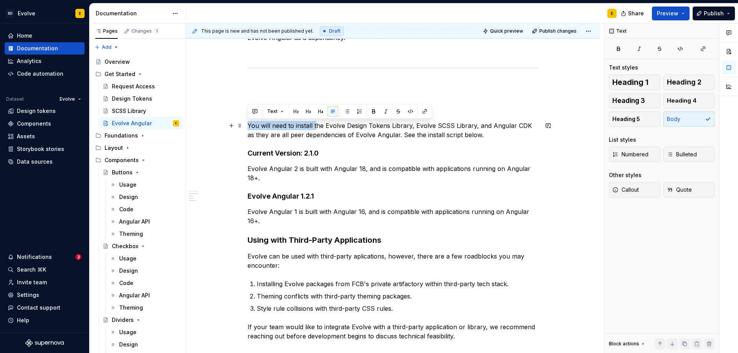
drag, startPoint x: 248, startPoint y: 126, endPoint x: 316, endPoint y: 127, distance: 68.1
click at [316, 127] on p "You will need to install the Evolve Design Tokens Library, Evolve SCSS Library,…" at bounding box center [393, 130] width 291 height 18
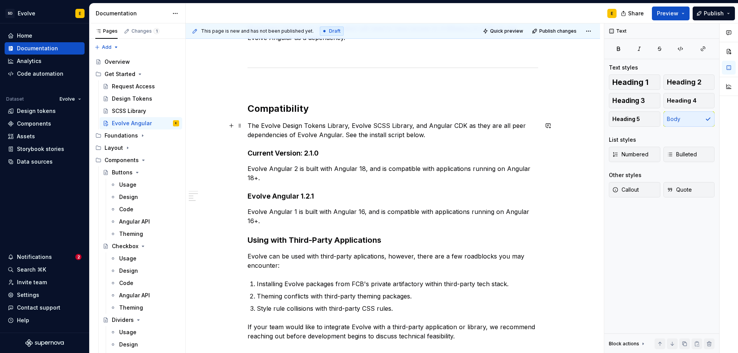
click at [463, 125] on p "The Evolve Design Tokens Library, Evolve SCSS Library, and Angular CDK as they …" at bounding box center [393, 130] width 291 height 18
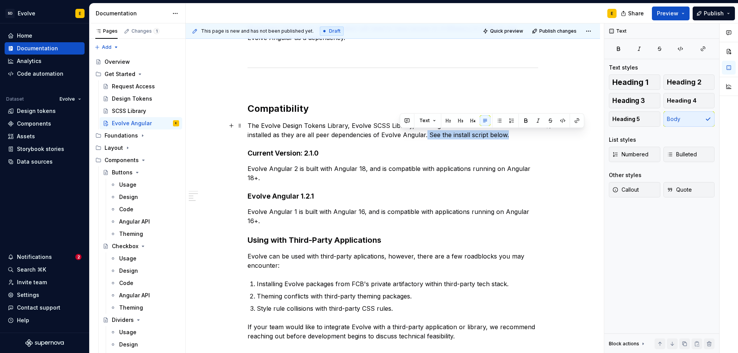
drag, startPoint x: 401, startPoint y: 137, endPoint x: 487, endPoint y: 135, distance: 86.5
click at [487, 135] on p "The Evolve Design Tokens Library, Evolve SCSS Library, and Angular CDK will nee…" at bounding box center [393, 130] width 291 height 18
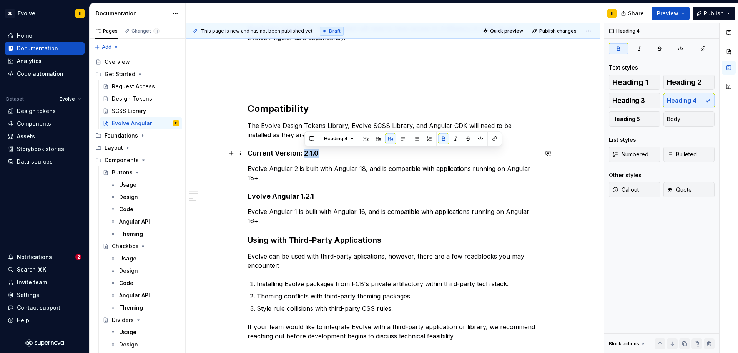
drag, startPoint x: 304, startPoint y: 155, endPoint x: 318, endPoint y: 154, distance: 13.9
click at [318, 154] on strong "Current Version: 2.1.0" at bounding box center [283, 153] width 71 height 8
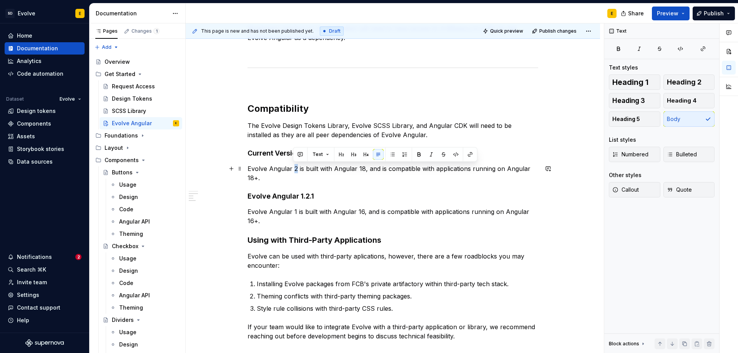
click at [296, 169] on p "Evolve Angular 2 is built with Angular 18, and is compatible with applications …" at bounding box center [393, 173] width 291 height 18
click at [411, 137] on p "The Evolve Design Tokens Library, Evolve SCSS Library, and Angular CDK will nee…" at bounding box center [393, 130] width 291 height 18
click at [273, 182] on p "Evolve Angular 3 is built with Angular 18, and is compatible with applications …" at bounding box center [393, 173] width 291 height 18
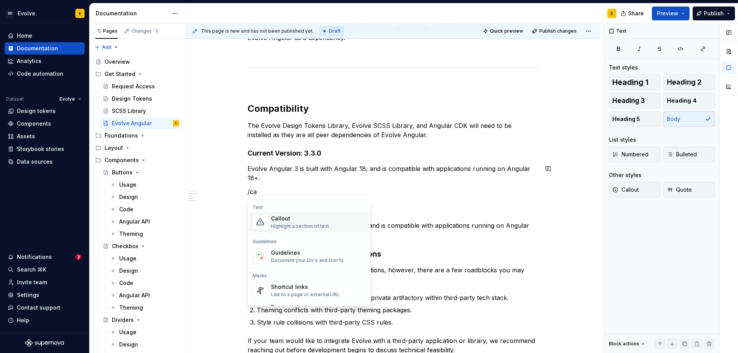
click at [278, 220] on div "Callout" at bounding box center [300, 219] width 58 height 8
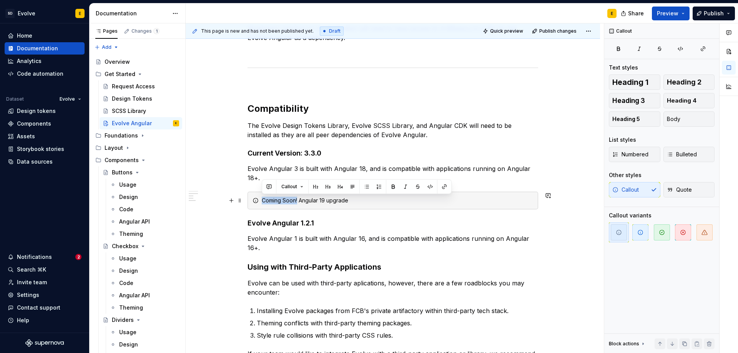
drag, startPoint x: 261, startPoint y: 201, endPoint x: 297, endPoint y: 203, distance: 35.8
click at [297, 203] on div "Coming Soon! Angular 19 upgrade" at bounding box center [393, 201] width 291 height 18
click at [395, 189] on button "button" at bounding box center [393, 187] width 11 height 11
click at [472, 204] on div "Coming Soon! Angular 19 upgrade" at bounding box center [397, 201] width 271 height 8
click at [636, 230] on span "button" at bounding box center [641, 233] width 16 height 16
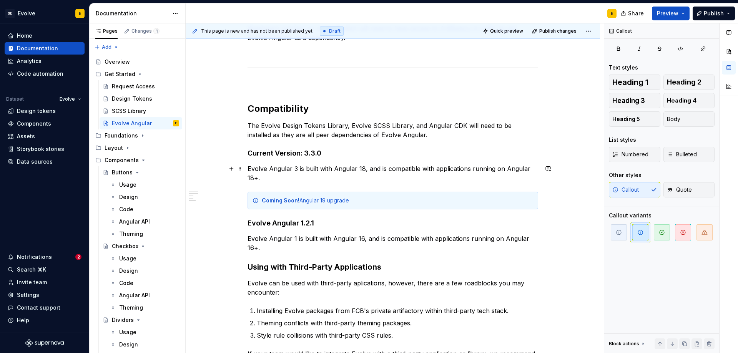
click at [297, 178] on p "Evolve Angular 3 is built with Angular 18, and is compatible with applications …" at bounding box center [393, 173] width 291 height 18
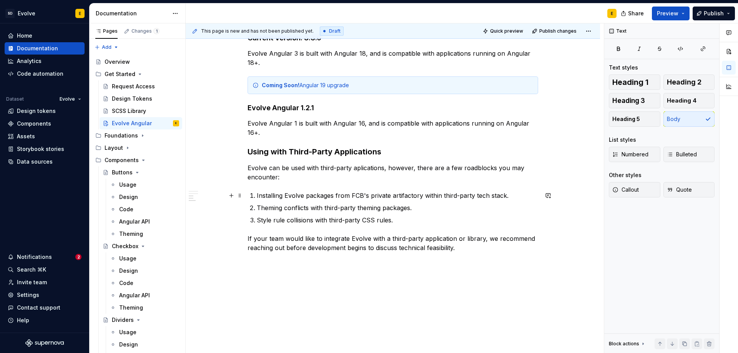
scroll to position [283, 0]
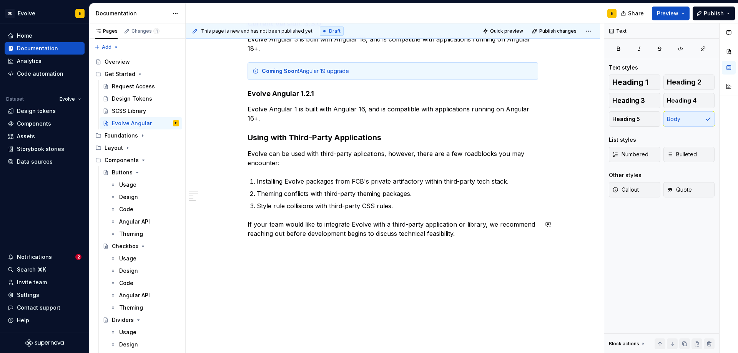
click at [459, 249] on div "Get Started Evolve Angular is hosted privately within First Citizens Artifactor…" at bounding box center [393, 101] width 415 height 506
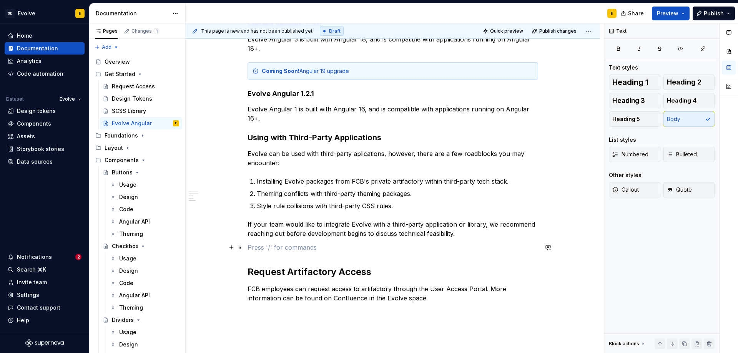
click at [438, 250] on p at bounding box center [393, 247] width 291 height 9
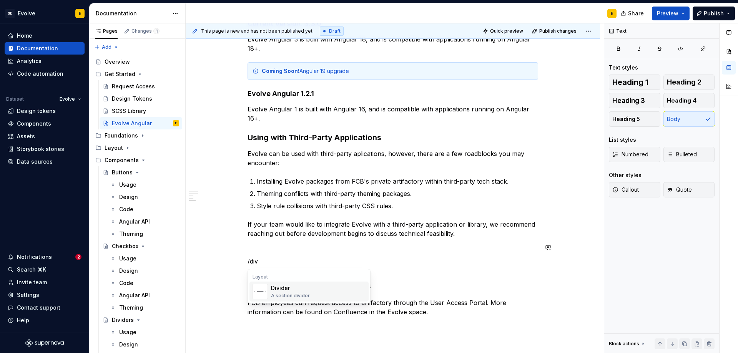
click at [299, 293] on div "A section divider" at bounding box center [290, 296] width 39 height 6
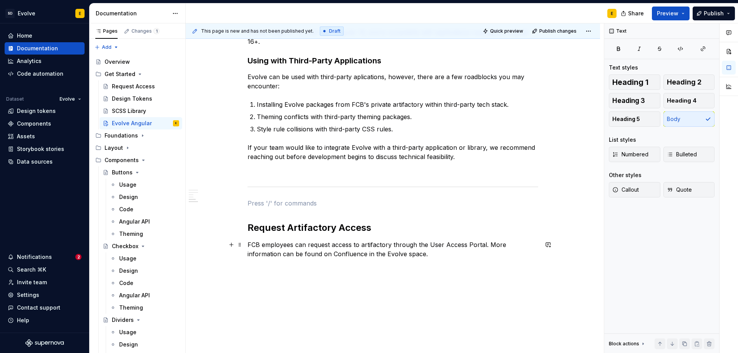
scroll to position [381, 0]
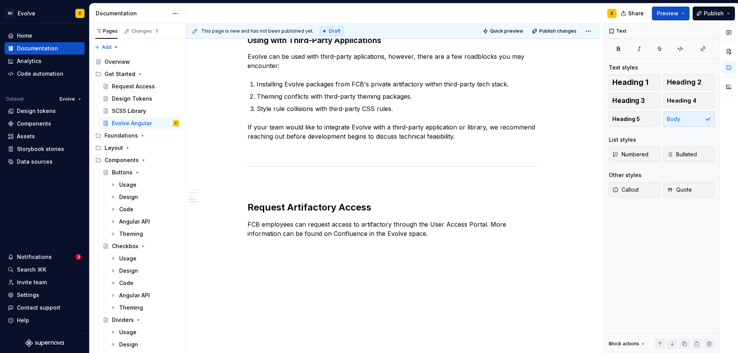
click at [367, 256] on div "Get Started Evolve Angular is hosted privately within First Citizens Artifactor…" at bounding box center [393, 52] width 415 height 603
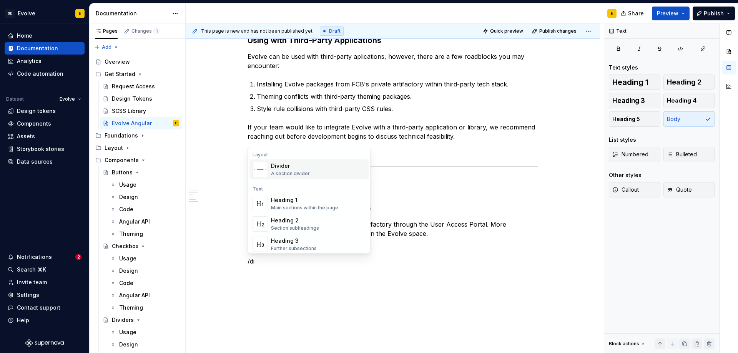
click at [304, 168] on div "Divider" at bounding box center [290, 166] width 39 height 8
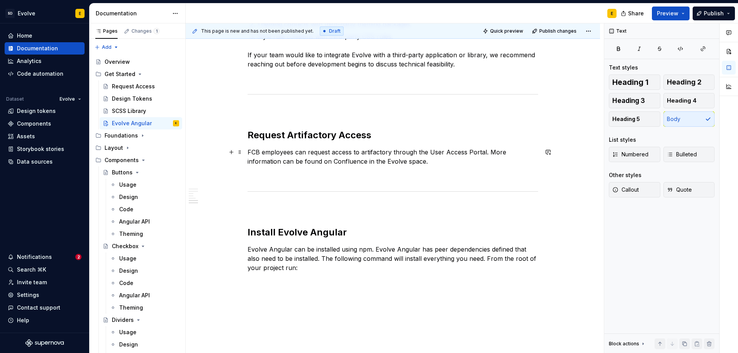
scroll to position [458, 0]
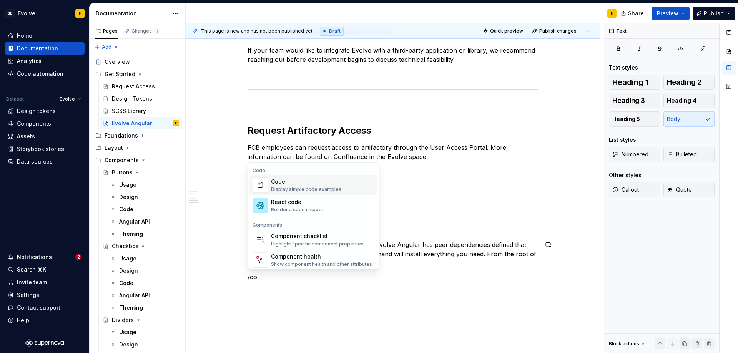
click at [310, 183] on div "Code" at bounding box center [306, 182] width 70 height 8
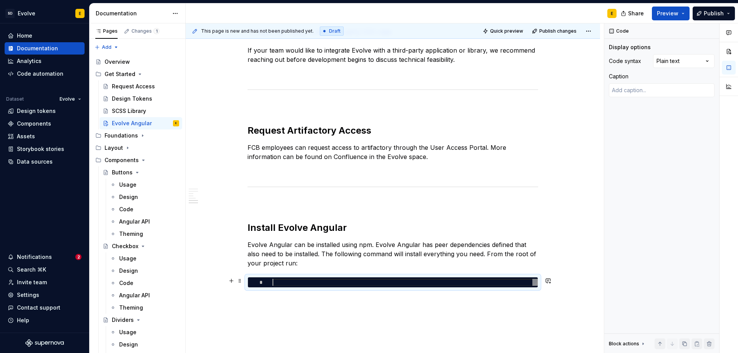
click at [342, 283] on div at bounding box center [405, 282] width 265 height 7
click at [669, 64] on div "Comments Open comments No comments yet Select ‘Comment’ from the block context …" at bounding box center [672, 188] width 134 height 330
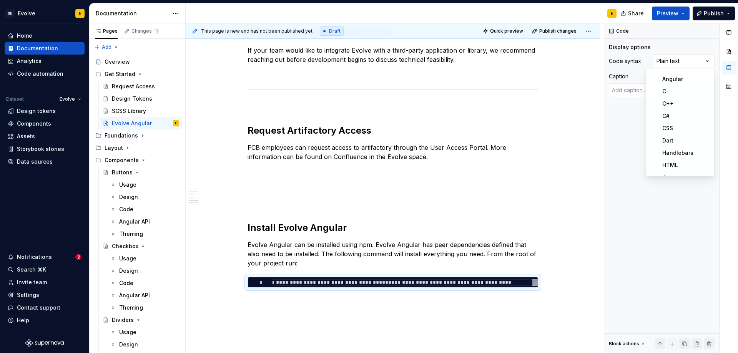
scroll to position [0, 0]
click at [491, 278] on html "SD Evolve E Home Documentation Analytics Code automation Dataset Evolve Design …" at bounding box center [369, 176] width 738 height 353
click at [299, 304] on div "Get Started Evolve Angular is hosted privately within First Citizens Artifactor…" at bounding box center [393, 38] width 415 height 729
click at [328, 297] on div "Get Started Evolve Angular is hosted privately within First Citizens Artifactor…" at bounding box center [393, 38] width 415 height 729
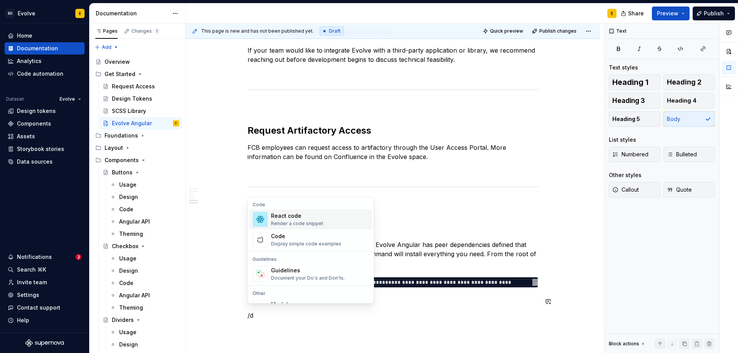
scroll to position [462, 0]
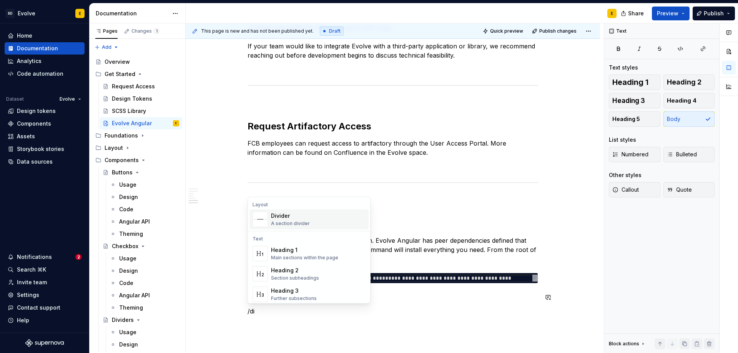
click at [313, 222] on div "Divider A section divider" at bounding box center [318, 219] width 95 height 15
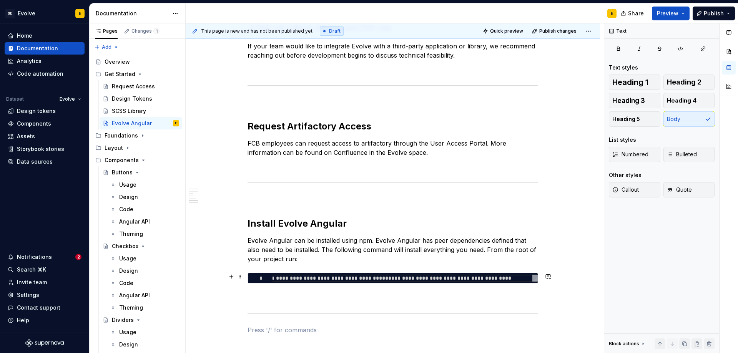
scroll to position [539, 0]
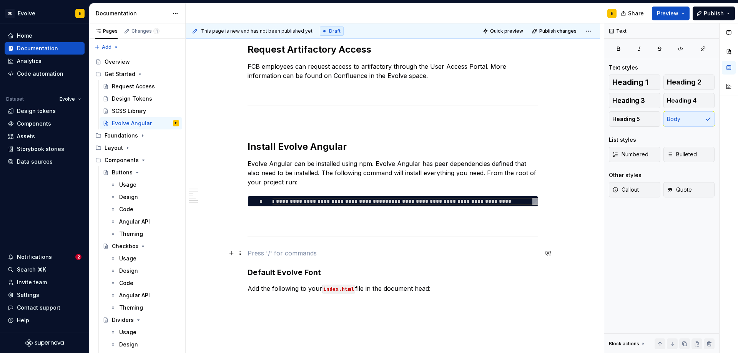
click at [344, 255] on p at bounding box center [393, 253] width 291 height 9
click at [321, 278] on h3 "Default Evolve Font" at bounding box center [393, 272] width 291 height 11
click at [686, 78] on span "Heading 2" at bounding box center [684, 82] width 35 height 8
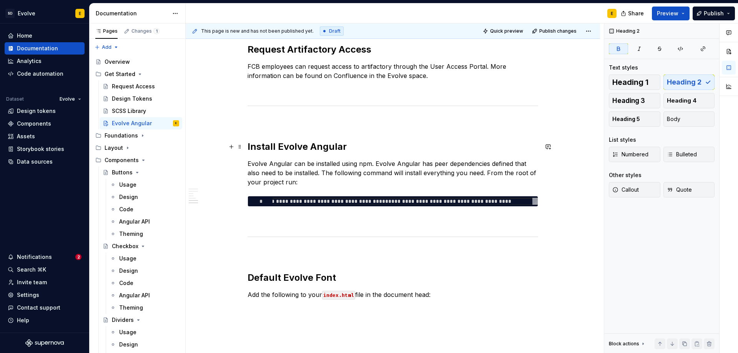
click at [368, 149] on h2 "Install Evolve Angular" at bounding box center [393, 147] width 291 height 12
click at [389, 53] on h2 "Request Artifactory Access" at bounding box center [393, 49] width 291 height 12
click at [354, 274] on h2 "Default Evolve Font" at bounding box center [393, 278] width 291 height 12
click at [450, 291] on p "Add the following to your index.html file in the document head:" at bounding box center [393, 294] width 291 height 9
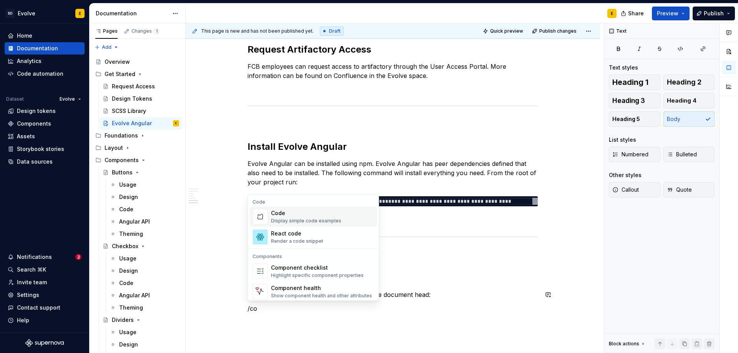
click at [274, 213] on div "Code" at bounding box center [306, 214] width 70 height 8
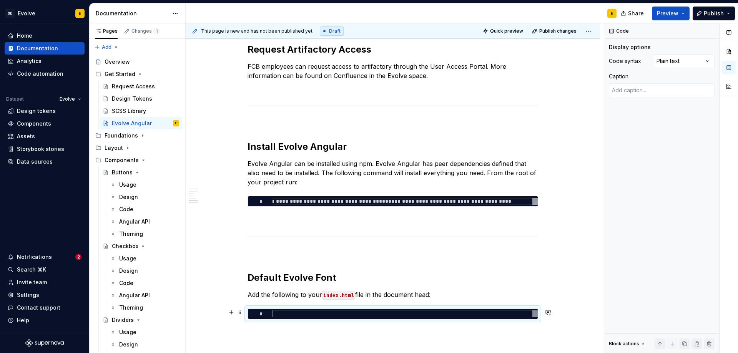
click at [413, 313] on div at bounding box center [405, 314] width 265 height 7
click at [668, 66] on div "Comments Open comments No comments yet Select ‘Comment’ from the block context …" at bounding box center [672, 188] width 134 height 330
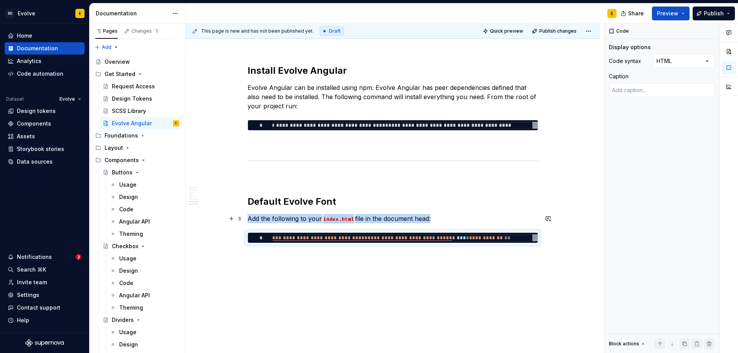
scroll to position [616, 0]
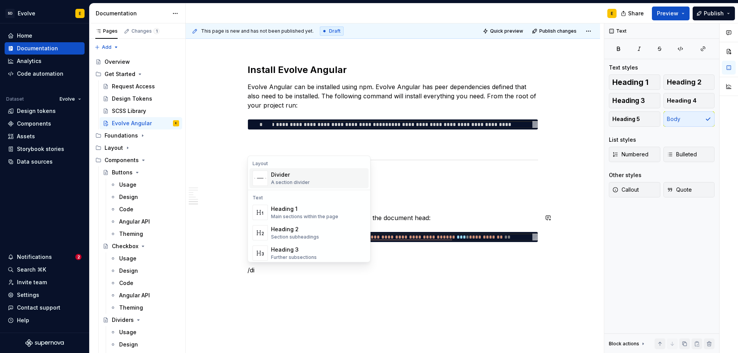
click at [296, 174] on div "Divider" at bounding box center [290, 175] width 39 height 8
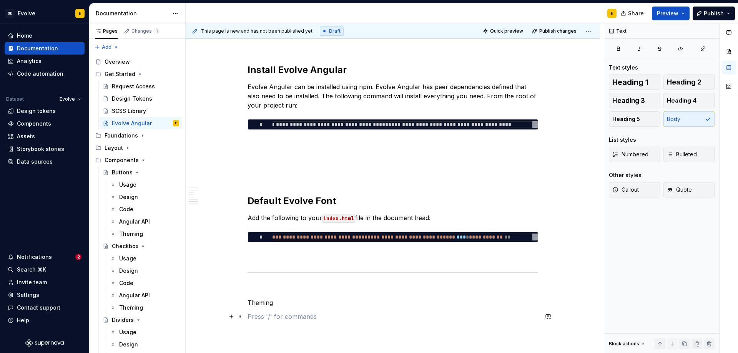
click at [255, 317] on p at bounding box center [393, 316] width 291 height 9
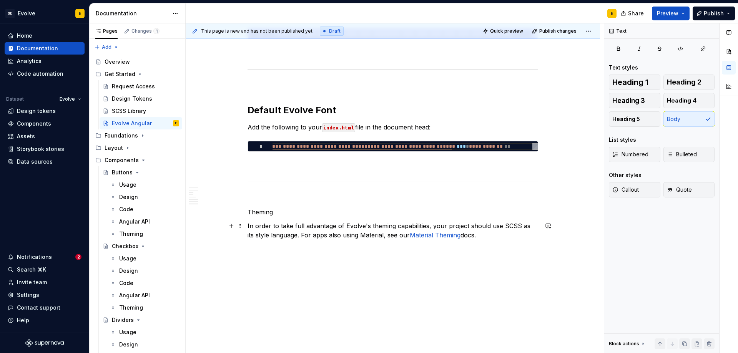
scroll to position [708, 0]
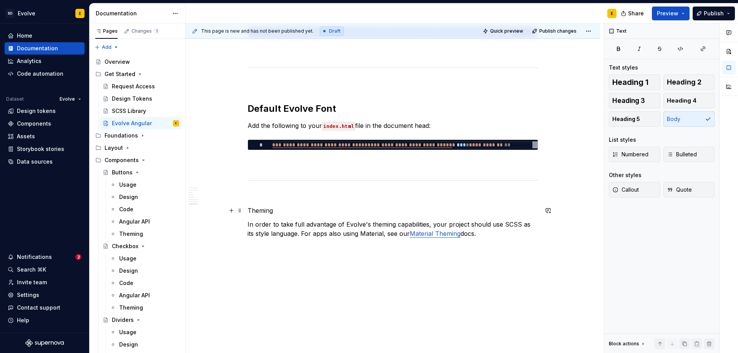
click at [318, 212] on p "Theming" at bounding box center [393, 210] width 291 height 9
click at [676, 83] on span "Heading 2" at bounding box center [684, 82] width 35 height 8
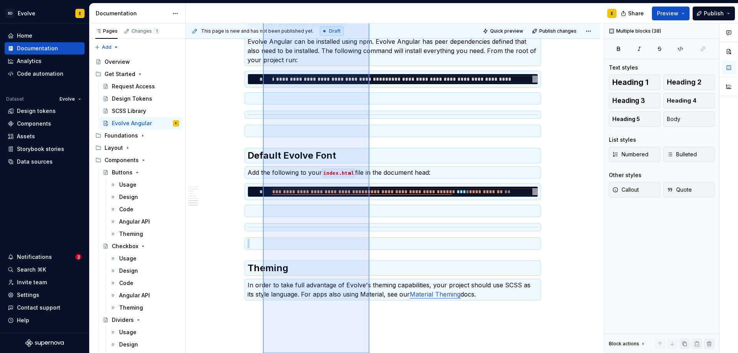
scroll to position [722, 0]
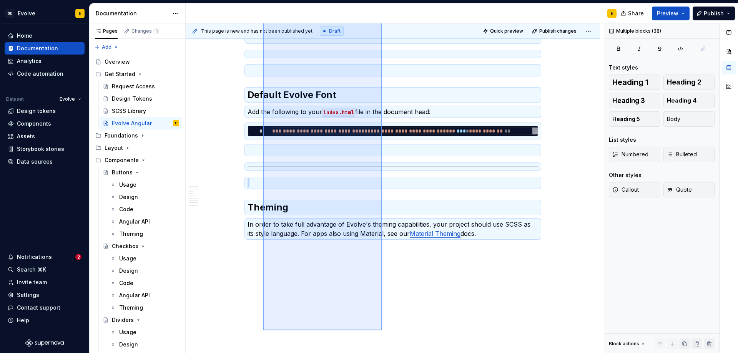
drag, startPoint x: 263, startPoint y: 138, endPoint x: 382, endPoint y: 331, distance: 226.7
click at [382, 331] on div "This page is new and has not been published yet. Draft Quick preview Publish ch…" at bounding box center [395, 188] width 418 height 330
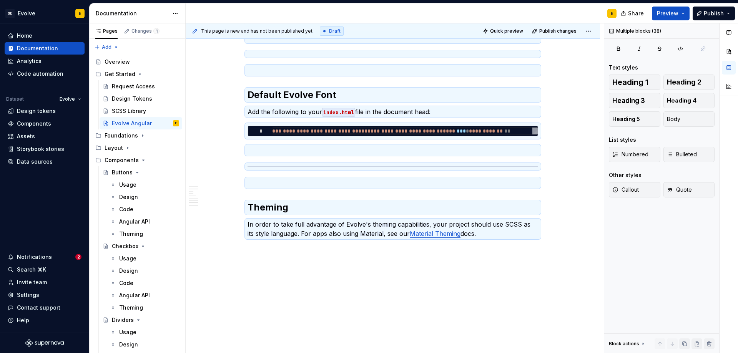
scroll to position [0, 0]
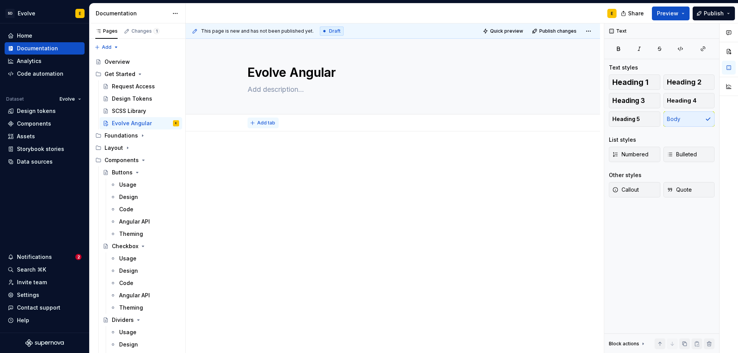
click at [269, 123] on span "Add tab" at bounding box center [266, 123] width 18 height 6
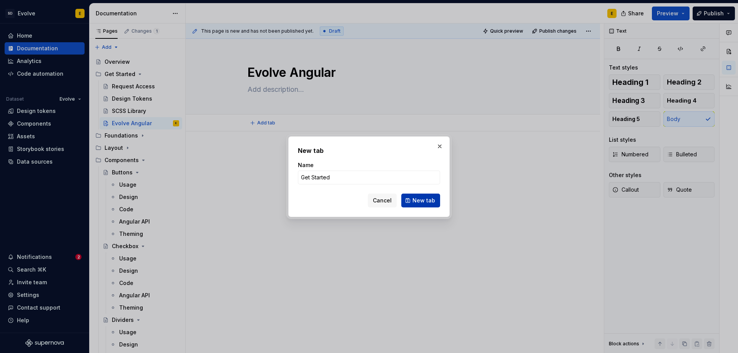
click at [431, 197] on span "New tab" at bounding box center [424, 201] width 23 height 8
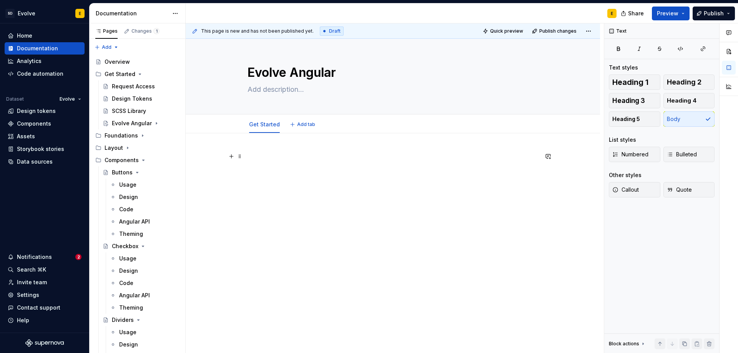
click at [291, 151] on div at bounding box center [393, 214] width 415 height 163
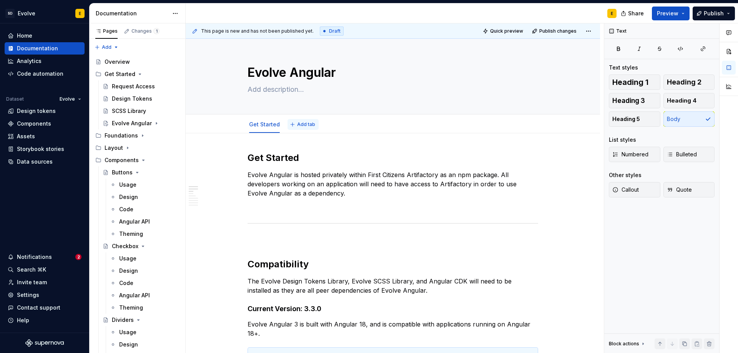
click at [300, 127] on span "Add tab" at bounding box center [306, 125] width 18 height 6
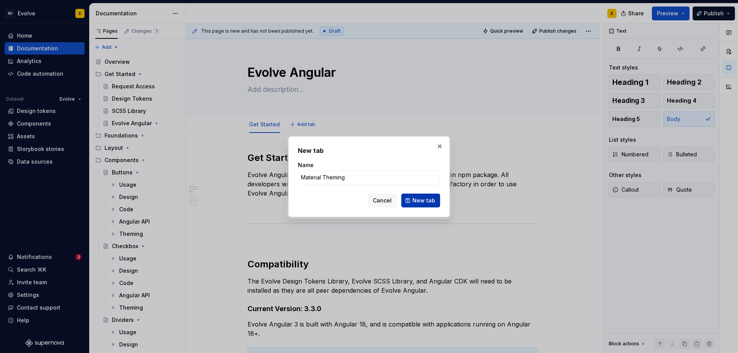
click at [417, 197] on span "New tab" at bounding box center [424, 201] width 23 height 8
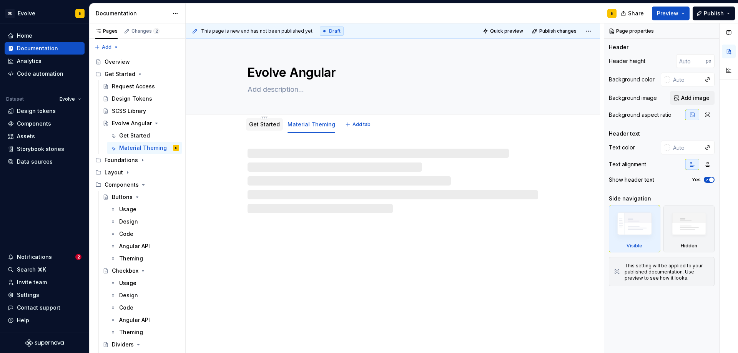
click at [269, 124] on link "Get Started" at bounding box center [264, 124] width 31 height 7
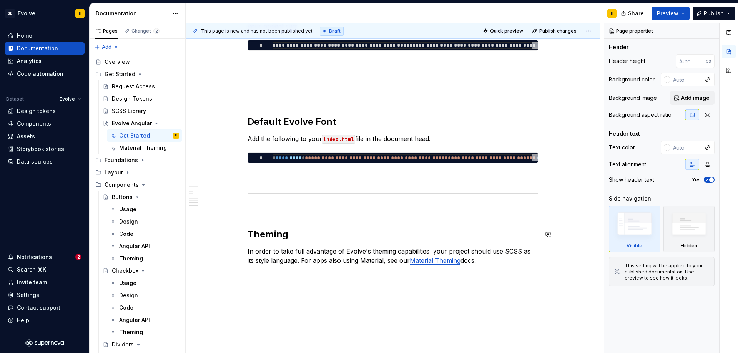
scroll to position [724, 0]
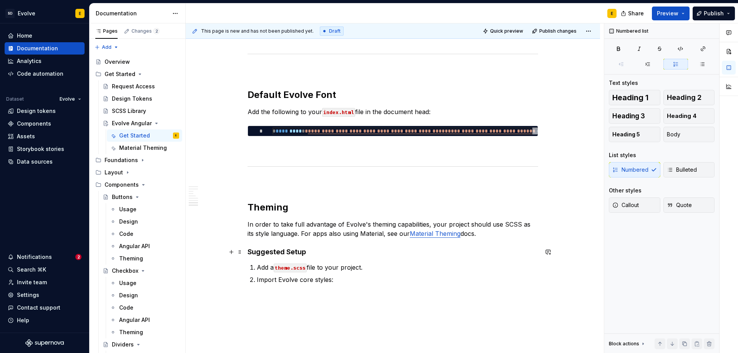
click at [305, 252] on strong "Suggested Setup" at bounding box center [277, 252] width 58 height 8
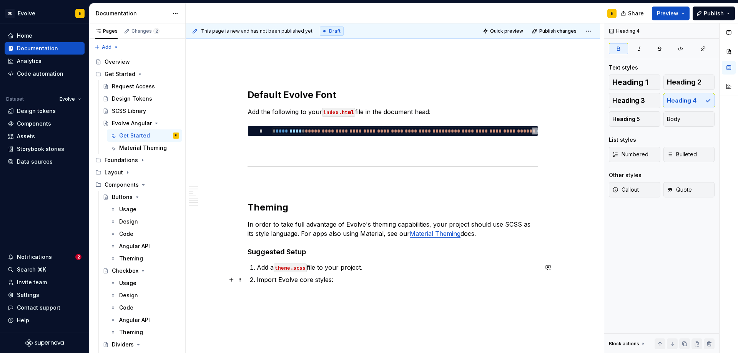
click at [349, 281] on p "Import Evolve core styles:" at bounding box center [397, 279] width 281 height 9
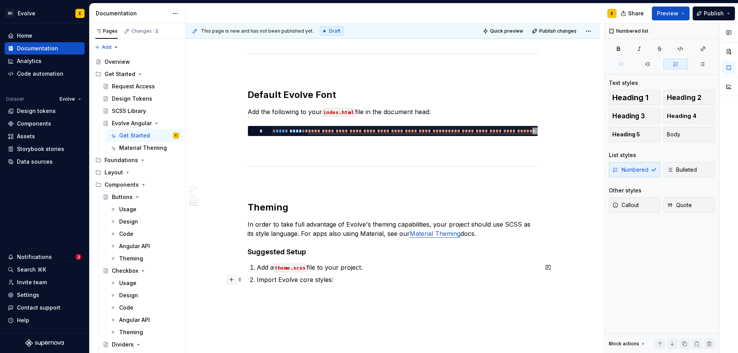
click at [230, 281] on button "button" at bounding box center [231, 280] width 11 height 11
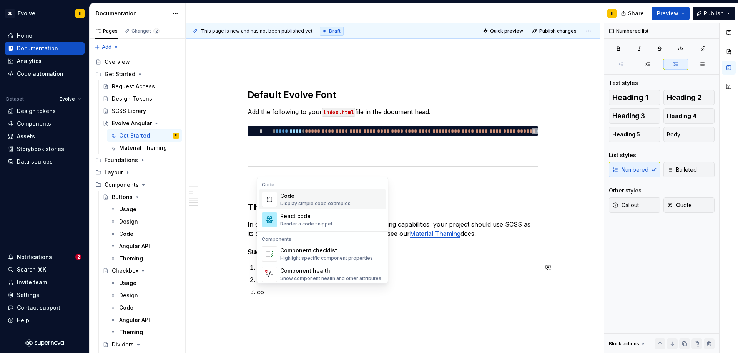
click at [298, 200] on div "Code Display simple code examples" at bounding box center [315, 199] width 70 height 15
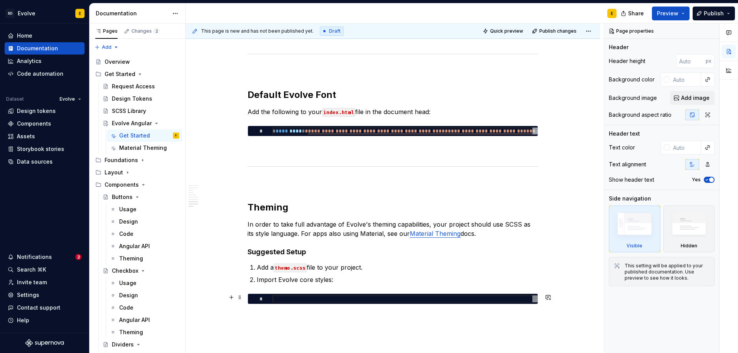
click at [458, 299] on div at bounding box center [405, 299] width 265 height 7
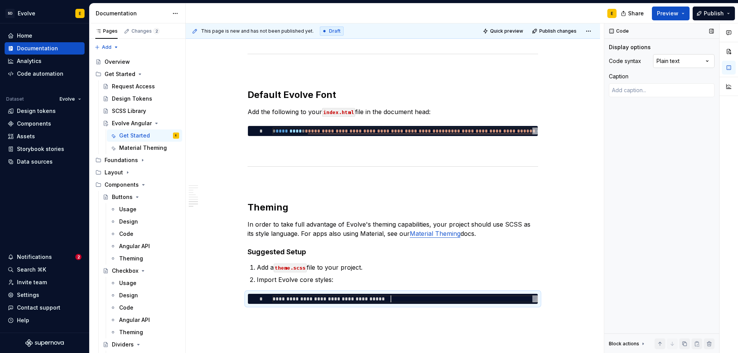
click at [665, 58] on div "Comments Open comments No comments yet Select ‘Comment’ from the block context …" at bounding box center [672, 188] width 134 height 330
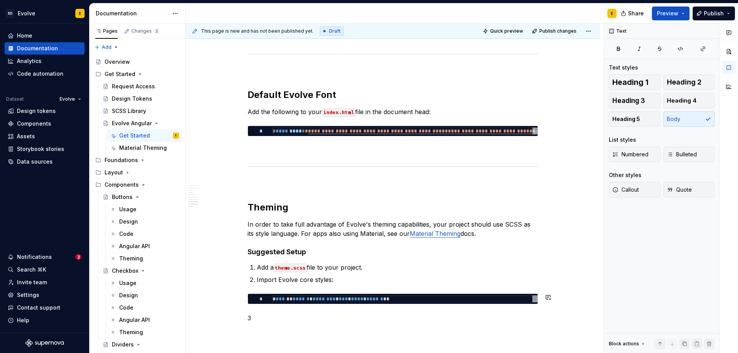
scroll to position [731, 0]
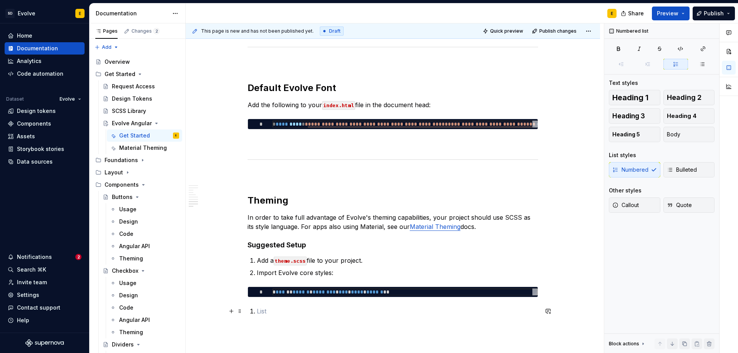
click at [257, 311] on li at bounding box center [397, 311] width 281 height 9
click at [260, 258] on p "Add a theme.scss file to your project." at bounding box center [397, 260] width 281 height 9
drag, startPoint x: 257, startPoint y: 262, endPoint x: 243, endPoint y: 262, distance: 14.2
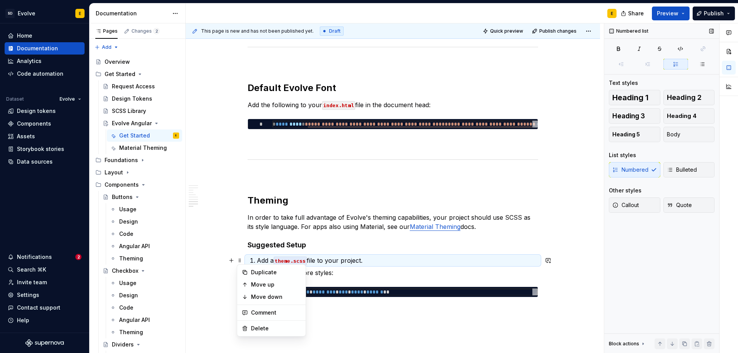
click at [624, 169] on div "Numbered Bulleted" at bounding box center [662, 169] width 106 height 15
click at [618, 168] on div "Numbered Bulleted" at bounding box center [662, 169] width 106 height 15
click at [340, 270] on p "Import Evolve core styles:" at bounding box center [397, 272] width 281 height 9
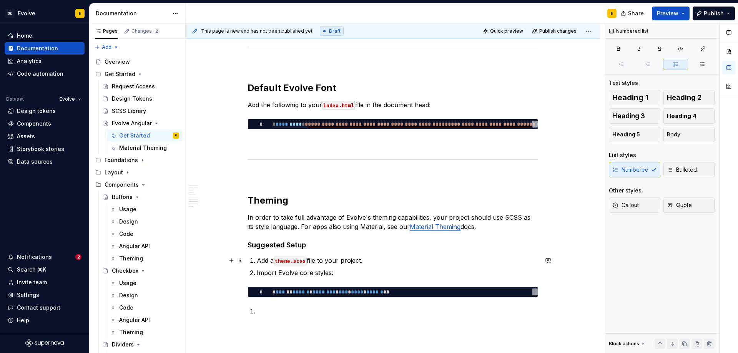
click at [337, 262] on p "Add a theme.scss file to your project." at bounding box center [397, 260] width 281 height 9
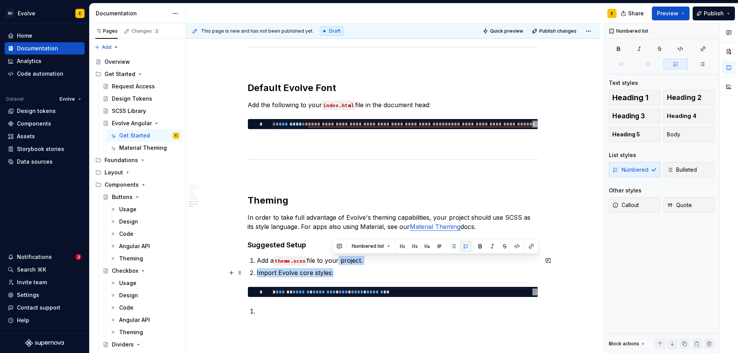
click at [332, 272] on p "Import Evolve core styles:" at bounding box center [397, 272] width 281 height 9
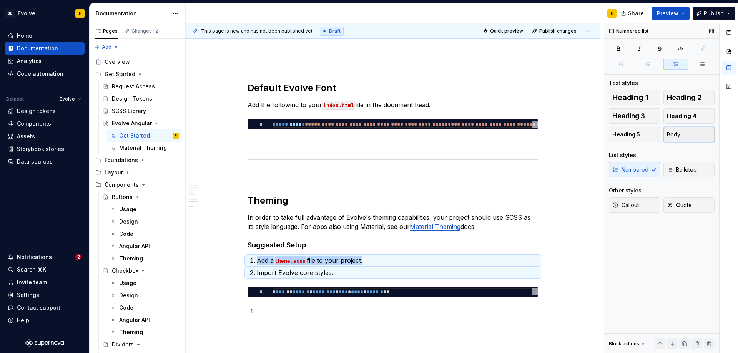
click at [677, 137] on span "Body" at bounding box center [673, 135] width 13 height 8
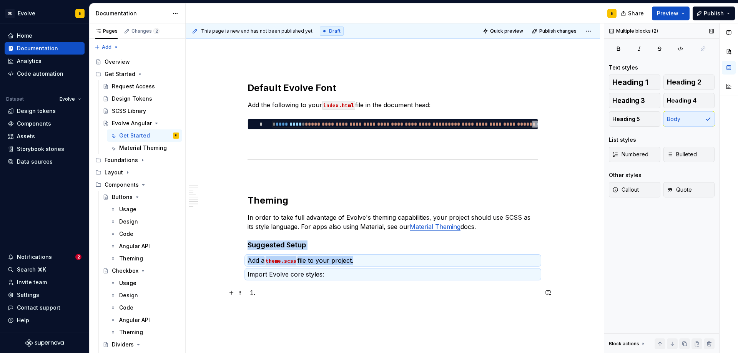
click at [293, 292] on p at bounding box center [397, 292] width 281 height 9
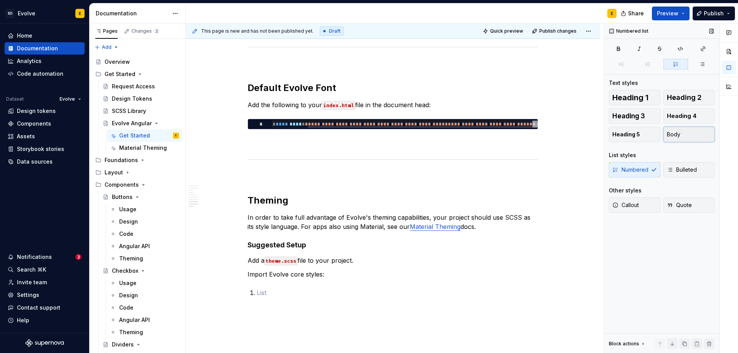
click at [678, 133] on span "Body" at bounding box center [673, 135] width 13 height 8
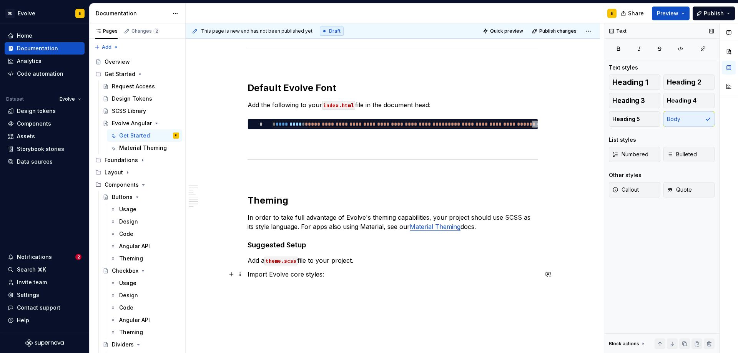
click at [336, 277] on p "Import Evolve core styles:" at bounding box center [393, 274] width 291 height 9
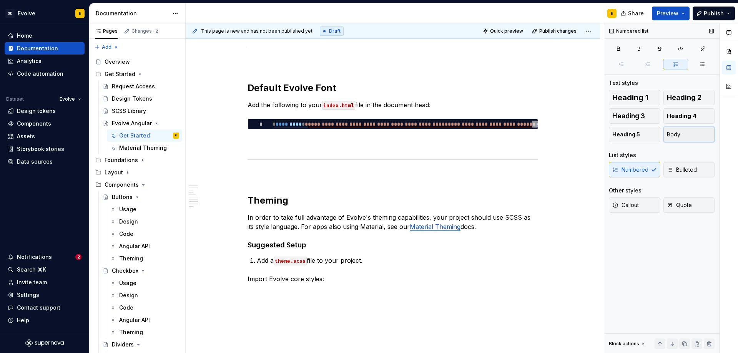
click at [683, 136] on button "Body" at bounding box center [690, 134] width 52 height 15
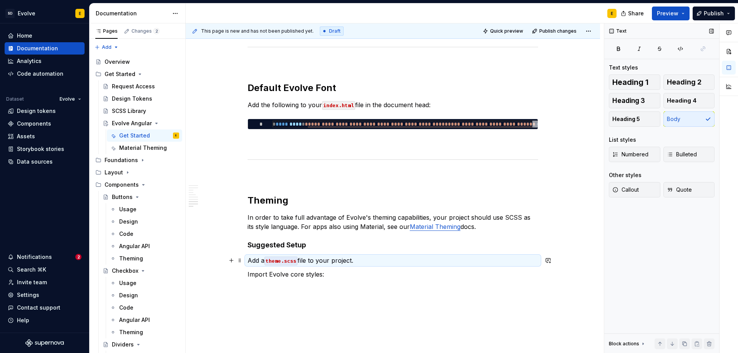
click at [248, 261] on p "Add a theme.scss file to your project." at bounding box center [393, 260] width 291 height 9
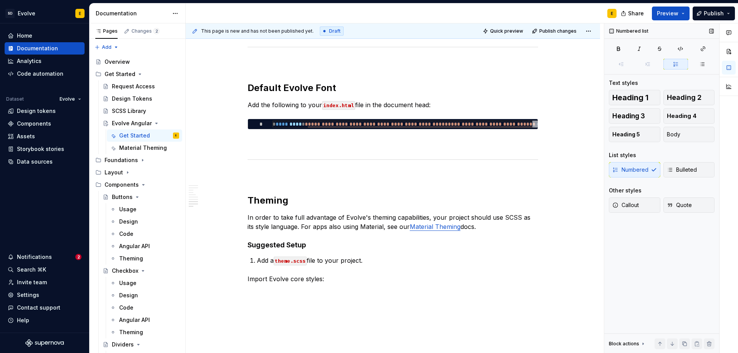
click at [628, 166] on div "Numbered Bulleted" at bounding box center [662, 169] width 106 height 15
click at [680, 131] on span "Body" at bounding box center [673, 135] width 13 height 8
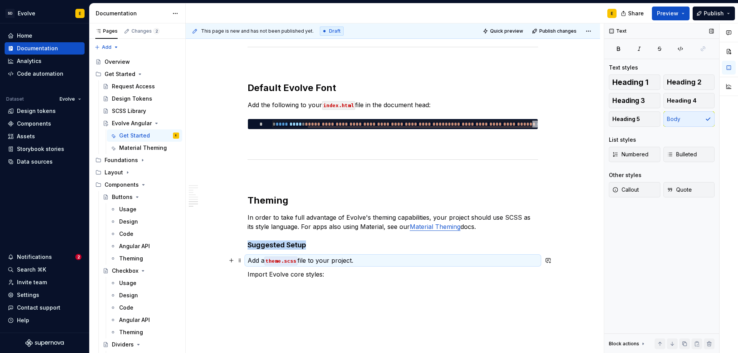
click at [348, 261] on p "Add a theme.scss file to your project." at bounding box center [393, 260] width 291 height 9
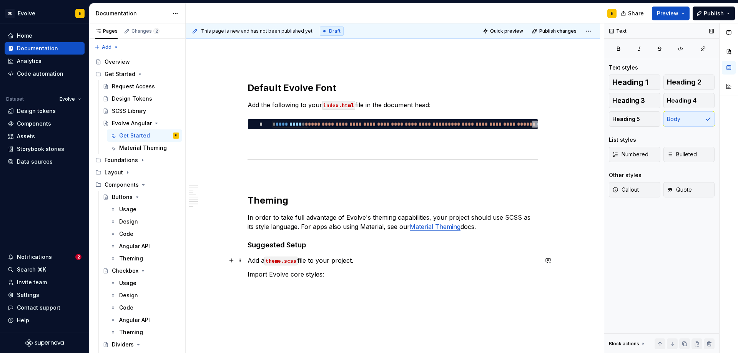
click at [361, 260] on p "Add a theme.scss file to your project." at bounding box center [393, 260] width 291 height 9
click at [345, 273] on p "Import Evolve core styles:" at bounding box center [393, 274] width 291 height 9
click at [248, 263] on p "Add a theme.scss file to your project." at bounding box center [393, 260] width 291 height 9
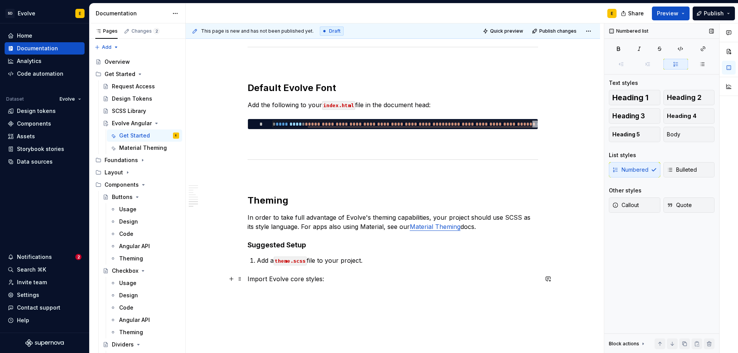
click at [257, 278] on li "Import Evolve core styles:" at bounding box center [397, 279] width 281 height 9
click at [257, 261] on li "Add a theme.scss file to your project." at bounding box center [397, 260] width 281 height 9
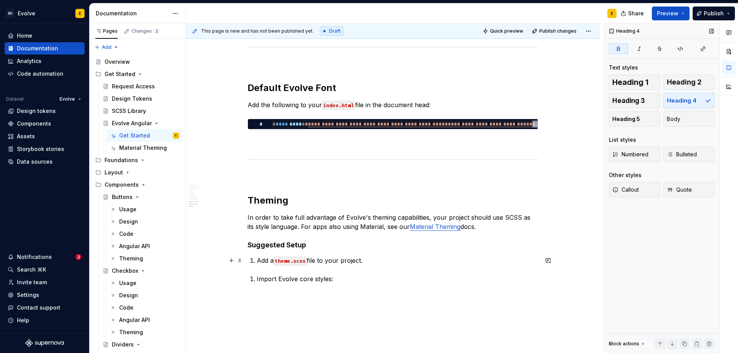
click at [257, 263] on li "Add a theme.scss file to your project." at bounding box center [397, 260] width 281 height 9
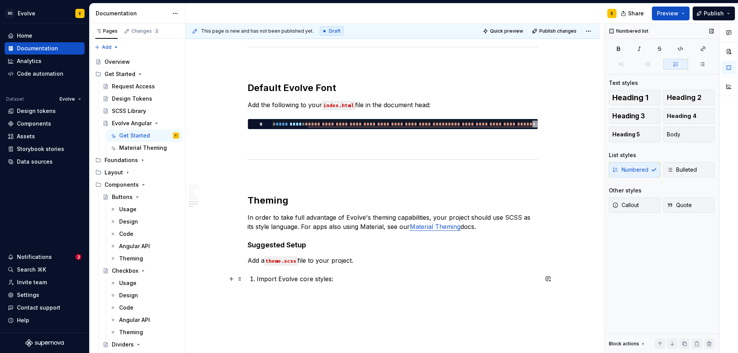
click at [257, 277] on li "Import Evolve core styles:" at bounding box center [397, 279] width 281 height 9
click at [678, 133] on span "Body" at bounding box center [673, 135] width 13 height 8
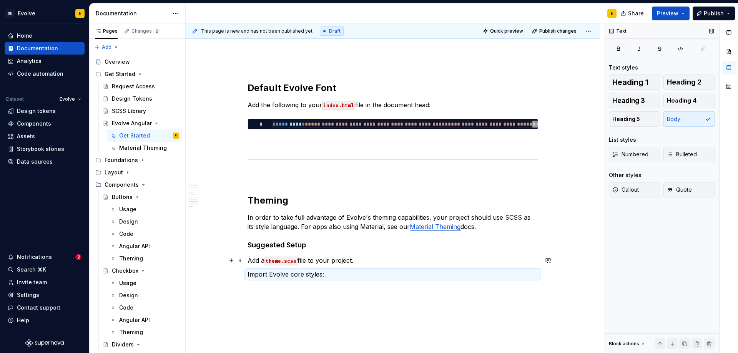
click at [248, 261] on p "Add a theme.scss file to your project." at bounding box center [393, 260] width 291 height 9
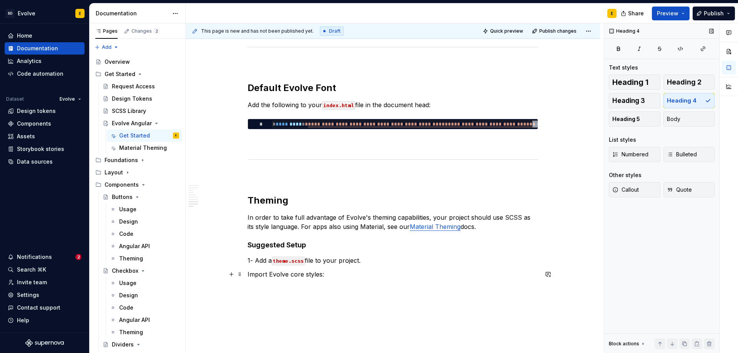
click at [248, 270] on p "Import Evolve core styles:" at bounding box center [393, 274] width 291 height 9
click at [350, 279] on p "2- Import Evolve core styles:" at bounding box center [393, 274] width 291 height 9
click at [252, 262] on p "1- Add a theme.scss file to your project." at bounding box center [393, 260] width 291 height 9
click at [254, 274] on p "2- Import Evolve core styles:" at bounding box center [393, 274] width 291 height 9
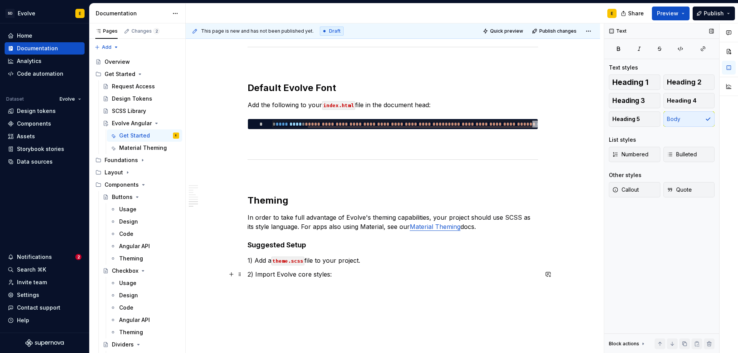
click at [339, 273] on p "2) Import Evolve core styles:" at bounding box center [393, 274] width 291 height 9
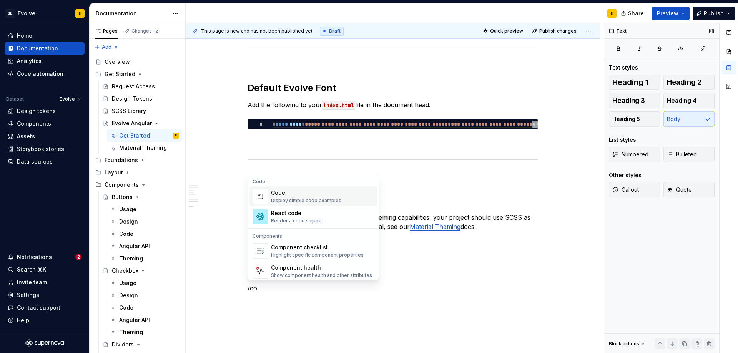
click at [306, 195] on div "Code" at bounding box center [306, 193] width 70 height 8
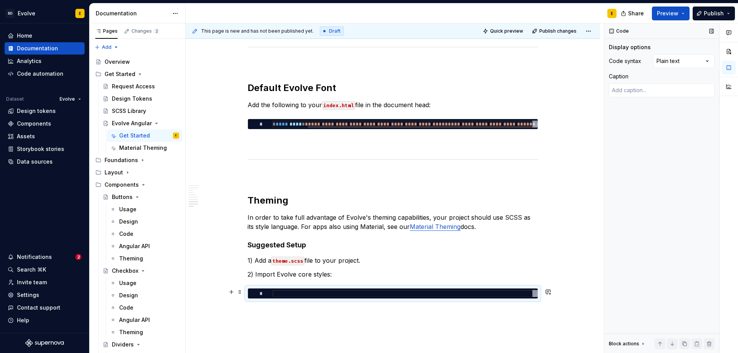
click at [412, 294] on div at bounding box center [405, 293] width 265 height 7
click at [678, 61] on div "Comments Open comments No comments yet Select ‘Comment’ from the block context …" at bounding box center [672, 188] width 134 height 330
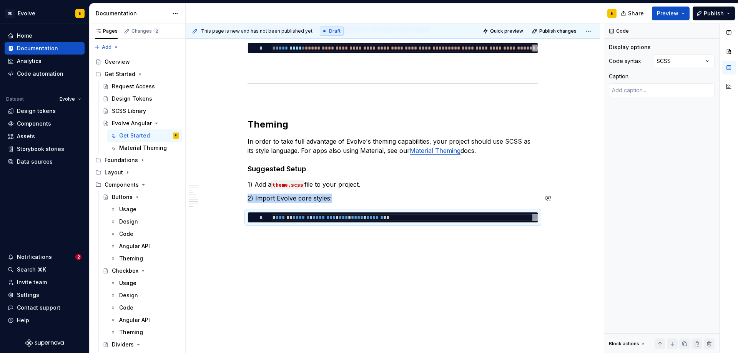
scroll to position [808, 0]
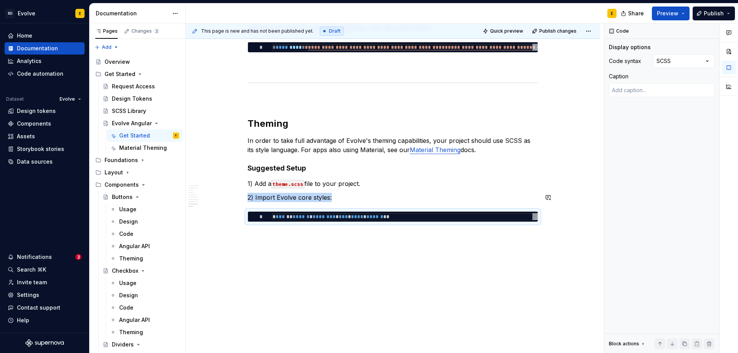
click at [323, 236] on p at bounding box center [393, 235] width 291 height 9
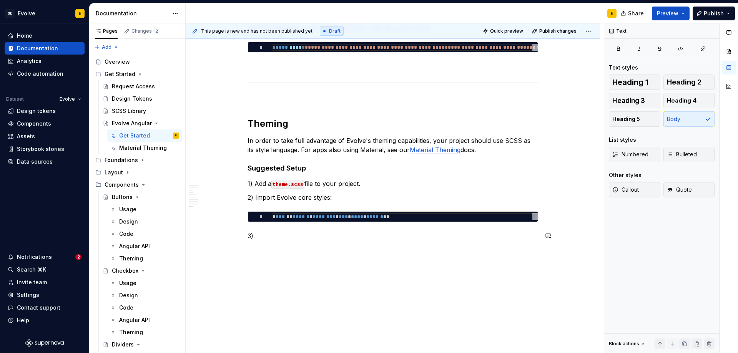
click at [308, 239] on p "3)" at bounding box center [393, 235] width 291 height 9
click at [389, 238] on p "3) Import Evolve Angular component styles:" at bounding box center [393, 235] width 291 height 9
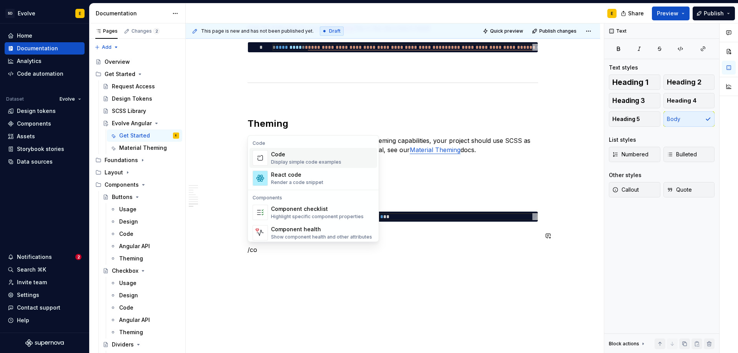
click at [313, 157] on div "Code" at bounding box center [306, 155] width 70 height 8
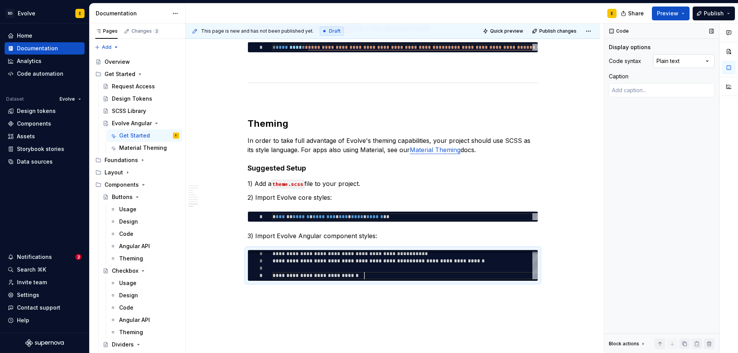
click at [674, 60] on div "Comments Open comments No comments yet Select ‘Comment’ from the block context …" at bounding box center [672, 188] width 134 height 330
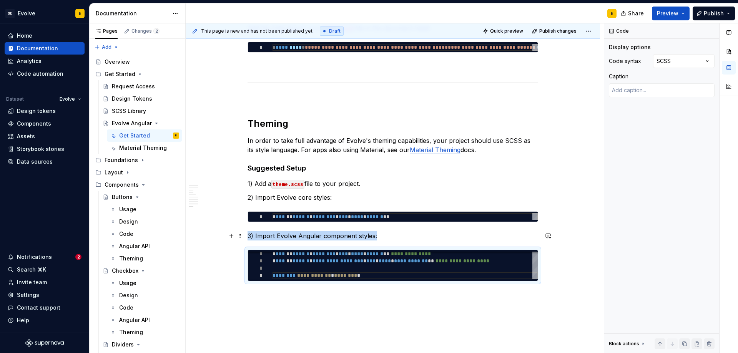
click at [403, 235] on p "3) Import Evolve Angular component styles:" at bounding box center [393, 235] width 291 height 9
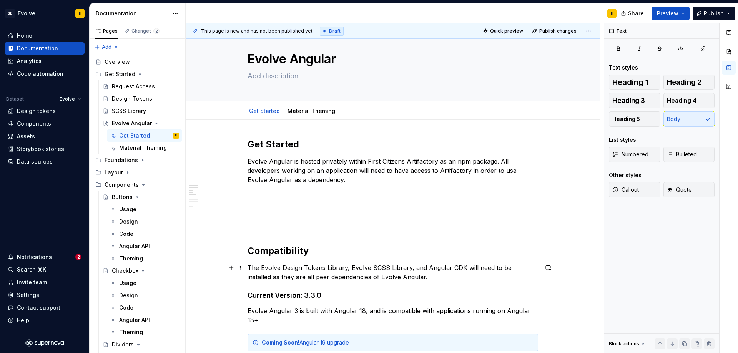
scroll to position [0, 0]
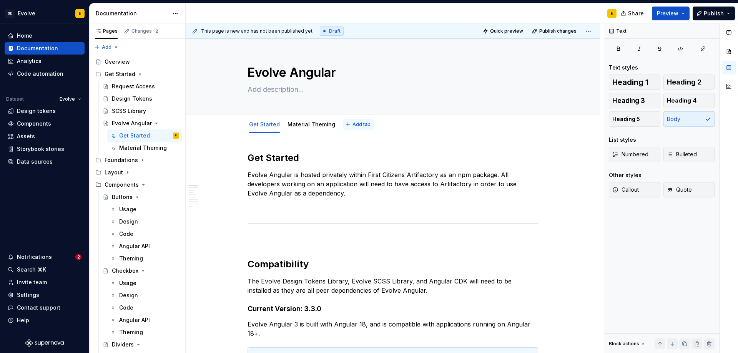
click at [353, 125] on span "Add tab" at bounding box center [362, 125] width 18 height 6
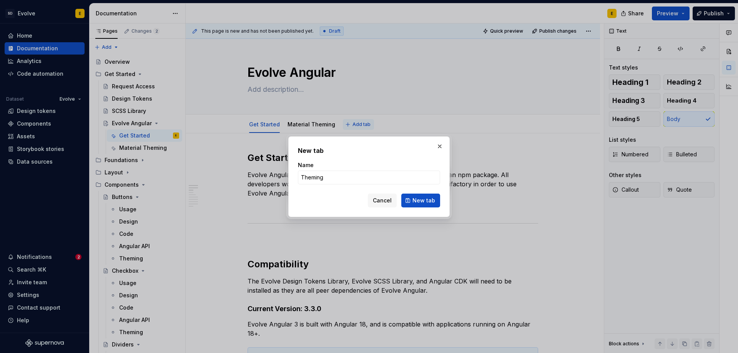
click button "New tab" at bounding box center [420, 201] width 39 height 14
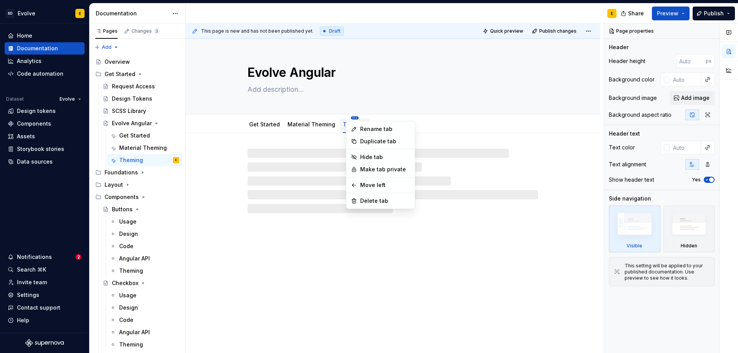
click at [291, 121] on html "SD Evolve E Home Documentation Analytics Code automation Dataset Evolve Design …" at bounding box center [369, 176] width 738 height 353
click at [331, 136] on html "SD Evolve E Home Documentation Analytics Code automation Dataset Evolve Design …" at bounding box center [369, 176] width 738 height 353
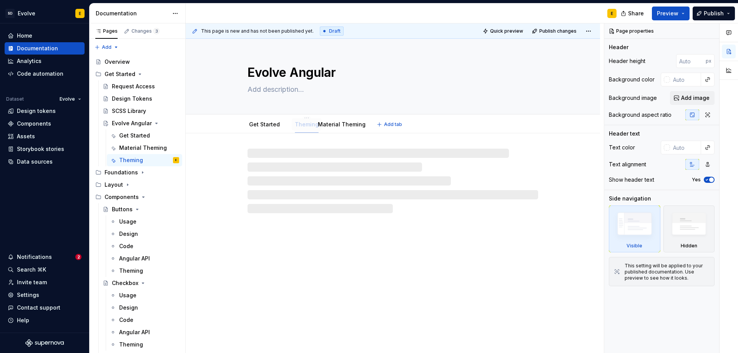
drag, startPoint x: 338, startPoint y: 128, endPoint x: 298, endPoint y: 128, distance: 40.0
click at [298, 128] on div "Theming" at bounding box center [307, 125] width 24 height 8
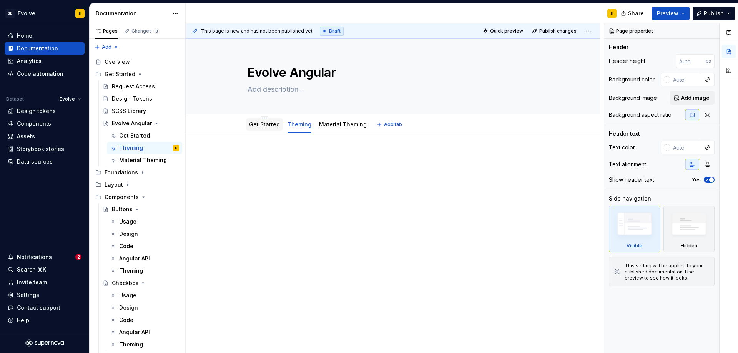
click at [267, 126] on link "Get Started" at bounding box center [264, 124] width 31 height 7
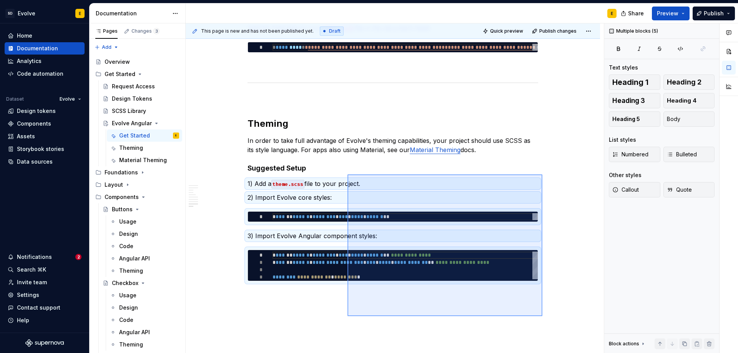
scroll to position [808, 0]
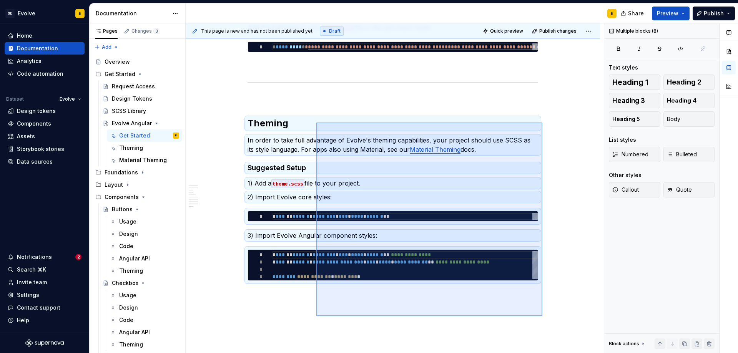
drag, startPoint x: 543, startPoint y: 317, endPoint x: 316, endPoint y: 123, distance: 298.1
click at [316, 123] on div "This page is new and has not been published yet. Draft Quick preview Publish ch…" at bounding box center [395, 188] width 418 height 330
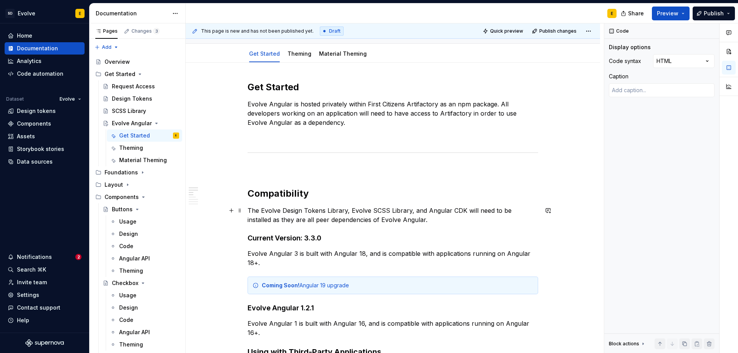
scroll to position [0, 0]
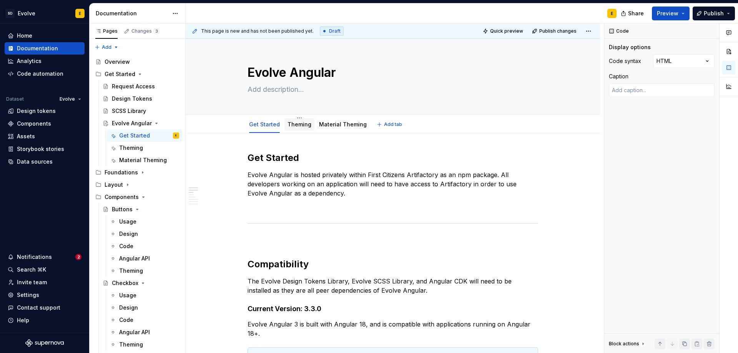
click at [294, 124] on link "Theming" at bounding box center [300, 124] width 24 height 7
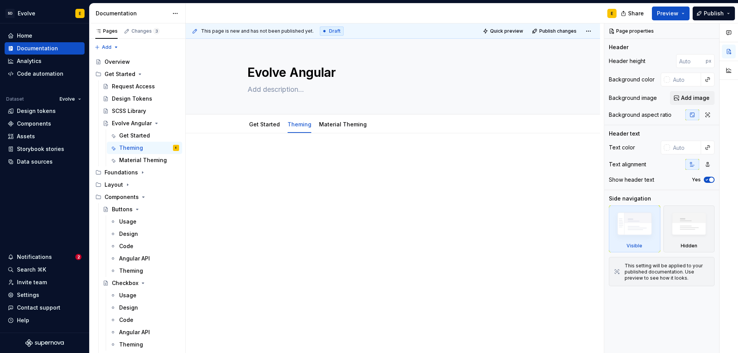
click at [270, 169] on div at bounding box center [393, 166] width 291 height 29
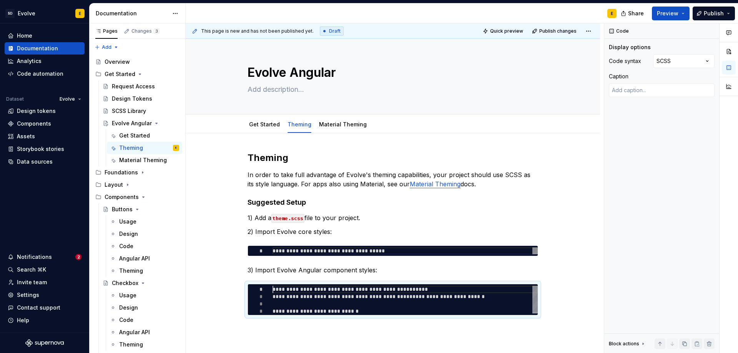
scroll to position [0, 91]
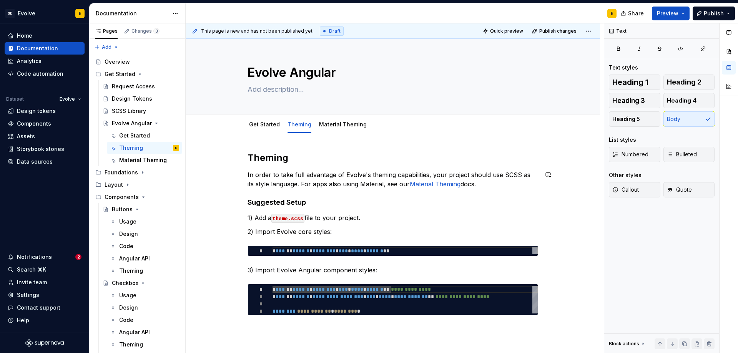
click at [310, 164] on div "**********" at bounding box center [393, 234] width 291 height 164
click at [307, 157] on h2 "Theming" at bounding box center [393, 158] width 291 height 12
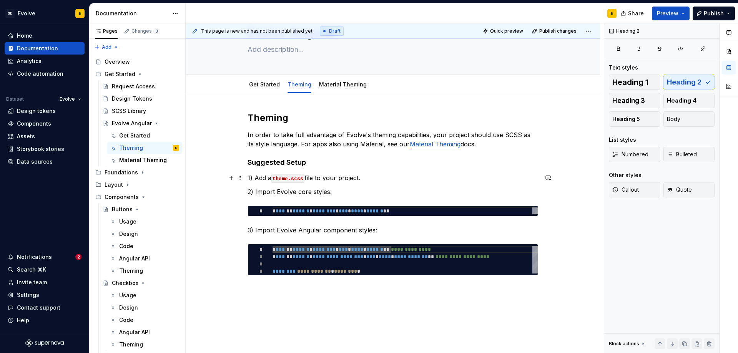
scroll to position [77, 0]
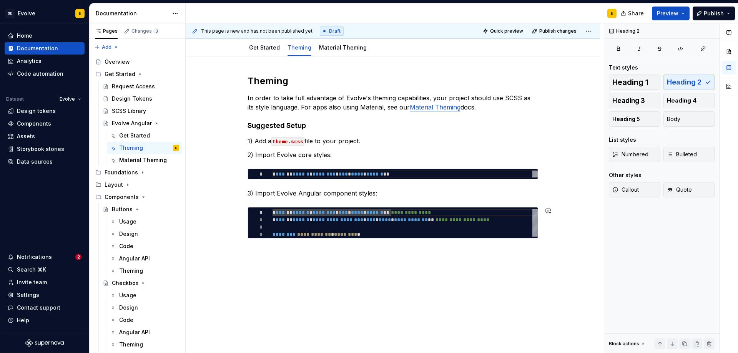
click at [355, 267] on div "**********" at bounding box center [393, 206] width 415 height 298
click at [332, 255] on p at bounding box center [393, 252] width 291 height 9
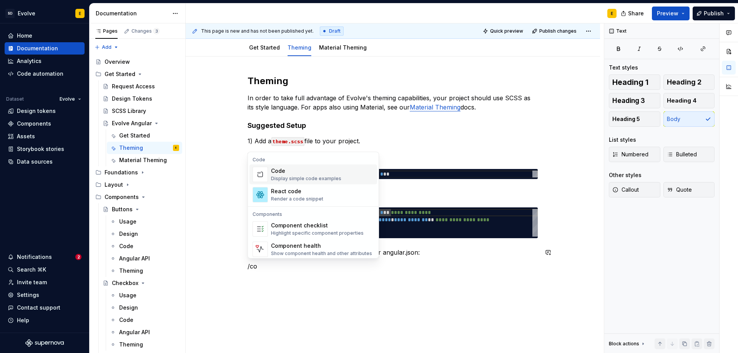
click at [314, 177] on div "Display simple code examples" at bounding box center [306, 179] width 70 height 6
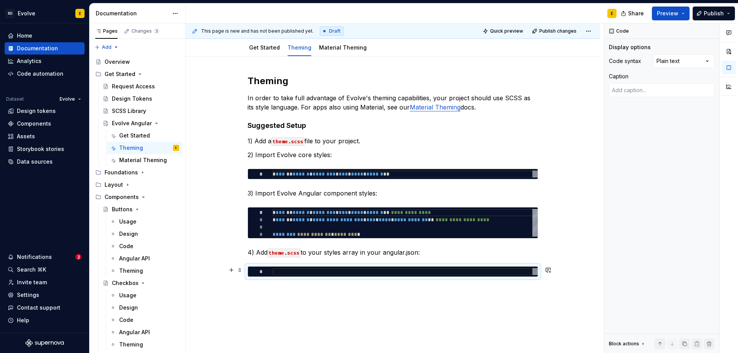
click at [405, 273] on div at bounding box center [405, 271] width 265 height 7
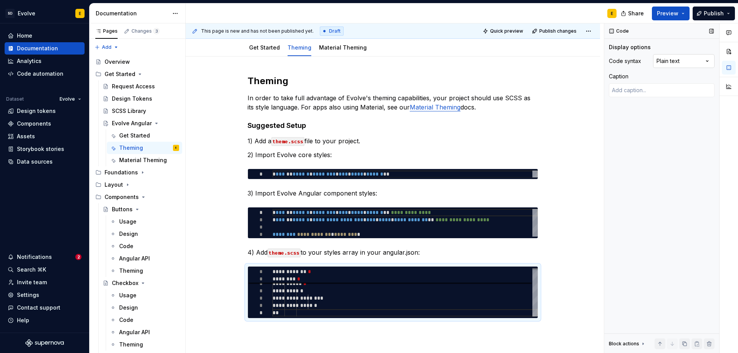
click at [678, 62] on div "Comments Open comments No comments yet Select ‘Comment’ from the block context …" at bounding box center [672, 188] width 134 height 330
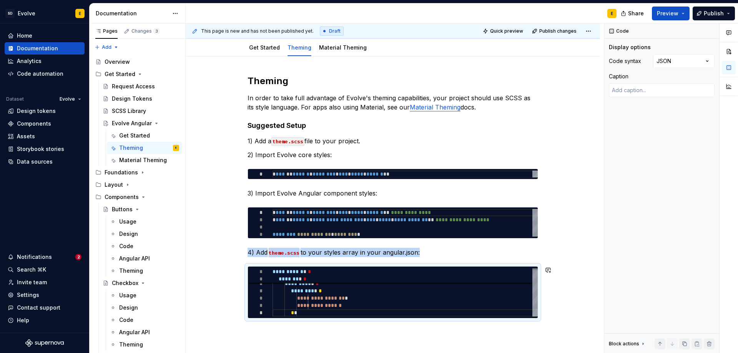
click at [358, 329] on div "**********" at bounding box center [393, 246] width 415 height 378
click at [351, 336] on div "**********" at bounding box center [393, 246] width 415 height 378
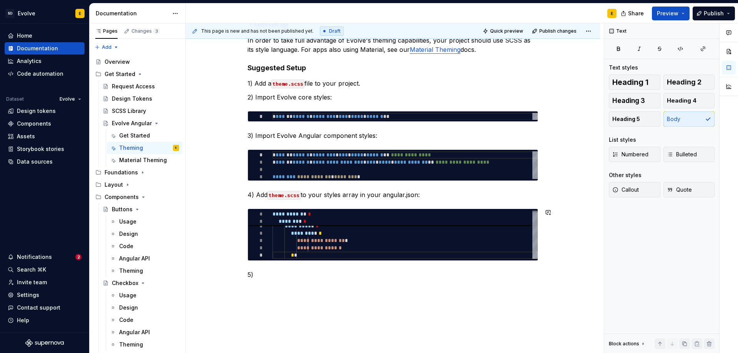
scroll to position [175, 0]
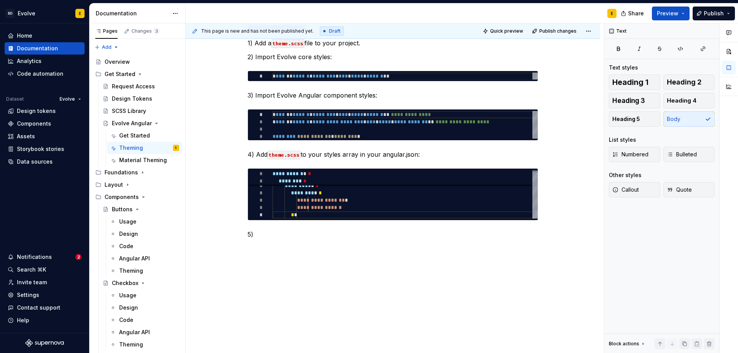
click at [297, 240] on div "**********" at bounding box center [393, 112] width 291 height 271
click at [294, 234] on p "5)" at bounding box center [393, 234] width 291 height 9
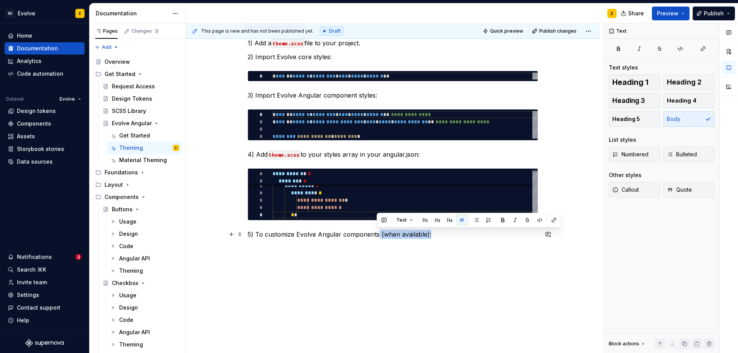
drag, startPoint x: 377, startPoint y: 235, endPoint x: 427, endPoint y: 235, distance: 50.4
click at [427, 235] on p "5) To customize Evolve Angular components (when available):" at bounding box center [393, 234] width 291 height 9
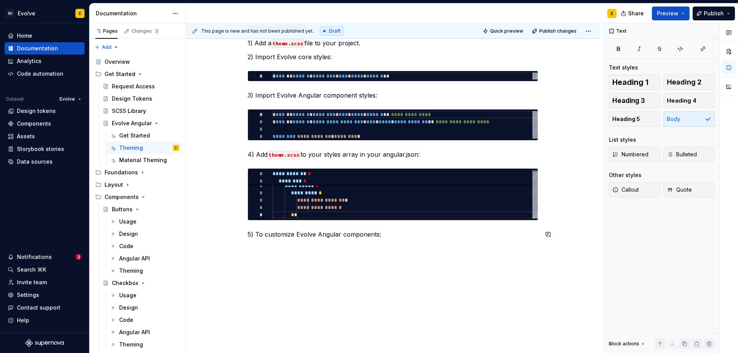
click at [410, 248] on div "**********" at bounding box center [393, 156] width 415 height 396
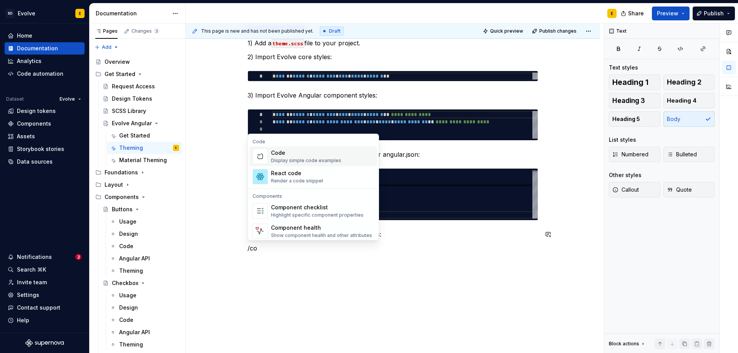
click at [297, 153] on div "Code" at bounding box center [306, 153] width 70 height 8
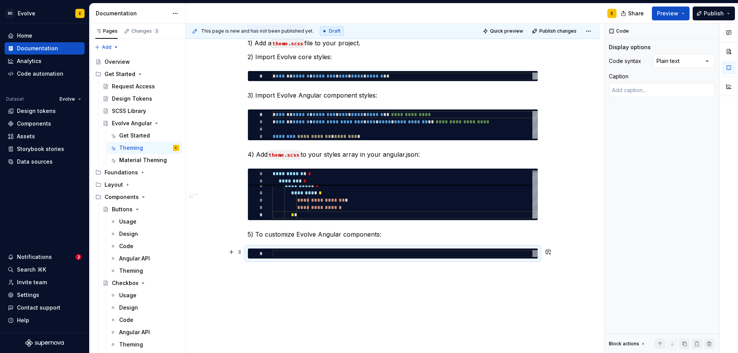
click at [347, 254] on div at bounding box center [405, 253] width 265 height 7
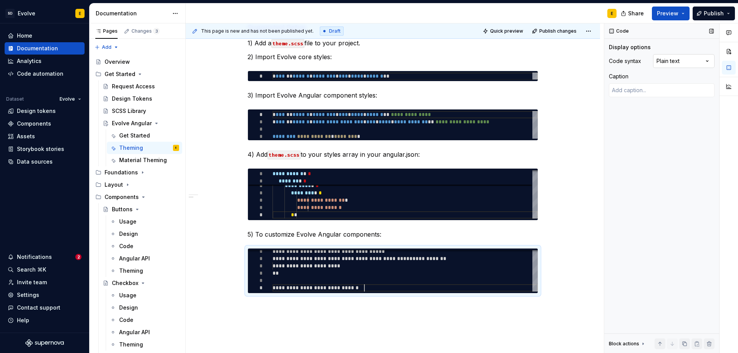
click at [680, 59] on div "Comments Open comments No comments yet Select ‘Comment’ from the block context …" at bounding box center [672, 188] width 134 height 330
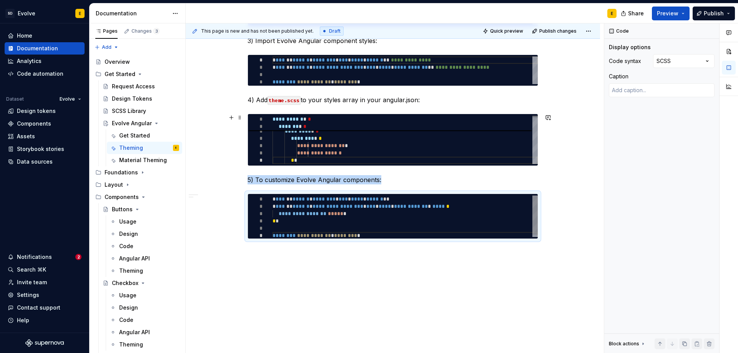
scroll to position [230, 0]
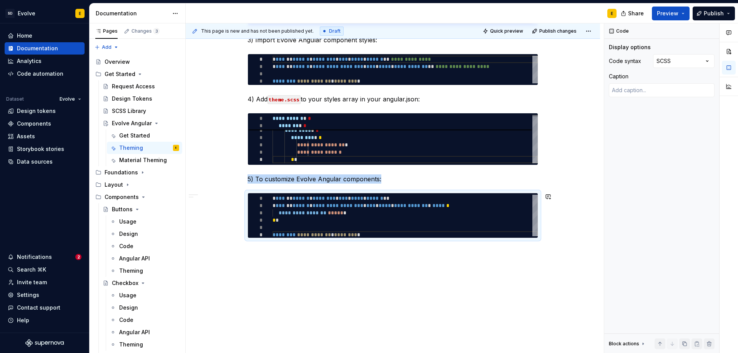
click at [353, 259] on div "**********" at bounding box center [393, 128] width 415 height 451
click at [334, 270] on div "**********" at bounding box center [393, 128] width 415 height 451
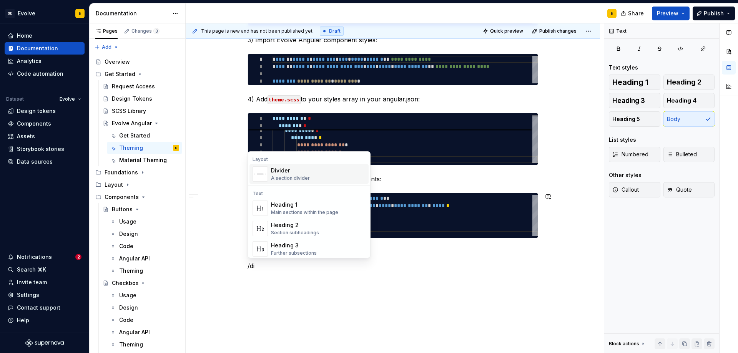
click at [311, 176] on div "Divider A section divider" at bounding box center [318, 174] width 95 height 15
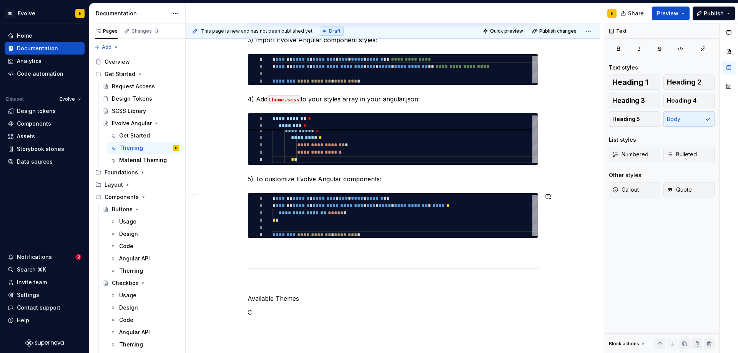
scroll to position [231, 0]
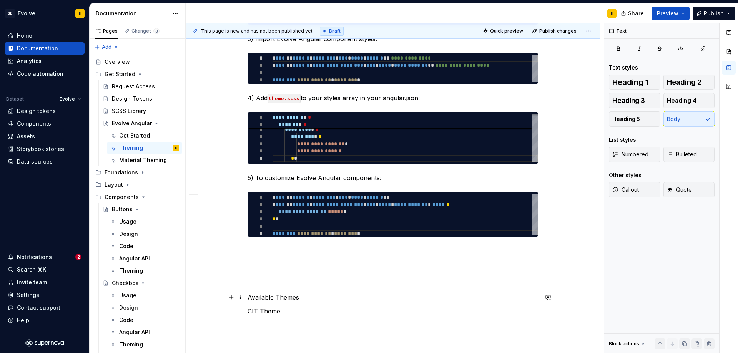
click at [313, 302] on p "Available Themes" at bounding box center [393, 297] width 291 height 9
click at [677, 82] on span "Heading 2" at bounding box center [684, 82] width 35 height 8
drag, startPoint x: 318, startPoint y: 328, endPoint x: 351, endPoint y: 315, distance: 36.6
click at [318, 329] on p "CIT Theme" at bounding box center [393, 325] width 291 height 9
click at [678, 100] on span "Heading 4" at bounding box center [682, 101] width 30 height 8
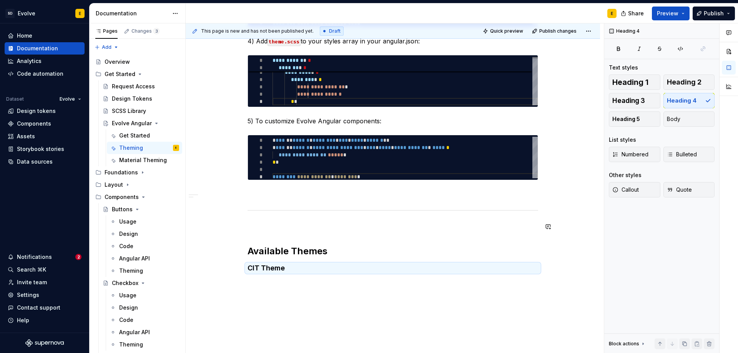
scroll to position [323, 0]
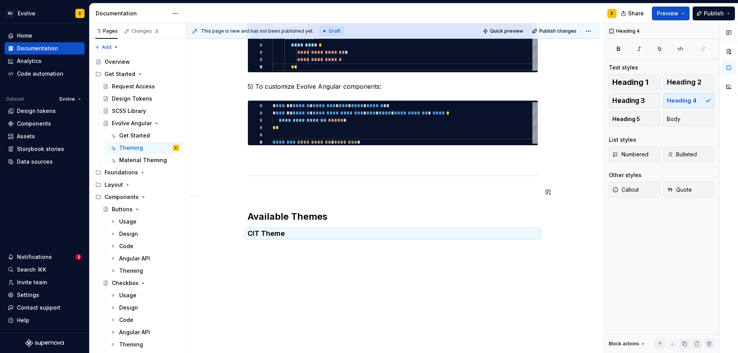
click at [309, 247] on div "**********" at bounding box center [393, 38] width 291 height 419
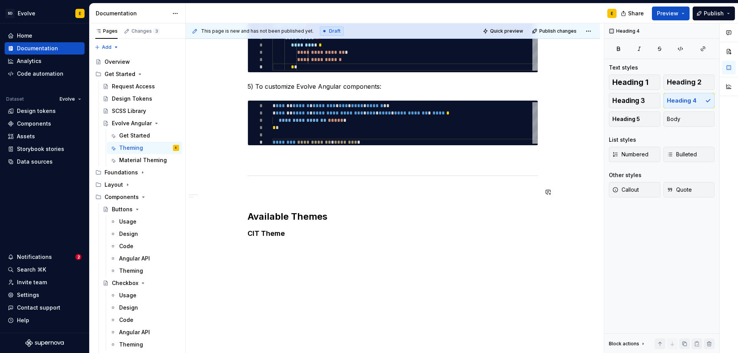
click at [299, 244] on div "**********" at bounding box center [393, 38] width 291 height 419
click at [261, 243] on div "**********" at bounding box center [393, 38] width 291 height 419
click at [260, 250] on div "**********" at bounding box center [393, 81] width 415 height 543
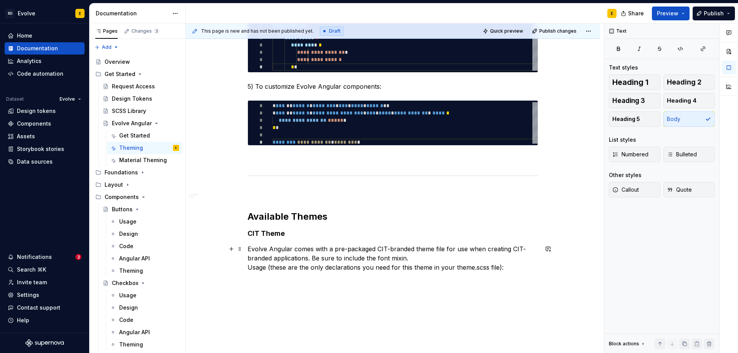
click at [410, 255] on p "Evolve Angular comes with a pre-packaged CIT-branded theme file for use when cr…" at bounding box center [393, 259] width 291 height 28
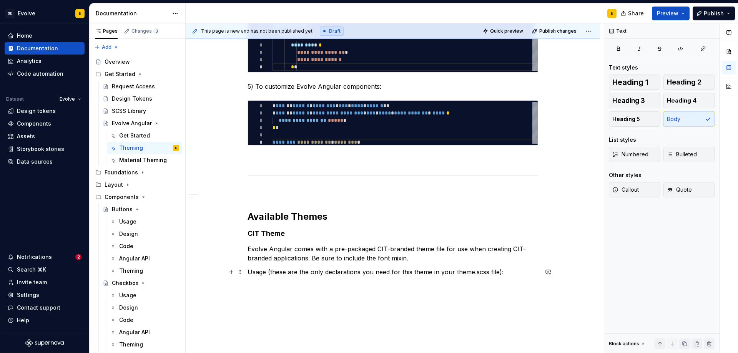
click at [510, 271] on p "Usage (these are the only declarations you need for this theme in your theme.sc…" at bounding box center [393, 272] width 291 height 9
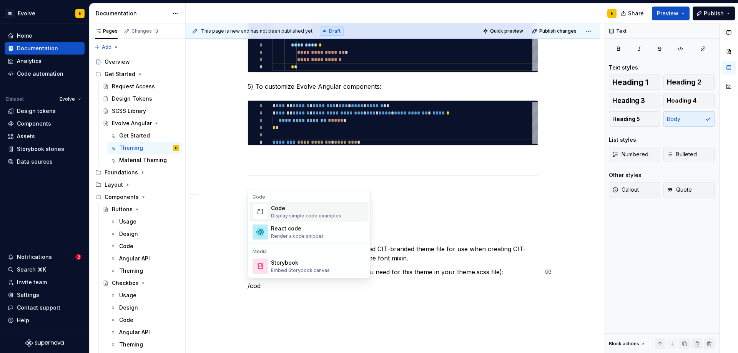
click at [285, 212] on div "Code Display simple code examples" at bounding box center [306, 212] width 70 height 15
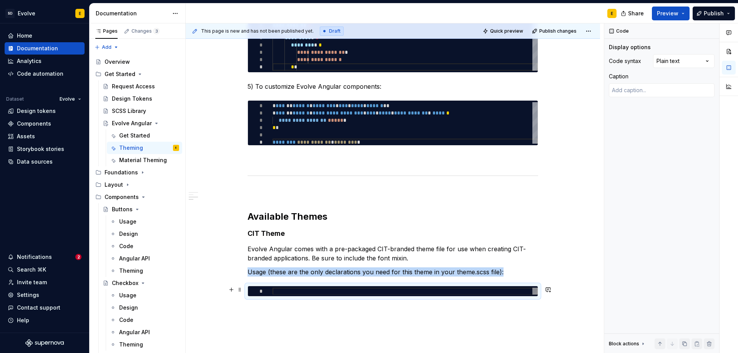
click at [385, 291] on div at bounding box center [405, 291] width 265 height 7
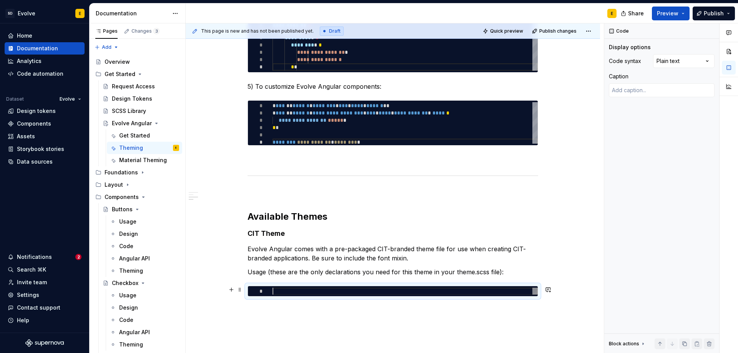
scroll to position [0, 0]
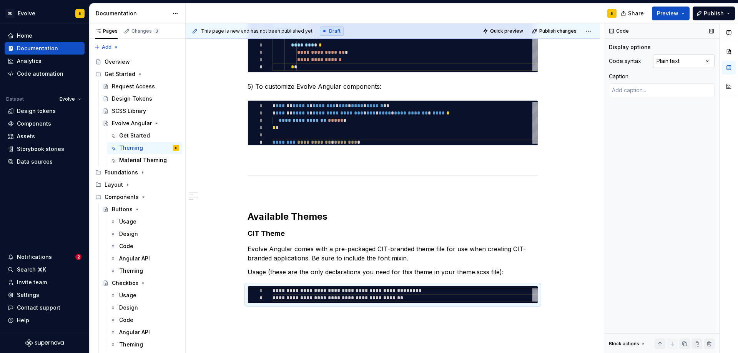
click at [670, 62] on div "Comments Open comments No comments yet Select ‘Comment’ from the block context …" at bounding box center [672, 188] width 134 height 330
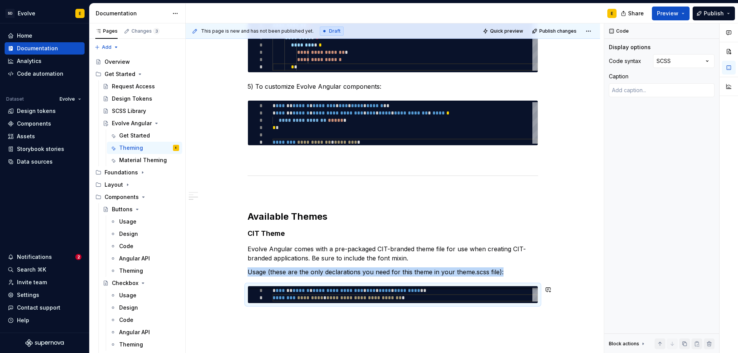
scroll to position [388, 0]
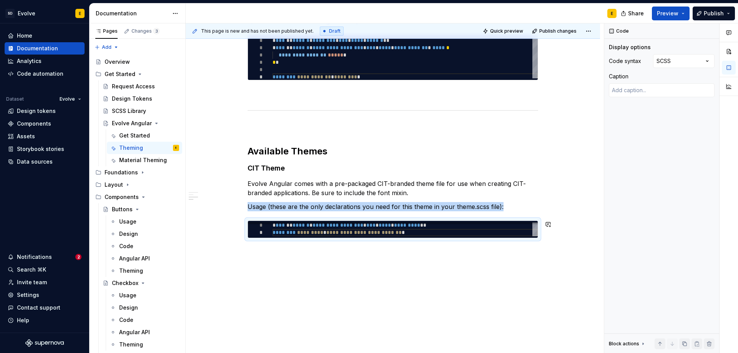
click at [307, 267] on div "**********" at bounding box center [393, 49] width 415 height 609
click at [300, 256] on div "**********" at bounding box center [393, 49] width 415 height 609
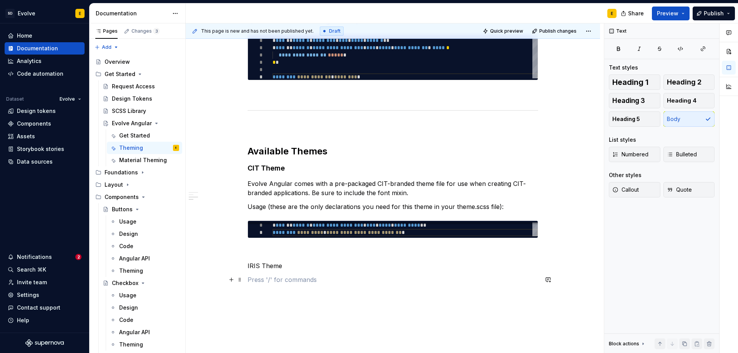
click at [260, 279] on p at bounding box center [393, 279] width 291 height 9
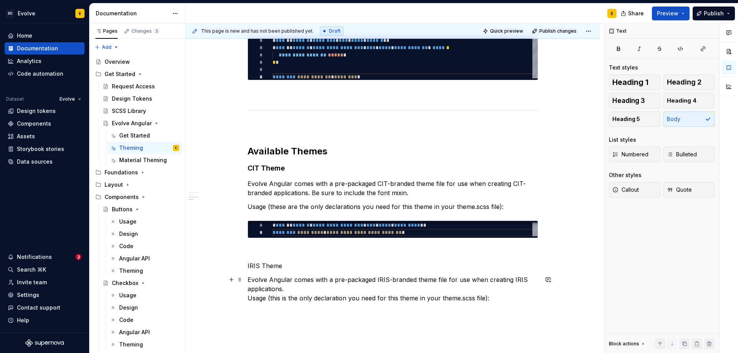
click at [295, 289] on p "Evolve Angular comes with a pre-packaged IRIS-branded theme file for use when c…" at bounding box center [393, 289] width 291 height 28
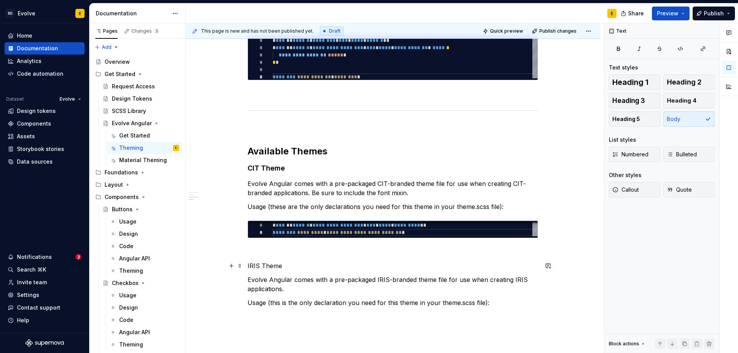
click at [299, 265] on p "IRIS Theme" at bounding box center [393, 265] width 291 height 9
click at [643, 100] on span "Heading 3" at bounding box center [629, 101] width 33 height 8
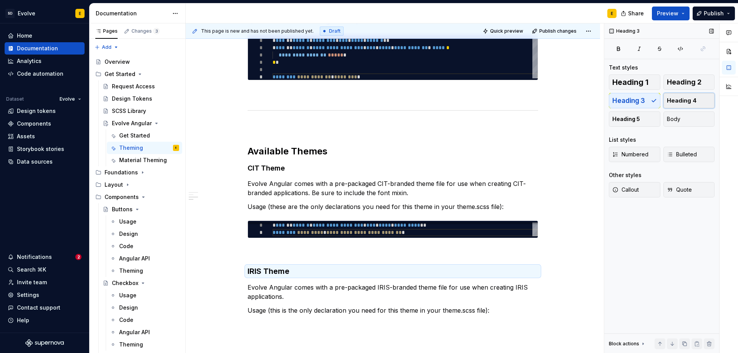
click at [698, 100] on button "Heading 4" at bounding box center [690, 100] width 52 height 15
click at [499, 311] on p "Usage (this is the only declaration you need for this theme in your theme.scss …" at bounding box center [393, 309] width 291 height 9
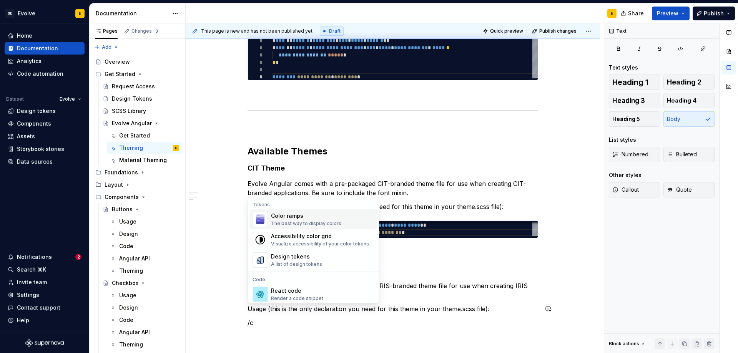
scroll to position [400, 0]
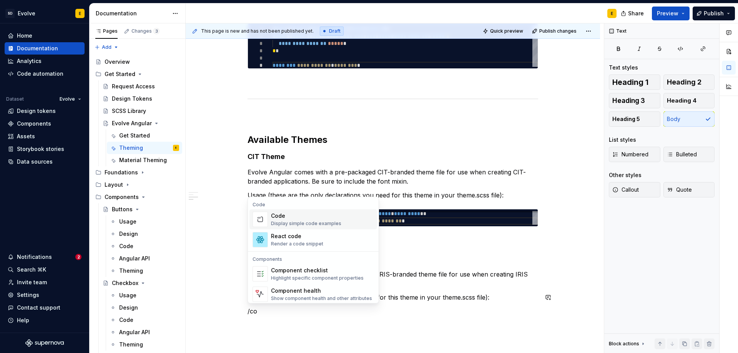
click at [325, 215] on div "Code" at bounding box center [306, 216] width 70 height 8
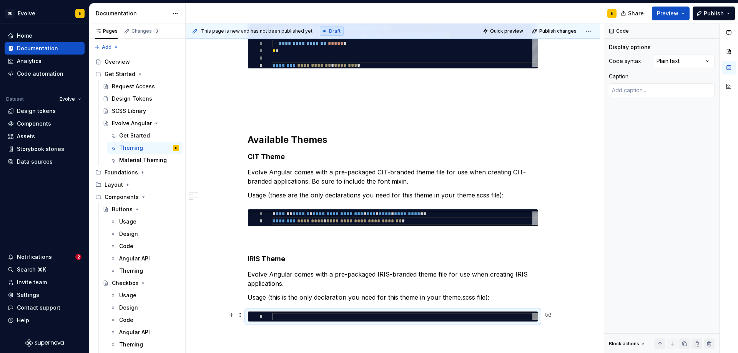
click at [336, 316] on div at bounding box center [405, 316] width 265 height 7
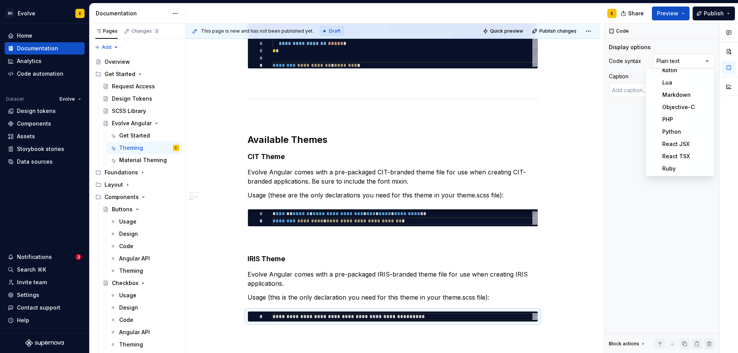
scroll to position [192, 0]
type textarea "*"
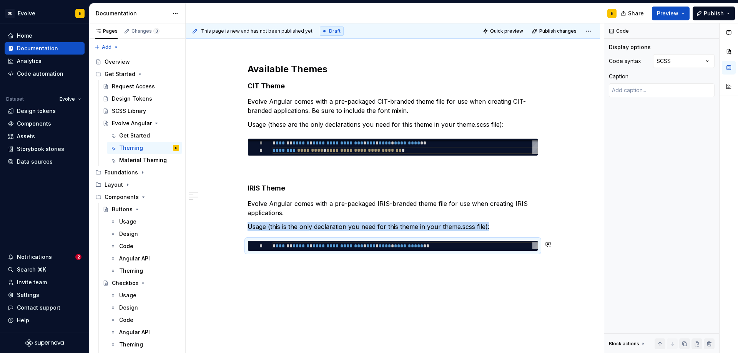
scroll to position [484, 0]
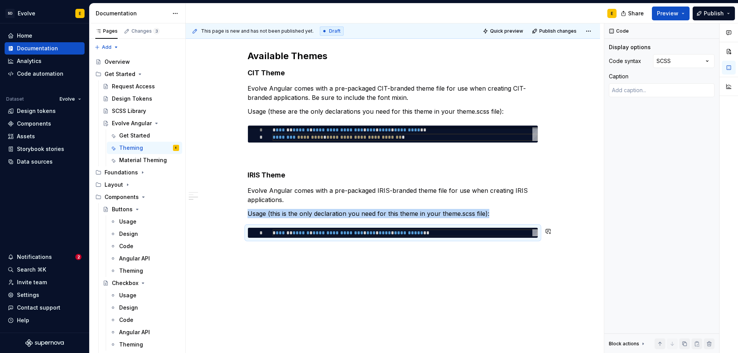
click at [343, 248] on div "**********" at bounding box center [393, 2] width 415 height 704
click at [327, 258] on div "**********" at bounding box center [393, 2] width 415 height 704
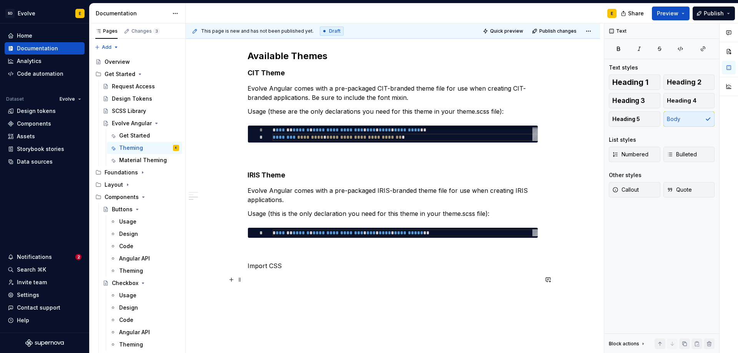
click at [286, 278] on p at bounding box center [393, 279] width 291 height 9
click at [290, 265] on p "Import CSS" at bounding box center [393, 265] width 291 height 9
click at [675, 105] on button "Heading 4" at bounding box center [690, 100] width 52 height 15
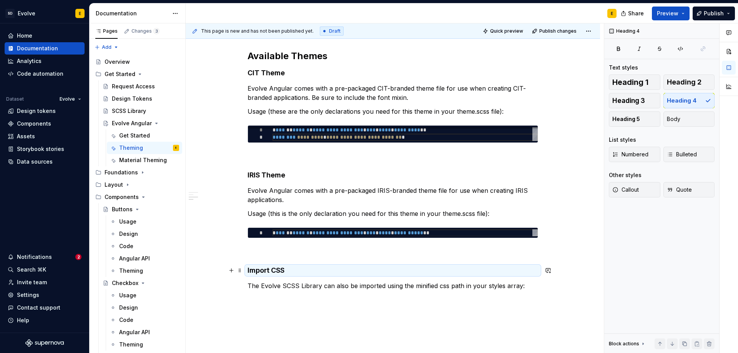
click at [454, 272] on h4 "Import CSS" at bounding box center [393, 270] width 291 height 9
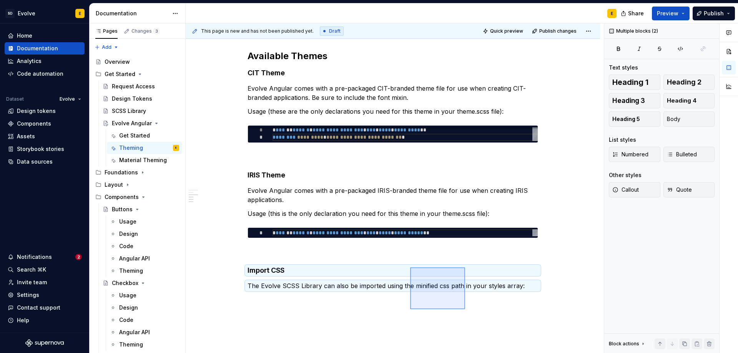
drag, startPoint x: 465, startPoint y: 310, endPoint x: 410, endPoint y: 268, distance: 69.1
click at [410, 268] on div "**********" at bounding box center [395, 188] width 418 height 330
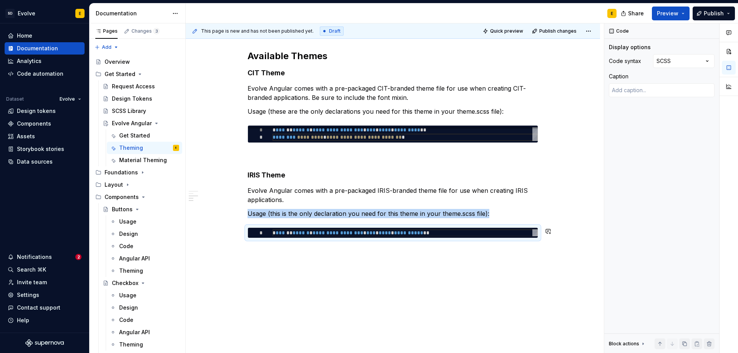
click at [335, 260] on div "**********" at bounding box center [393, 2] width 415 height 704
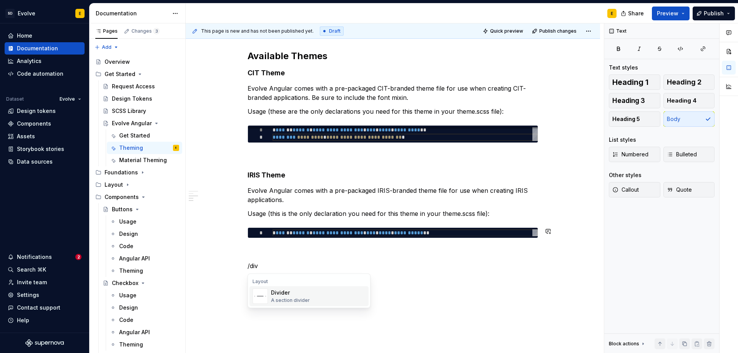
click at [316, 297] on div "Divider A section divider" at bounding box center [318, 296] width 95 height 15
click at [273, 299] on p "CSS" at bounding box center [393, 298] width 291 height 9
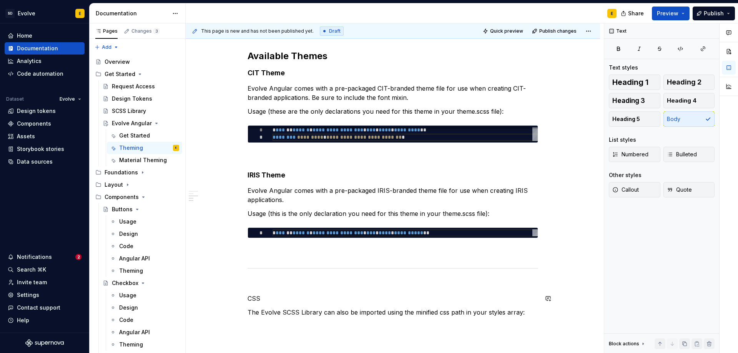
click at [272, 300] on p "CSS" at bounding box center [393, 298] width 291 height 9
click at [697, 83] on span "Heading 2" at bounding box center [684, 82] width 35 height 8
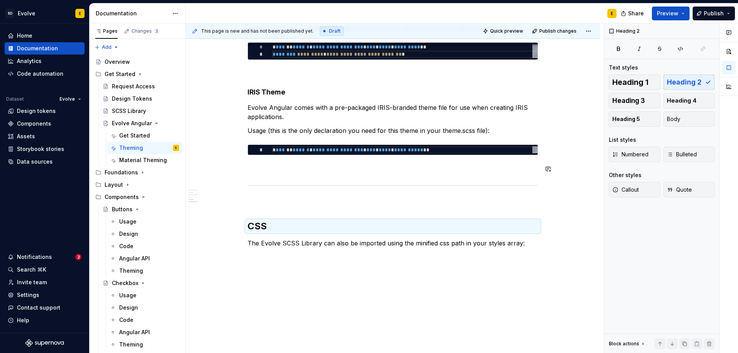
scroll to position [576, 0]
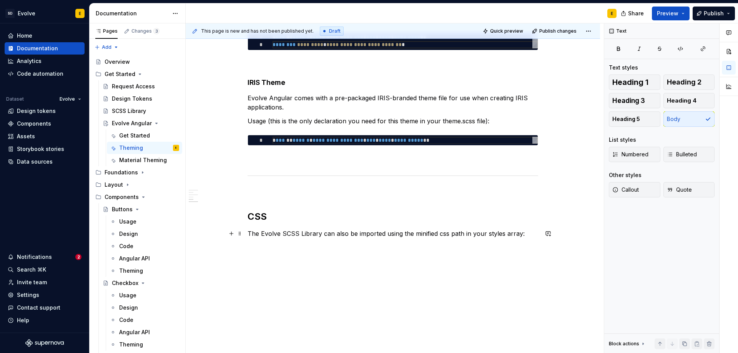
click at [523, 233] on p "The Evolve SCSS Library can also be imported using the minified css path in you…" at bounding box center [393, 233] width 291 height 9
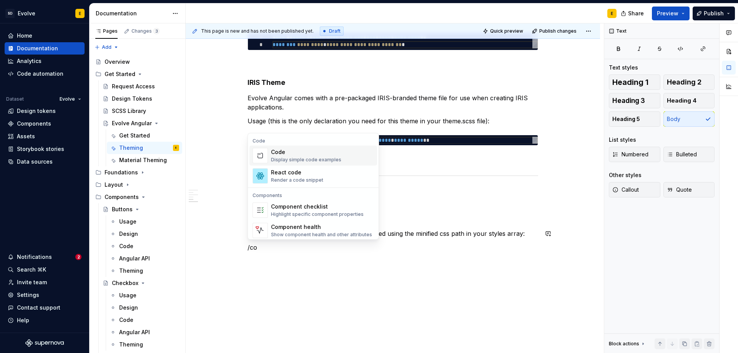
click at [316, 155] on div "Code" at bounding box center [306, 152] width 70 height 8
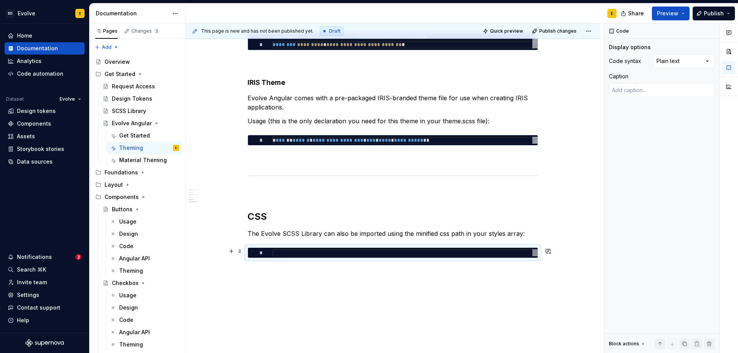
click at [413, 254] on div at bounding box center [405, 253] width 265 height 7
type textarea "*"
type textarea "**********"
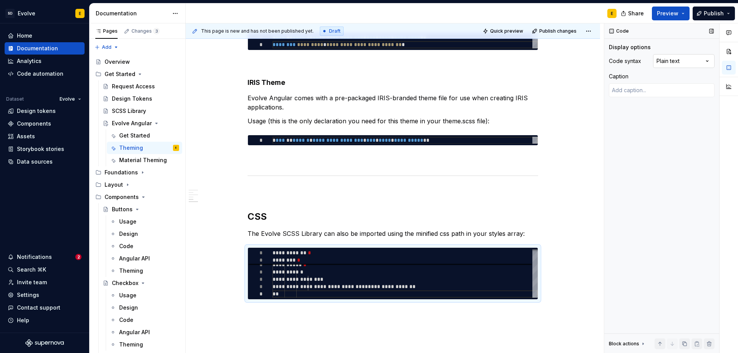
click at [667, 61] on div "Comments Open comments No comments yet Select ‘Comment’ from the block context …" at bounding box center [672, 188] width 134 height 330
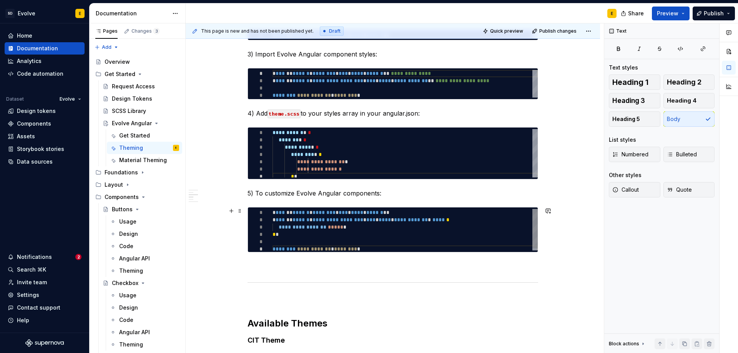
scroll to position [269, 0]
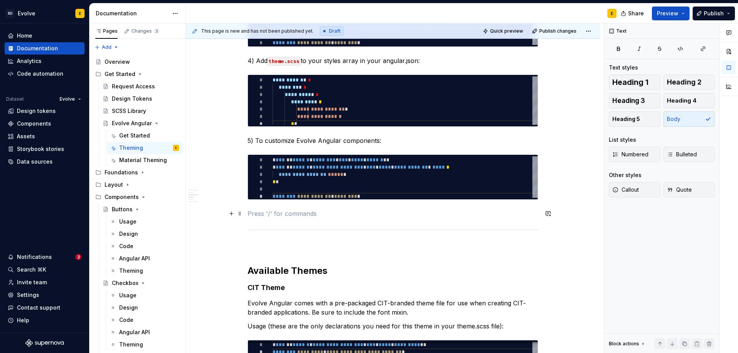
click at [434, 217] on p at bounding box center [393, 213] width 291 height 9
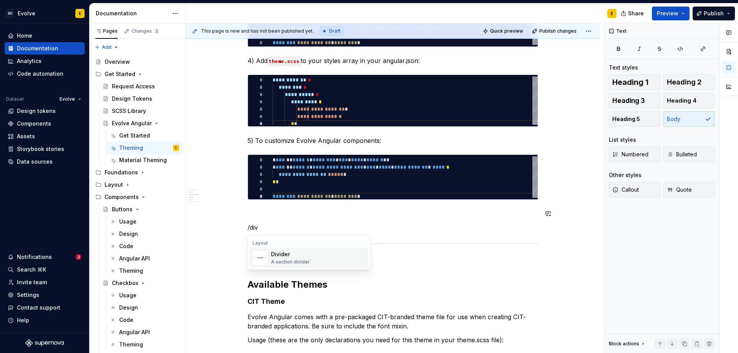
click at [260, 258] on img "Suggestions" at bounding box center [260, 258] width 15 height 15
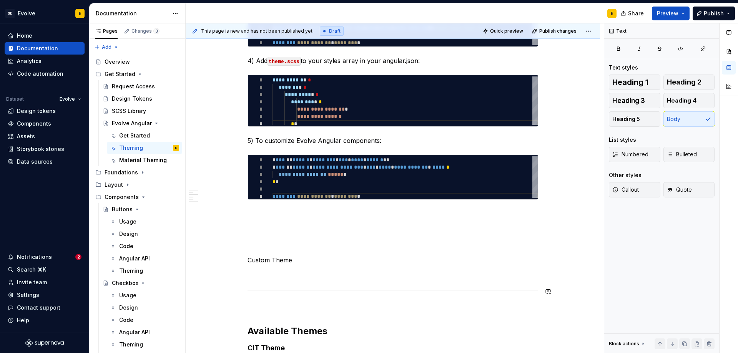
click at [310, 280] on div "**********" at bounding box center [393, 289] width 291 height 813
click at [316, 262] on p "Custom Theme" at bounding box center [393, 260] width 291 height 9
click at [699, 82] on span "Heading 2" at bounding box center [684, 82] width 35 height 8
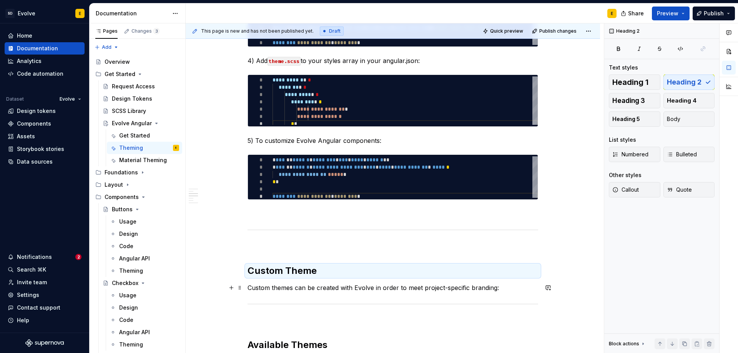
click at [516, 288] on p "Custom themes can be created with Evolve in order to meet project-specific bran…" at bounding box center [393, 287] width 291 height 9
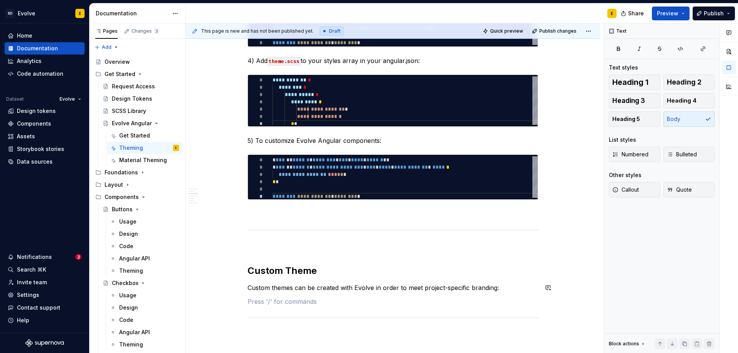
click at [516, 288] on p "Custom themes can be created with Evolve in order to meet project-specific bran…" at bounding box center [393, 287] width 291 height 9
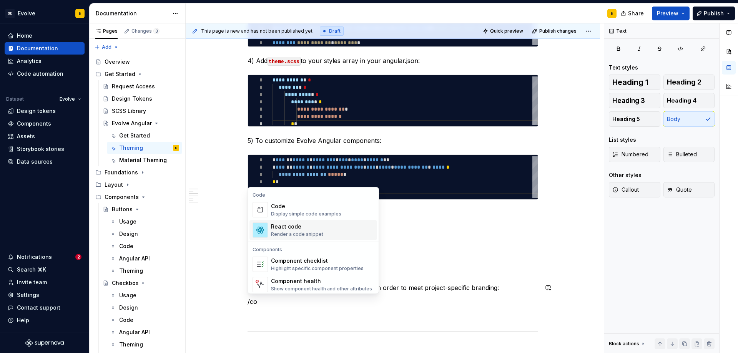
click at [302, 210] on div "Code" at bounding box center [306, 207] width 70 height 8
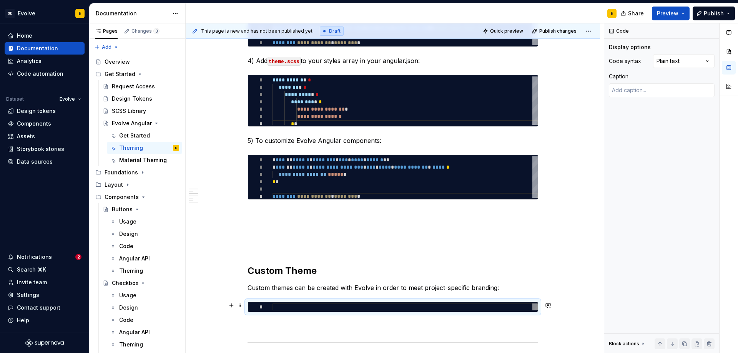
click at [413, 308] on div at bounding box center [405, 307] width 265 height 7
type textarea "*"
type textarea "**********"
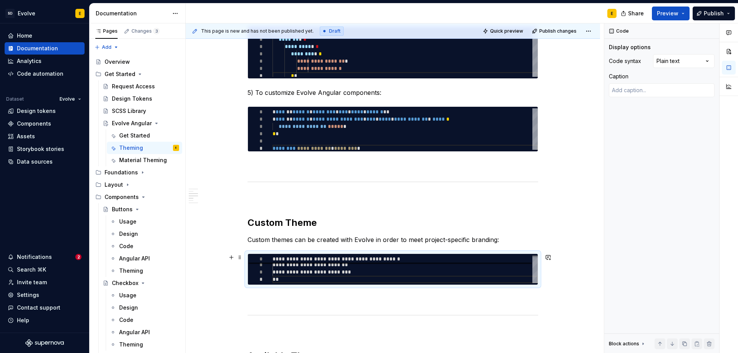
scroll to position [384, 0]
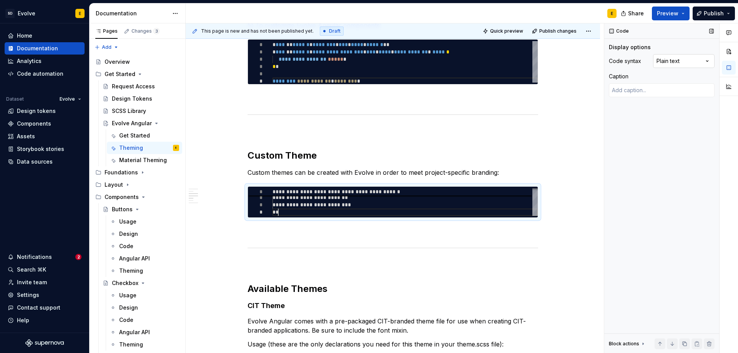
click at [665, 60] on div "Comments Open comments No comments yet Select ‘Comment’ from the block context …" at bounding box center [672, 188] width 134 height 330
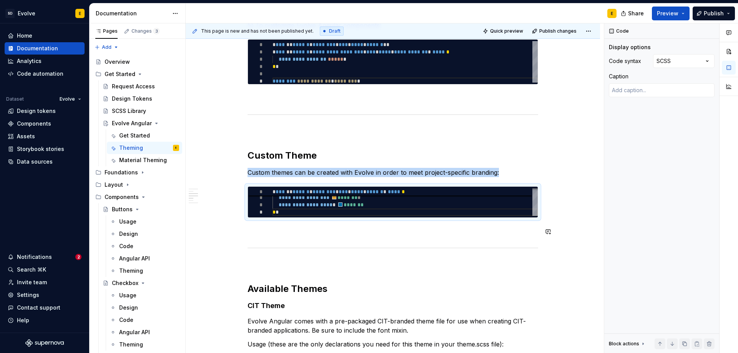
type textarea "*"
click at [383, 232] on p at bounding box center [393, 231] width 291 height 9
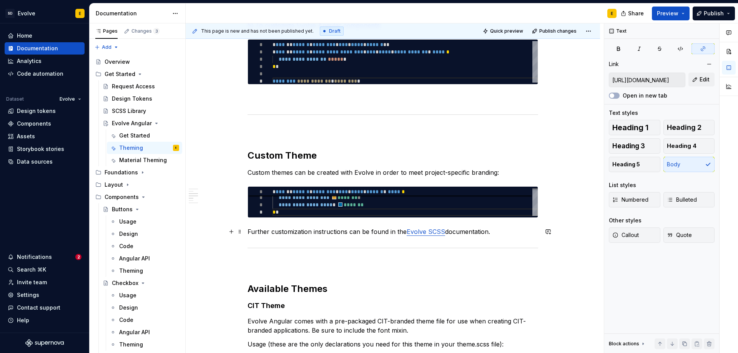
click at [412, 231] on link "Evolve SCSS" at bounding box center [426, 232] width 38 height 8
click at [701, 80] on span "Edit" at bounding box center [705, 80] width 10 height 8
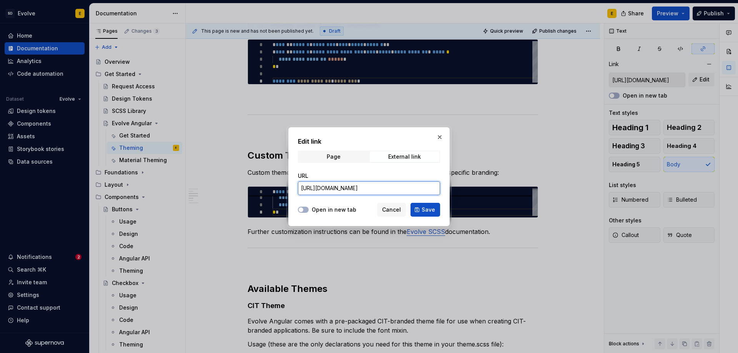
click at [413, 188] on input "https://improved-couscous-430a86ea.pages.github.io/docs/get-started/scss-lib/" at bounding box center [369, 189] width 142 height 14
click at [334, 158] on div "Page" at bounding box center [334, 157] width 14 height 6
click at [391, 208] on span "Cancel" at bounding box center [391, 210] width 19 height 8
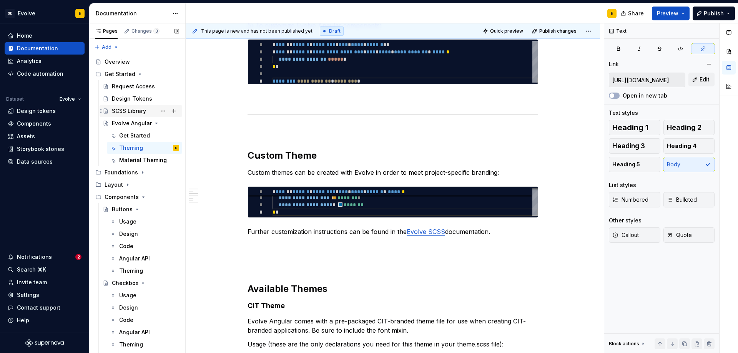
click at [128, 110] on div "SCSS Library" at bounding box center [129, 111] width 34 height 8
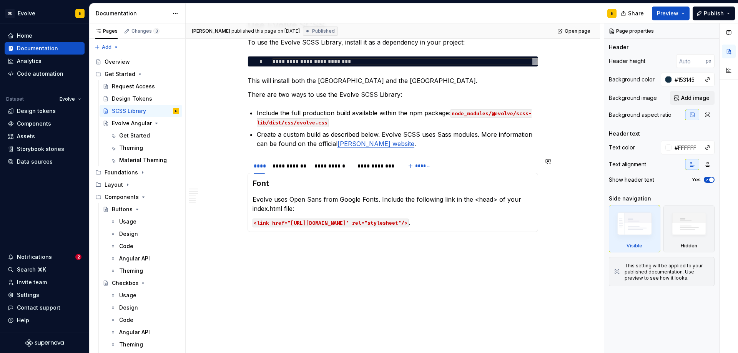
scroll to position [235, 0]
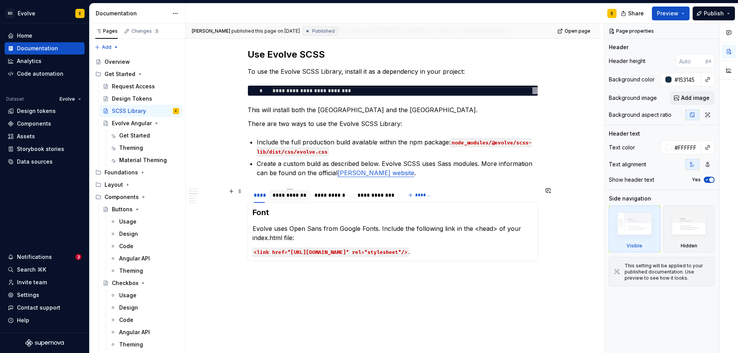
click at [285, 198] on div "**********" at bounding box center [290, 196] width 34 height 8
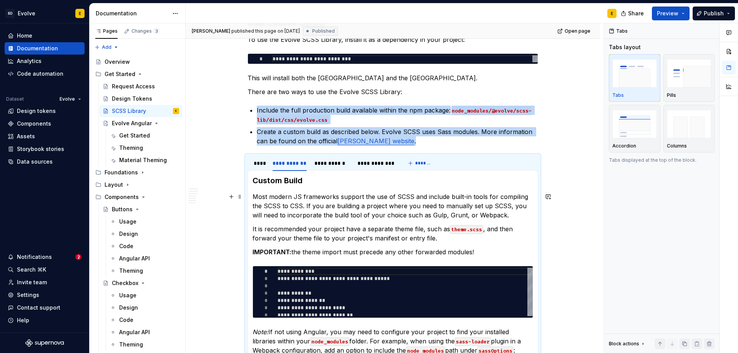
scroll to position [312, 0]
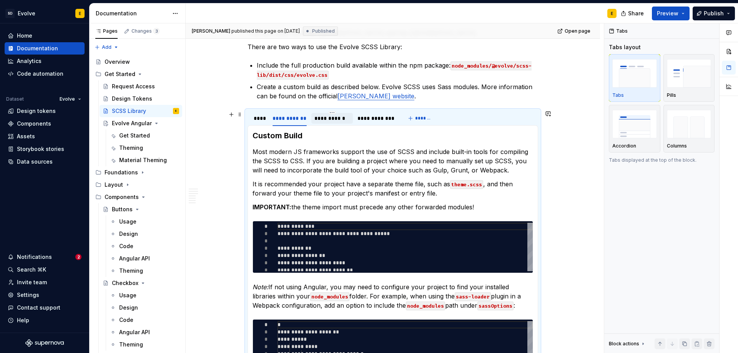
click at [343, 120] on div "**********" at bounding box center [332, 119] width 35 height 8
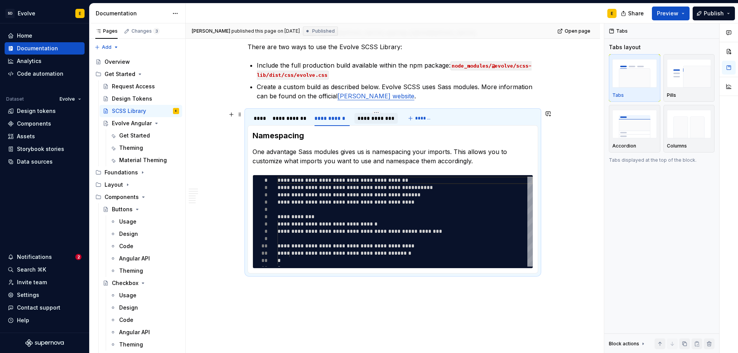
click at [374, 118] on div "**********" at bounding box center [376, 119] width 37 height 8
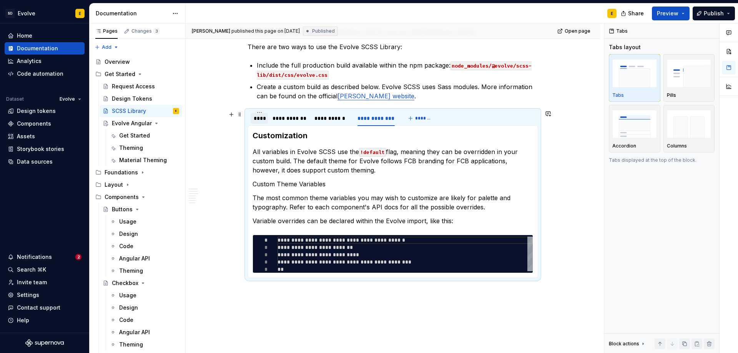
click at [260, 120] on div "****" at bounding box center [259, 119] width 11 height 8
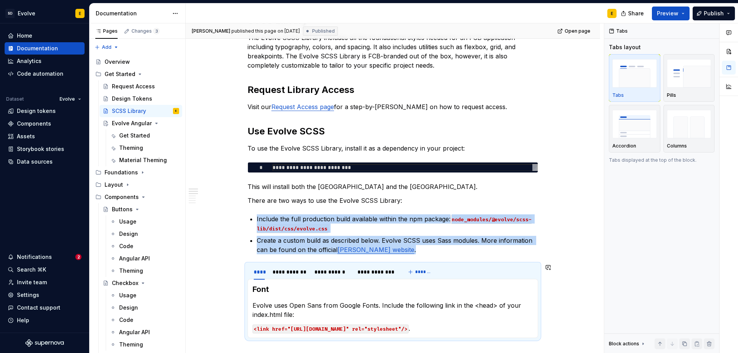
scroll to position [43, 0]
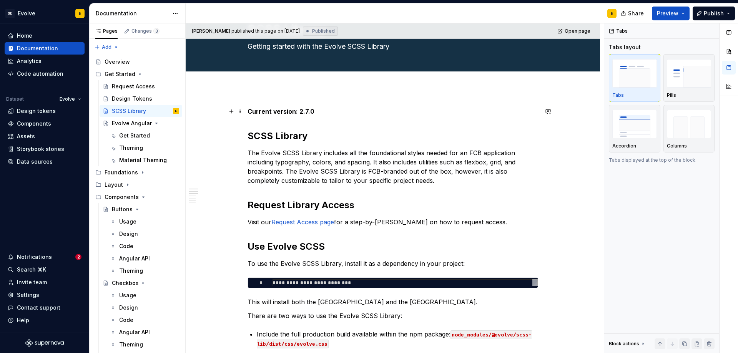
click at [325, 113] on p "Current version: 2.7.0" at bounding box center [393, 111] width 291 height 9
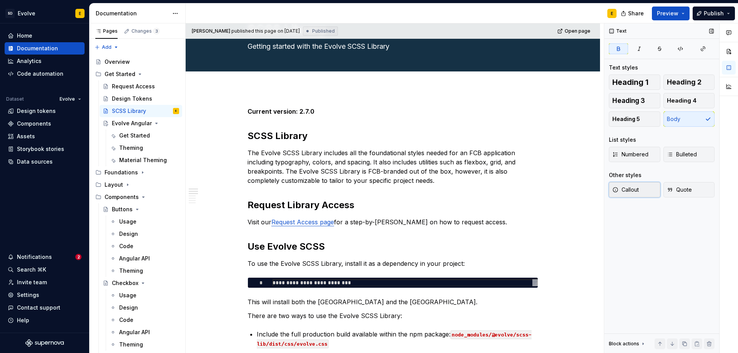
click at [645, 192] on button "Callout" at bounding box center [635, 189] width 52 height 15
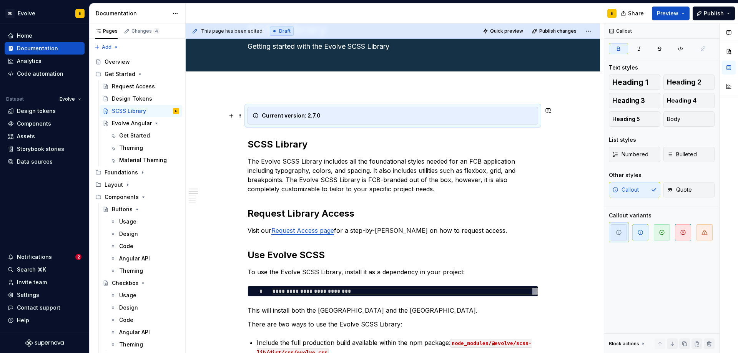
click at [313, 115] on strong "Current version: 2.7.0" at bounding box center [291, 115] width 59 height 7
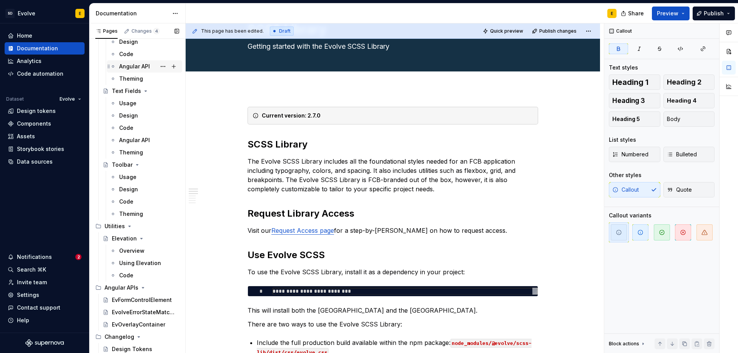
scroll to position [1140, 0]
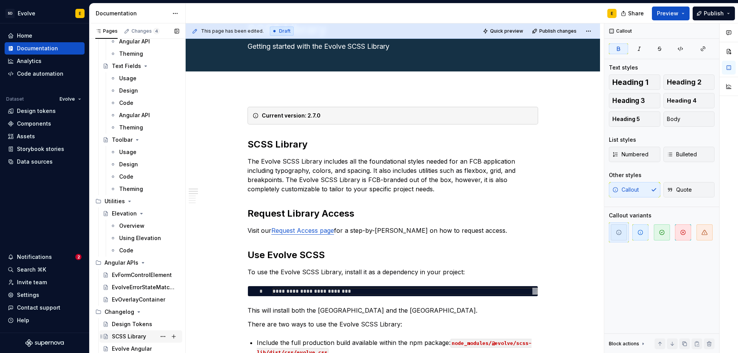
click at [131, 336] on div "SCSS Library" at bounding box center [129, 337] width 34 height 8
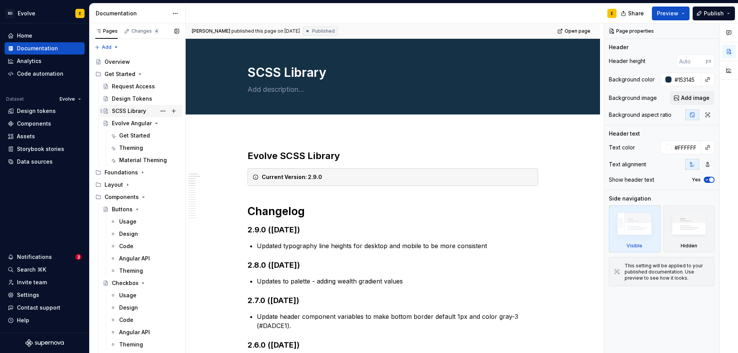
click at [130, 109] on div "SCSS Library" at bounding box center [129, 111] width 34 height 8
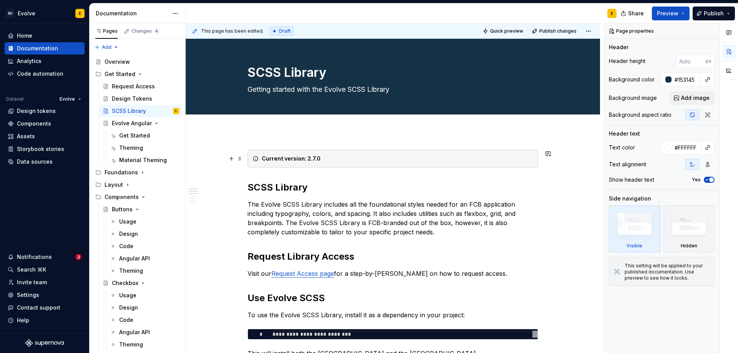
type textarea "*"
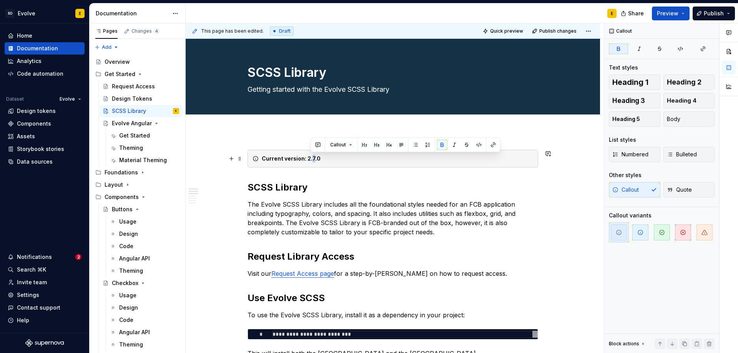
click at [313, 158] on strong "Current version: 2.7.0" at bounding box center [291, 158] width 59 height 7
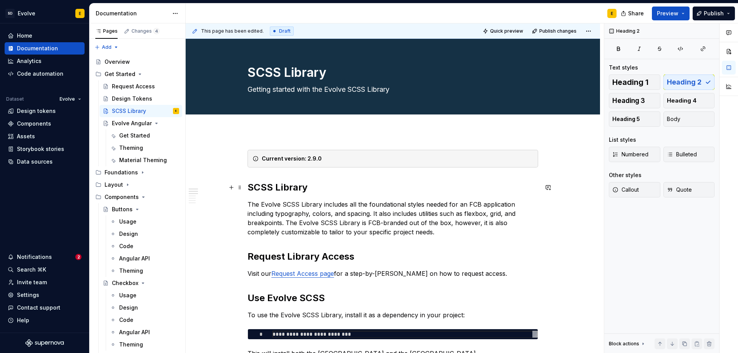
click at [315, 185] on h2 "SCSS Library" at bounding box center [393, 188] width 291 height 12
click at [131, 147] on div "Theming" at bounding box center [131, 148] width 24 height 8
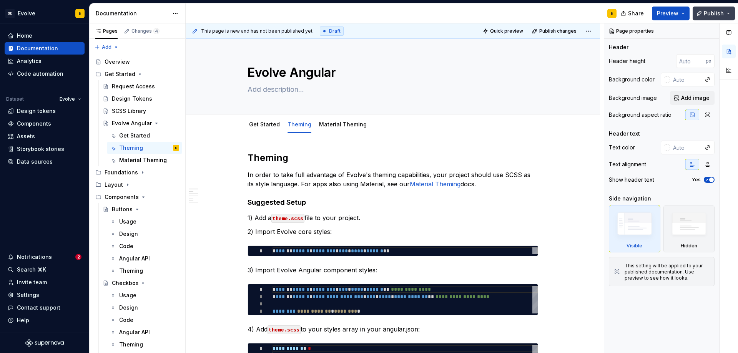
click at [718, 14] on span "Publish" at bounding box center [714, 14] width 20 height 8
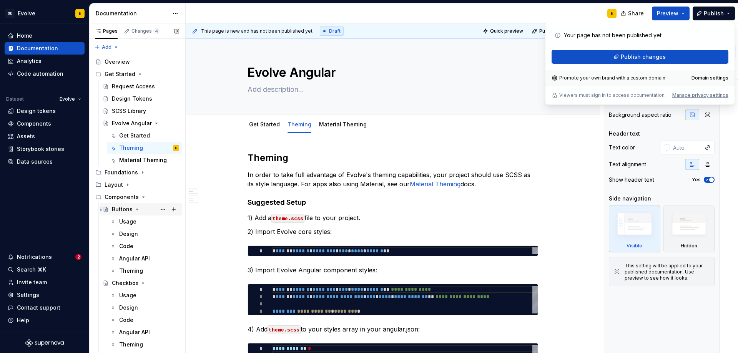
click at [122, 205] on div "Buttons" at bounding box center [145, 209] width 67 height 11
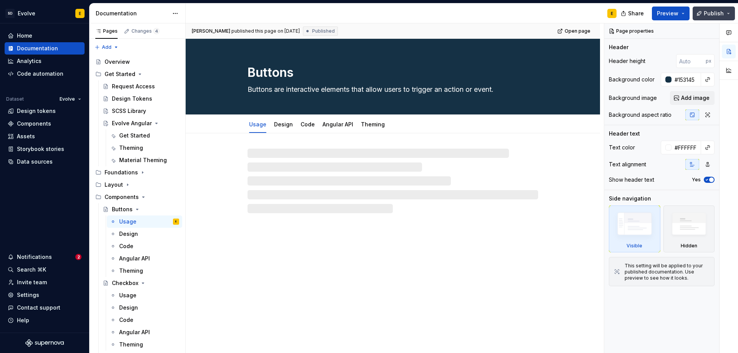
click at [714, 16] on span "Publish" at bounding box center [714, 14] width 20 height 8
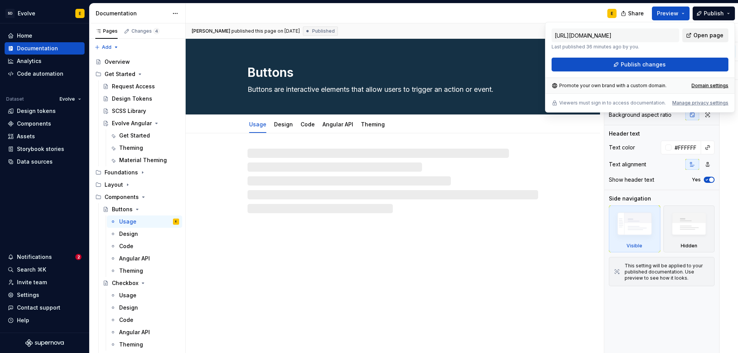
click at [701, 38] on span "Open page" at bounding box center [709, 36] width 30 height 8
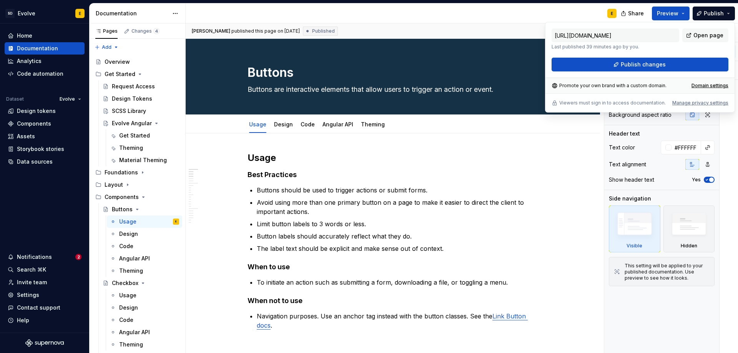
click at [464, 12] on div "E" at bounding box center [404, 13] width 437 height 20
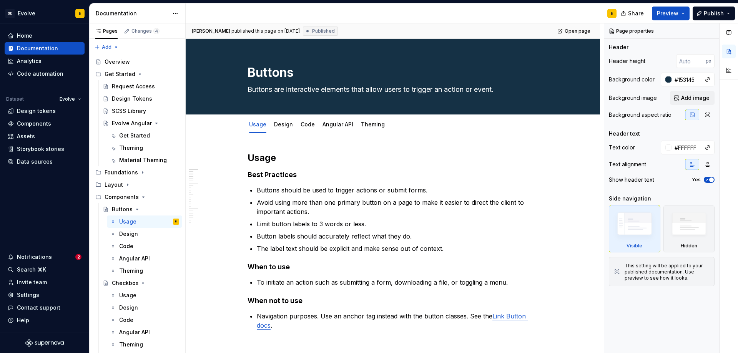
click at [421, 16] on div "E" at bounding box center [404, 13] width 437 height 20
type textarea "*"
